Goal: Information Seeking & Learning: Learn about a topic

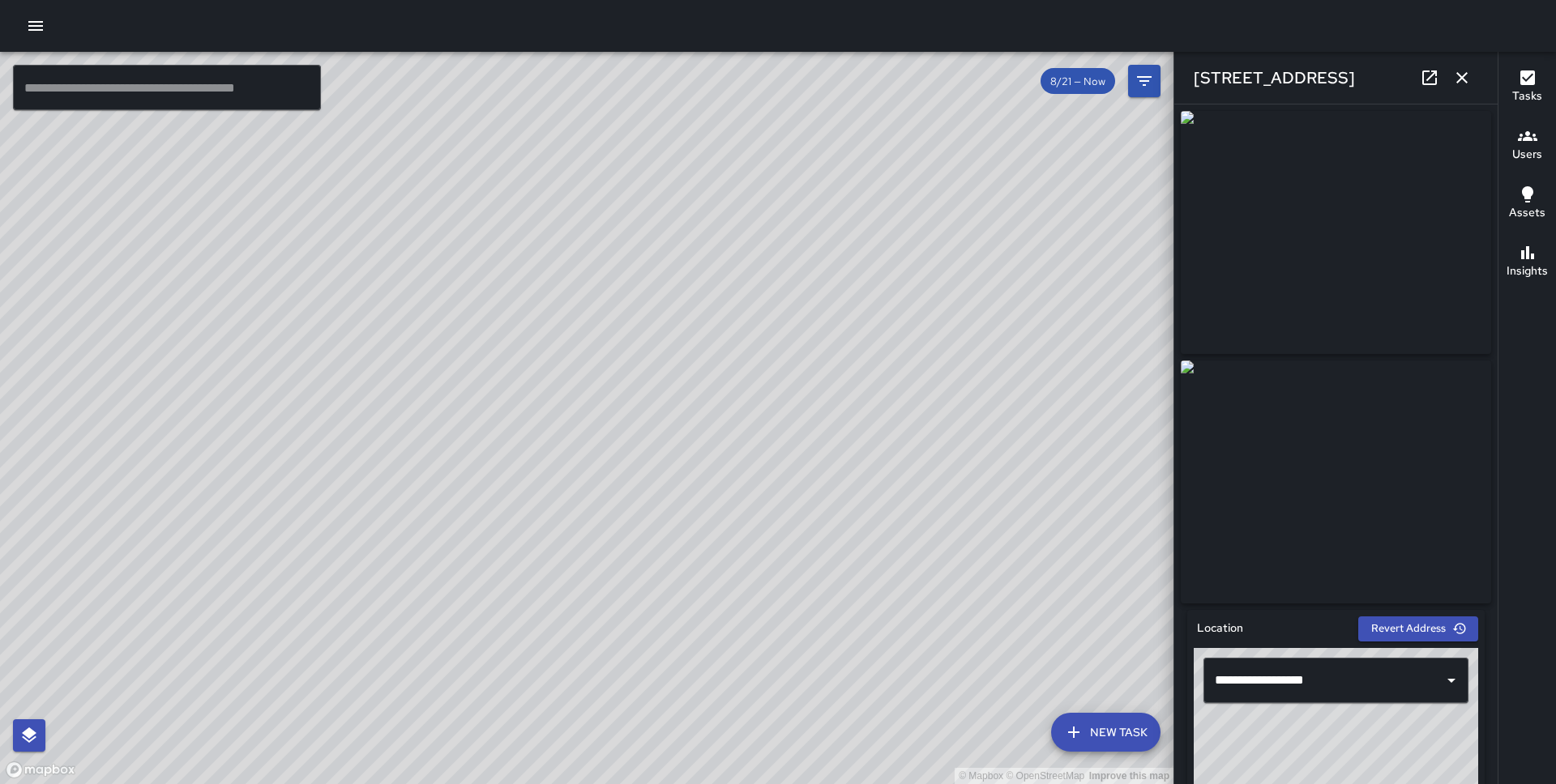
click at [51, 14] on div at bounding box center [778, 26] width 1556 height 52
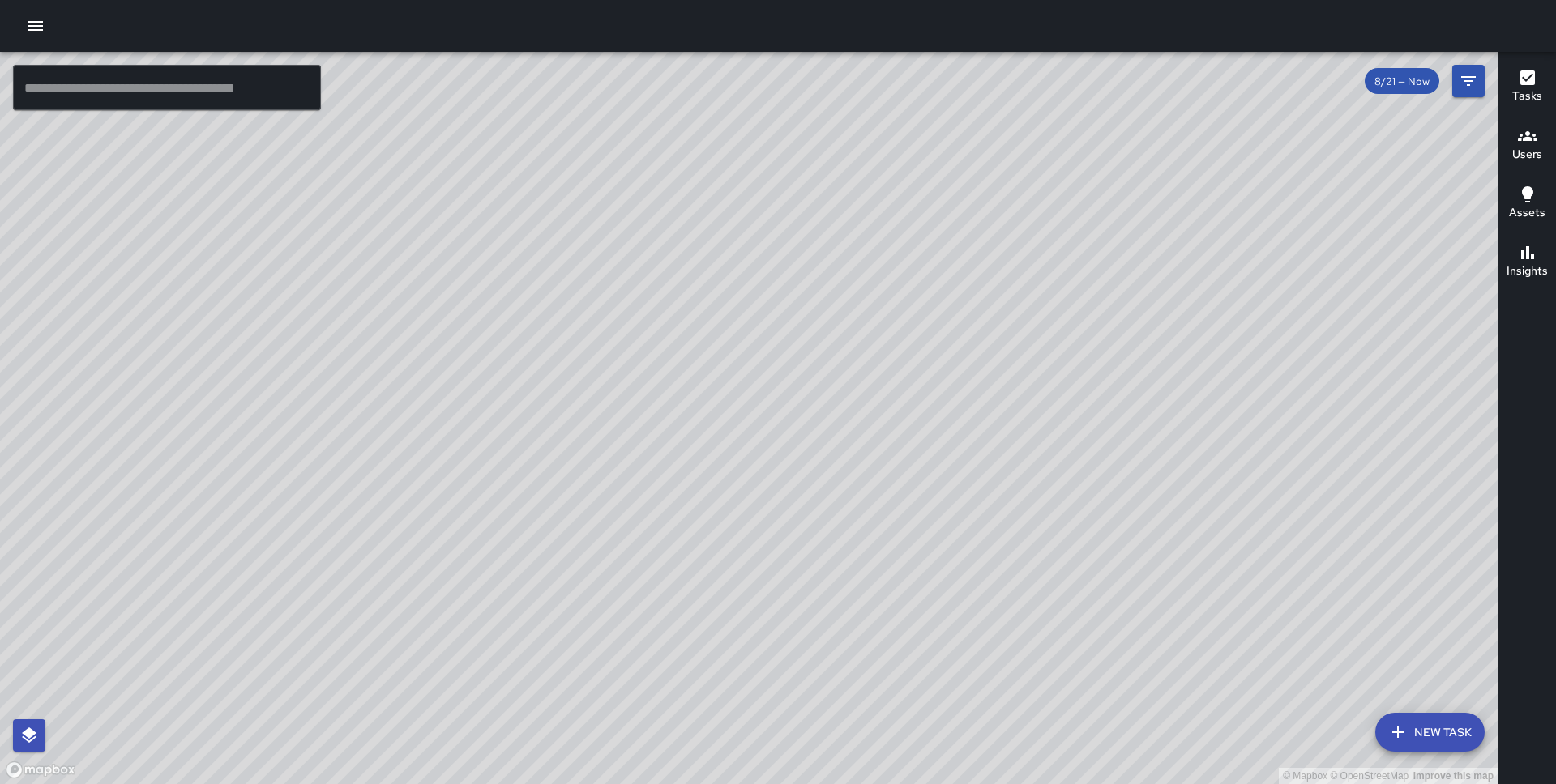
drag, startPoint x: 818, startPoint y: 379, endPoint x: 736, endPoint y: 108, distance: 283.1
click at [736, 108] on div "© Mapbox © OpenStreetMap Improve this map" at bounding box center [749, 417] width 1498 height 732
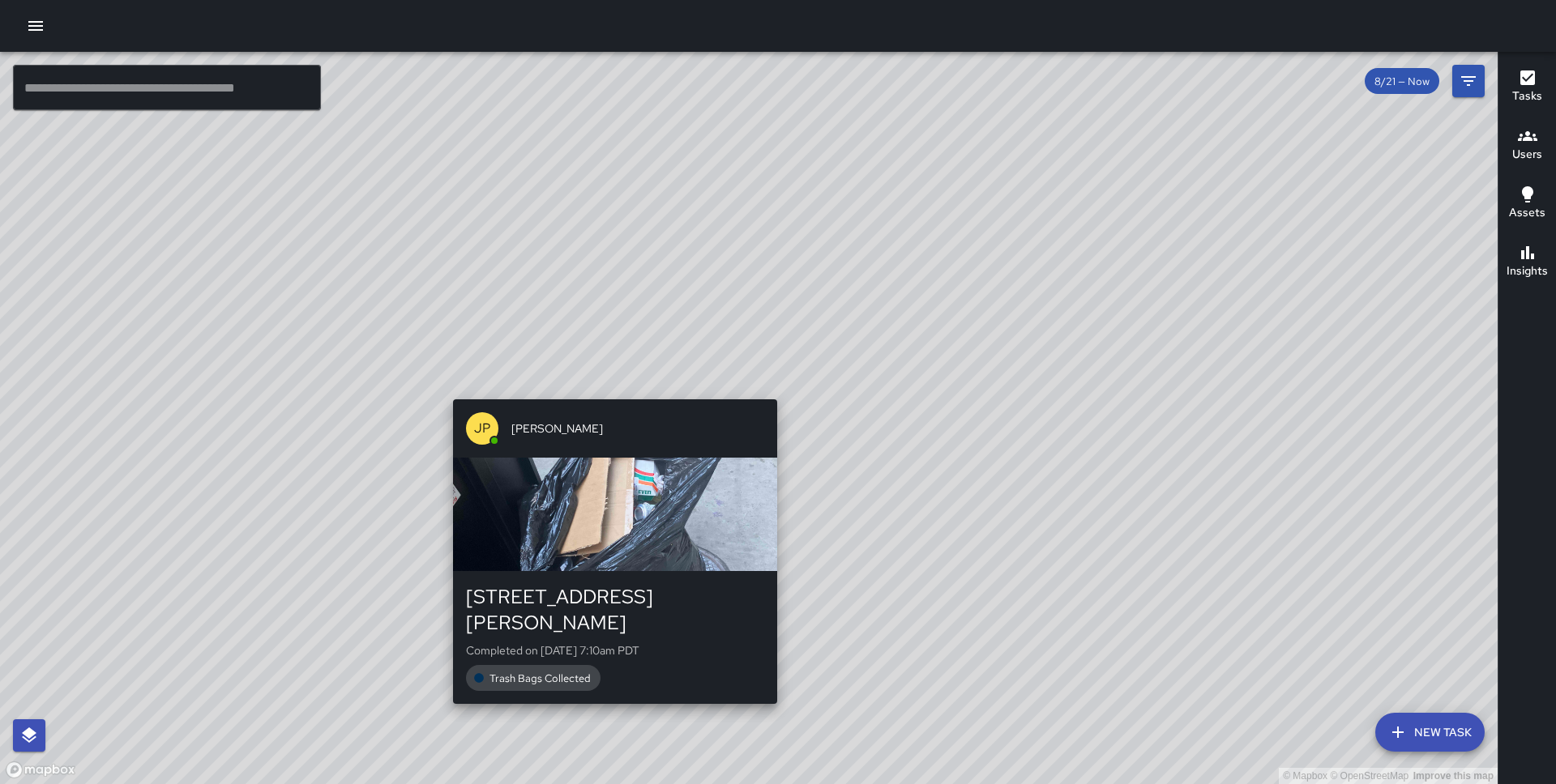
drag, startPoint x: 666, startPoint y: 527, endPoint x: 608, endPoint y: 389, distance: 149.7
click at [608, 389] on div "© Mapbox © OpenStreetMap Improve this map JP Jonthan Portillo 456 Sutter Street…" at bounding box center [749, 417] width 1498 height 732
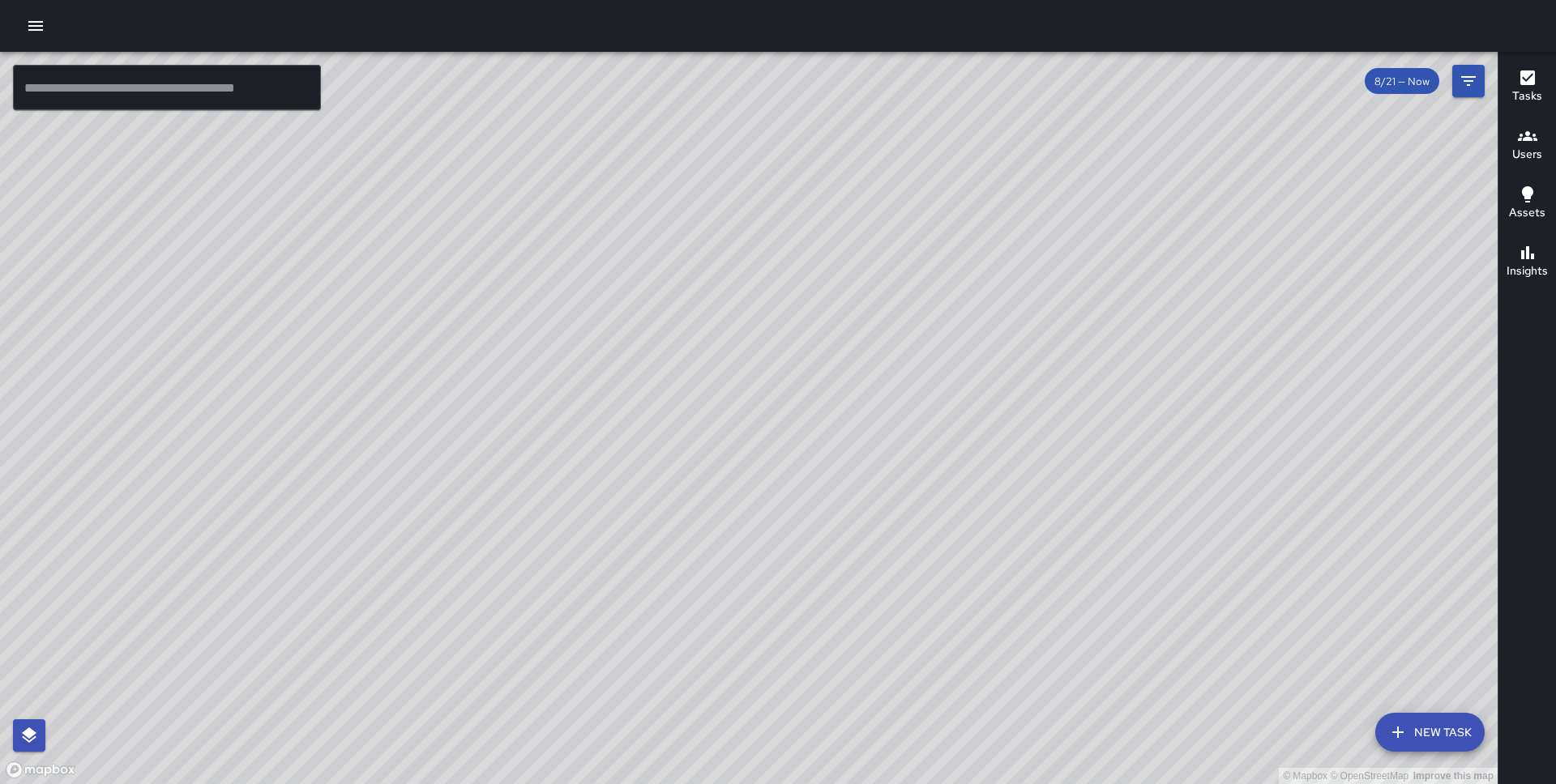
click at [40, 29] on icon "button" at bounding box center [35, 26] width 19 height 19
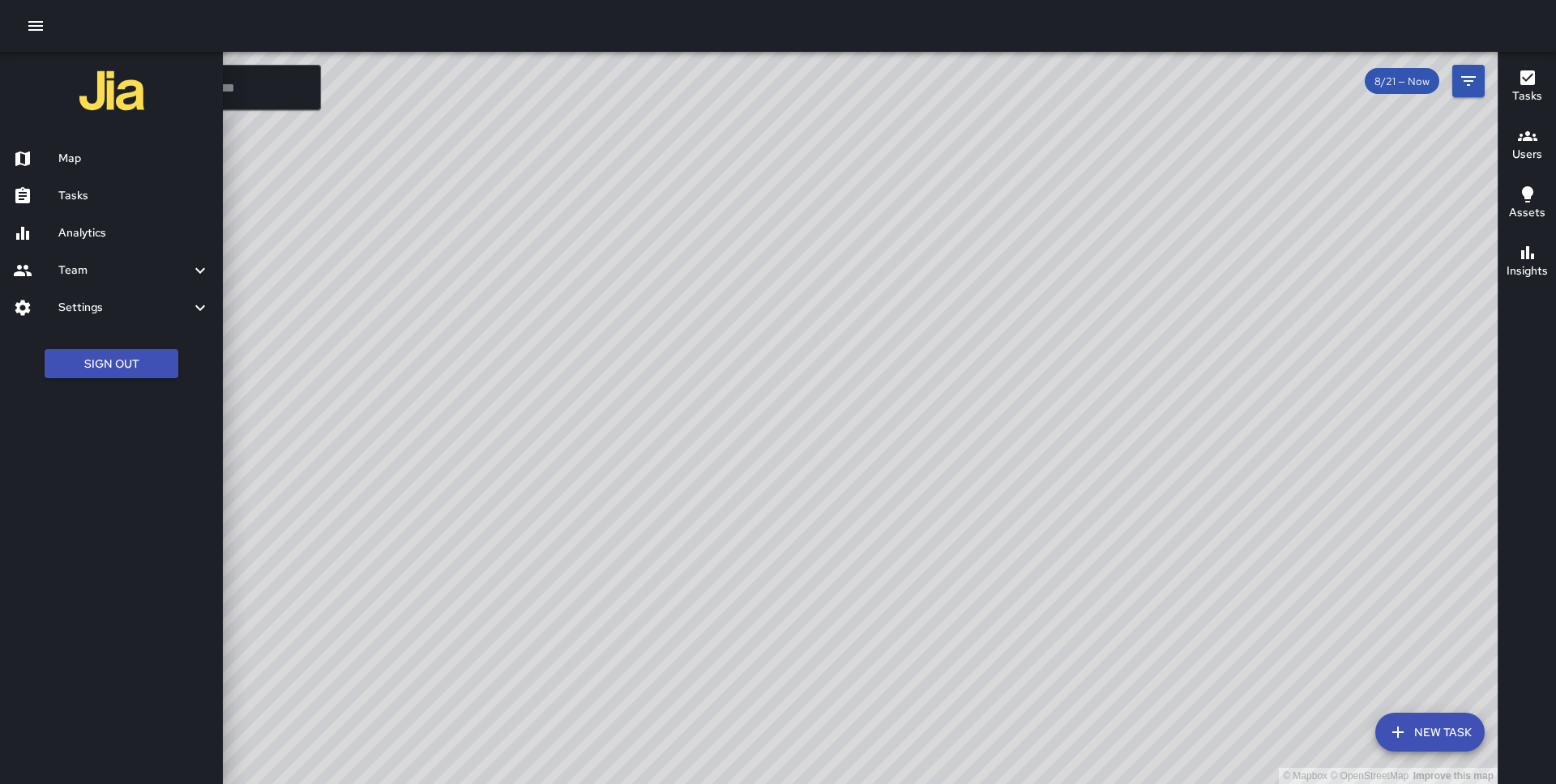
click at [99, 235] on h6 "Analytics" at bounding box center [134, 233] width 152 height 18
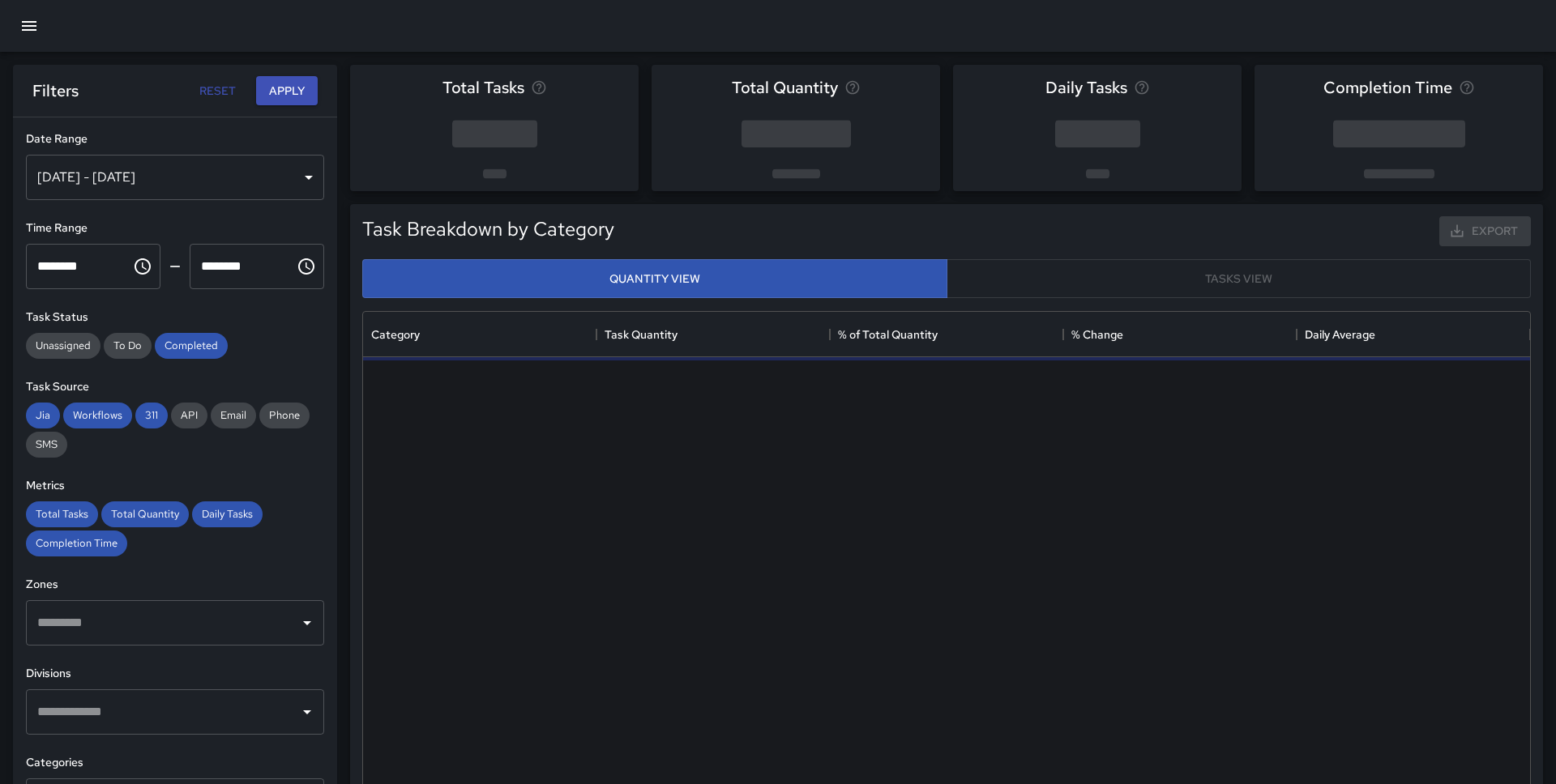
scroll to position [215, 0]
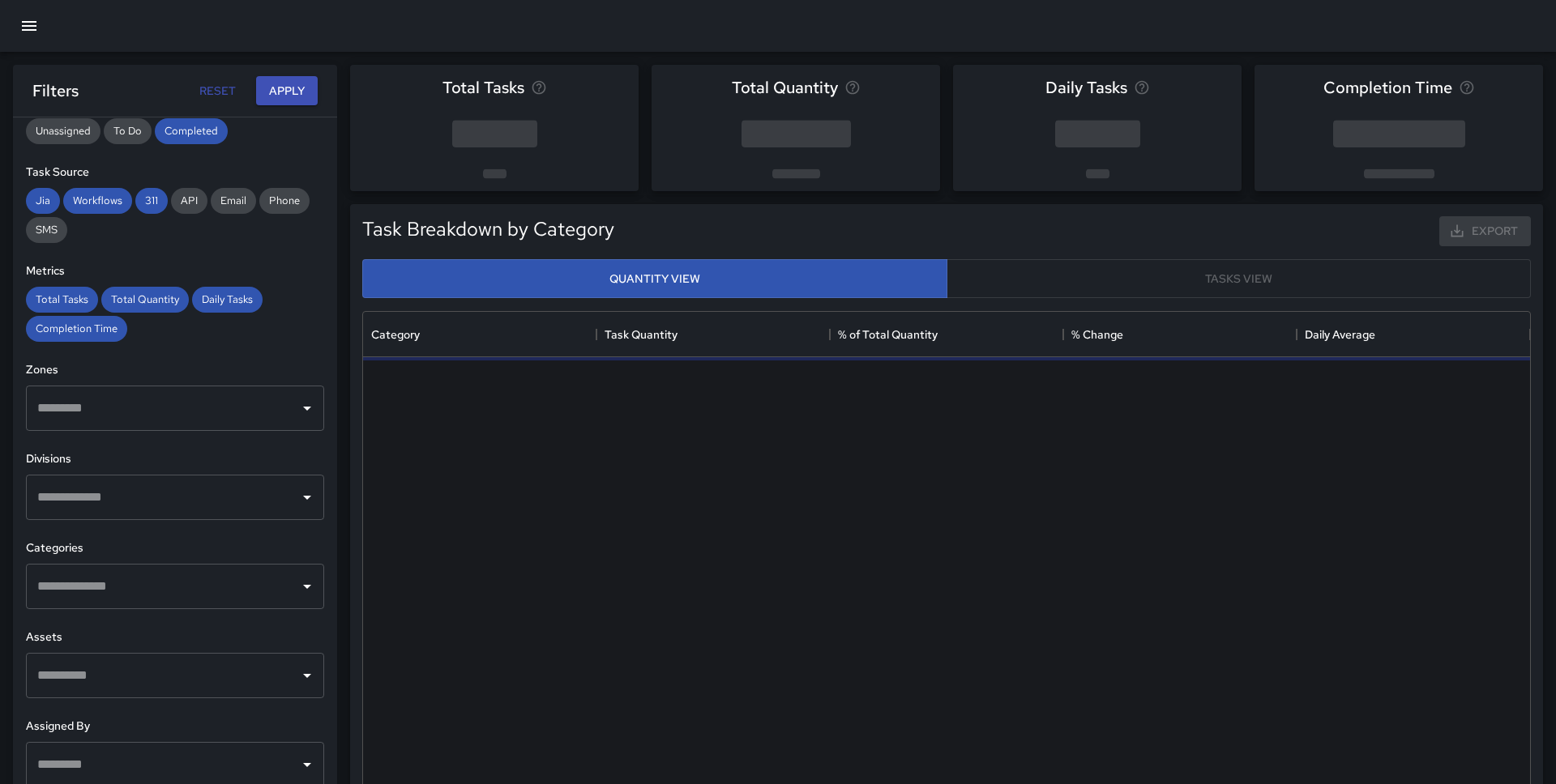
click at [293, 490] on div "​" at bounding box center [175, 498] width 298 height 46
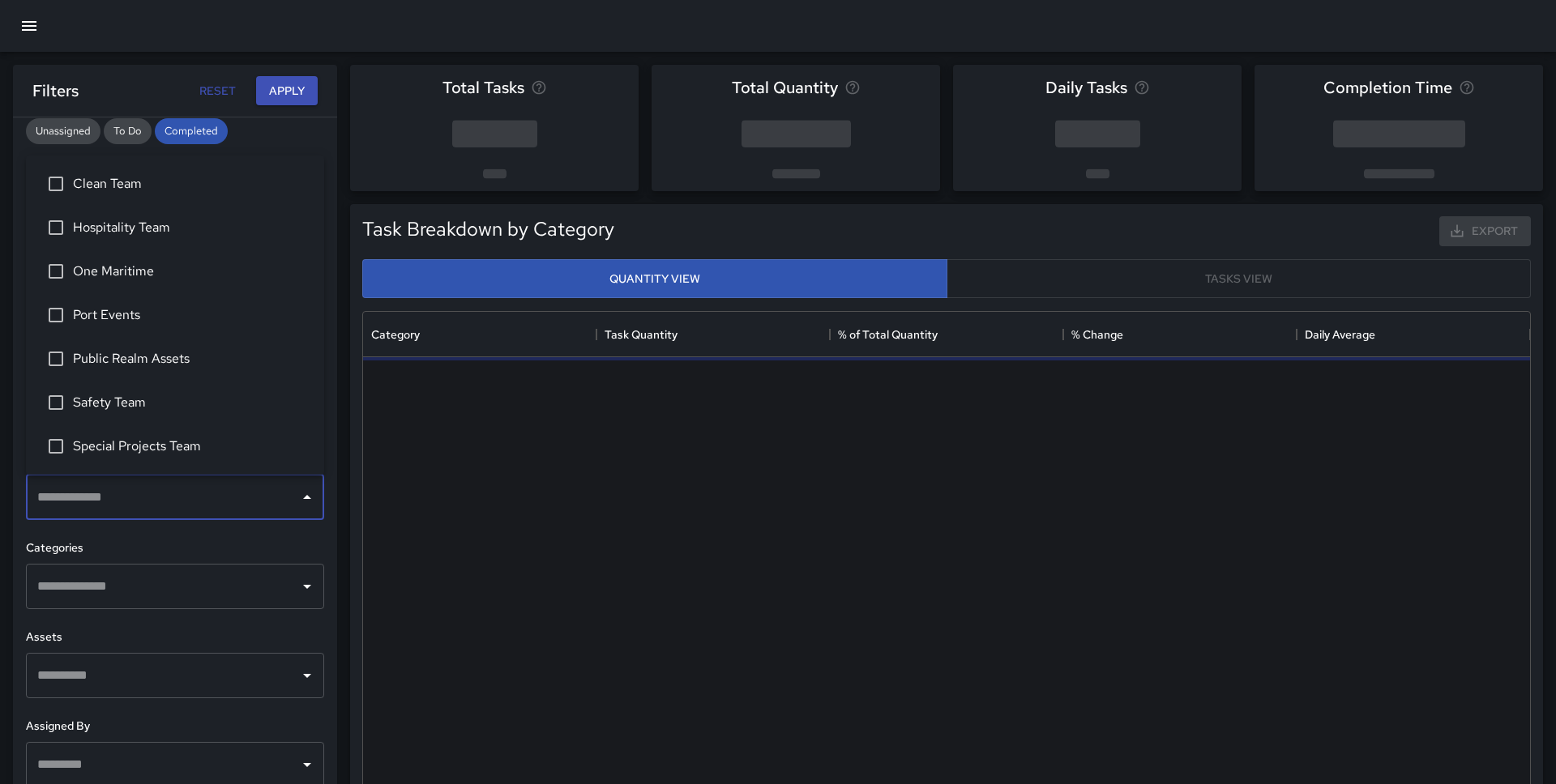
click at [251, 543] on h6 "Categories" at bounding box center [175, 548] width 298 height 18
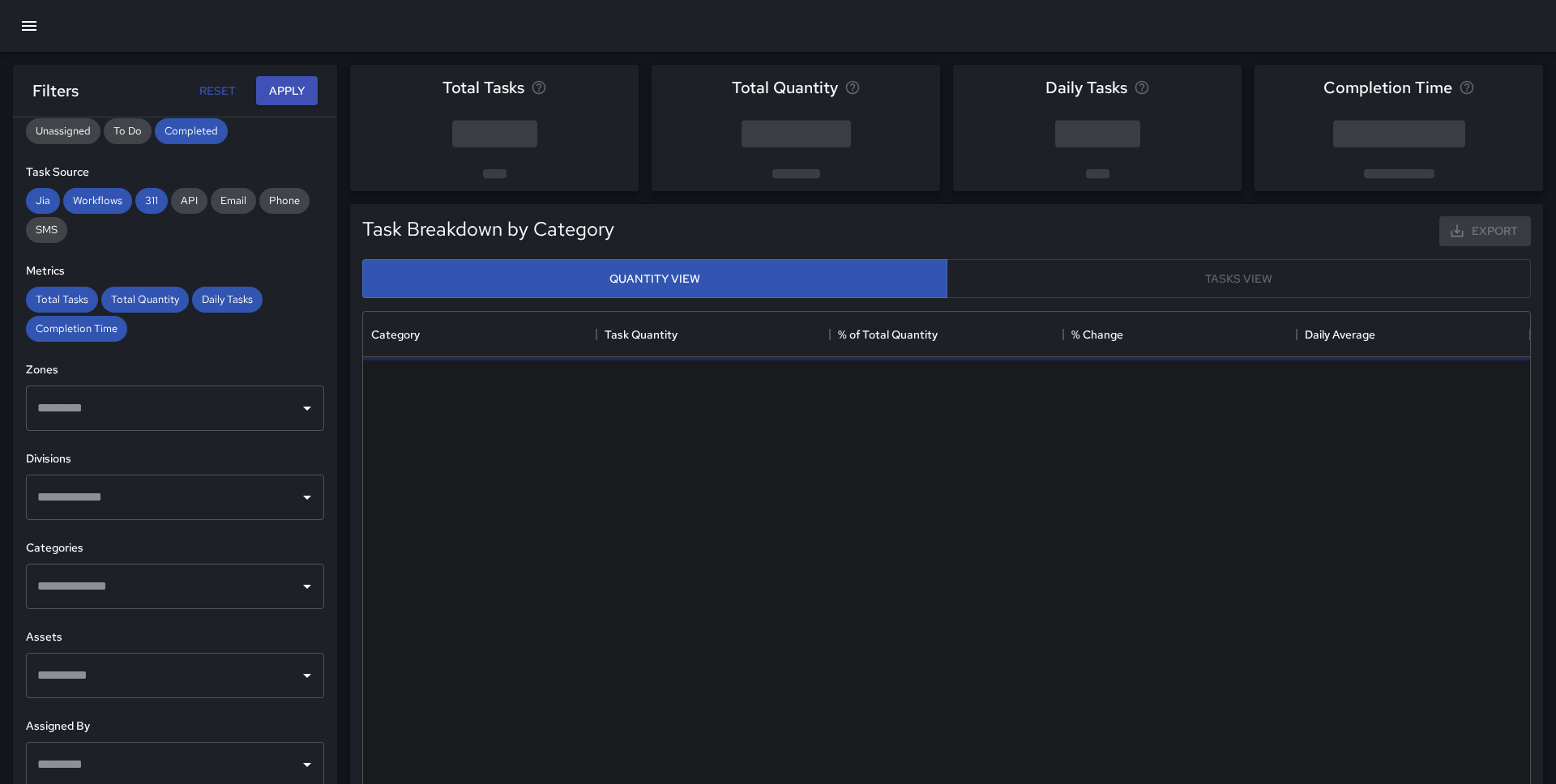
scroll to position [255, 0]
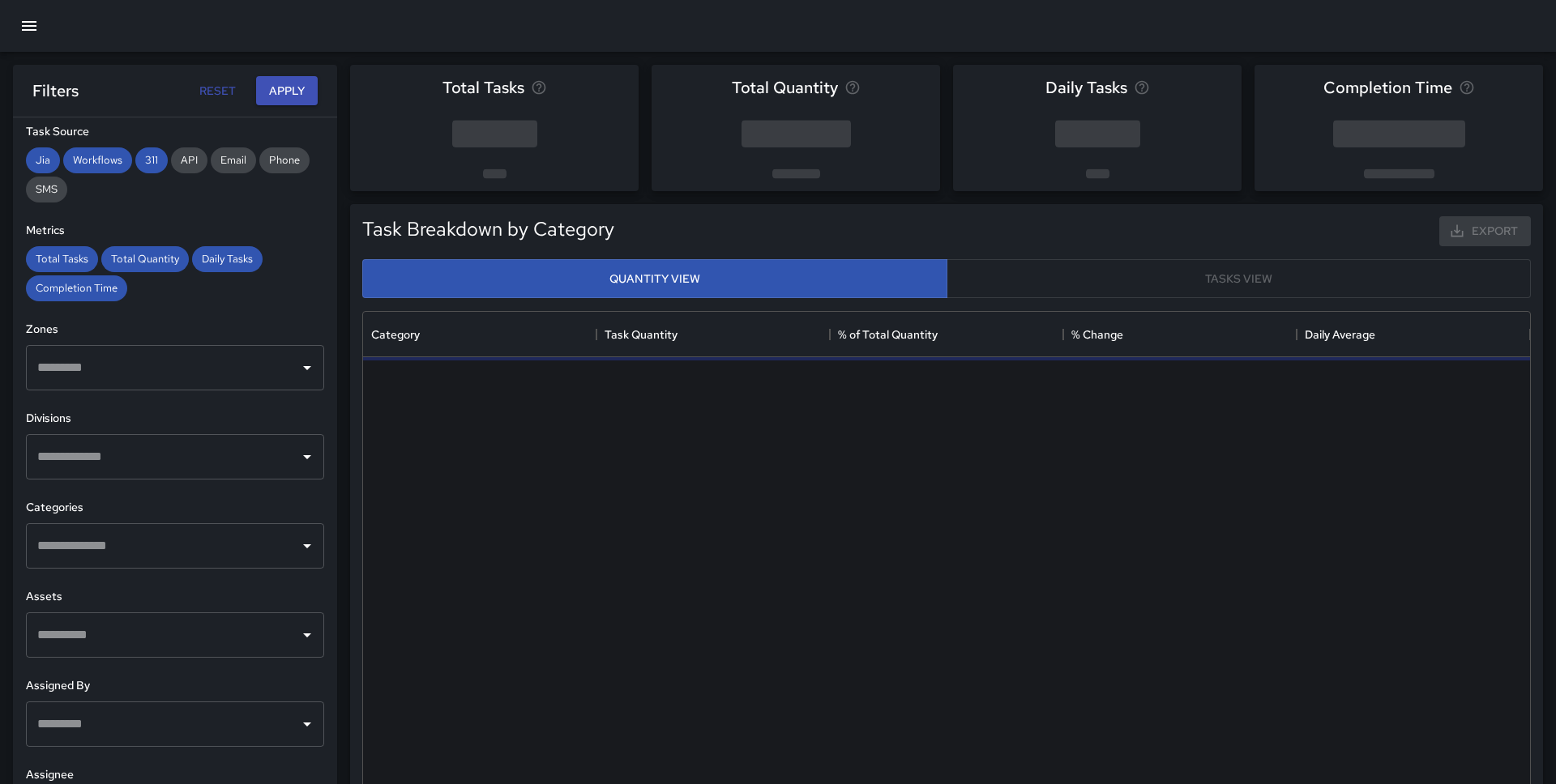
click at [251, 543] on input "text" at bounding box center [162, 546] width 259 height 31
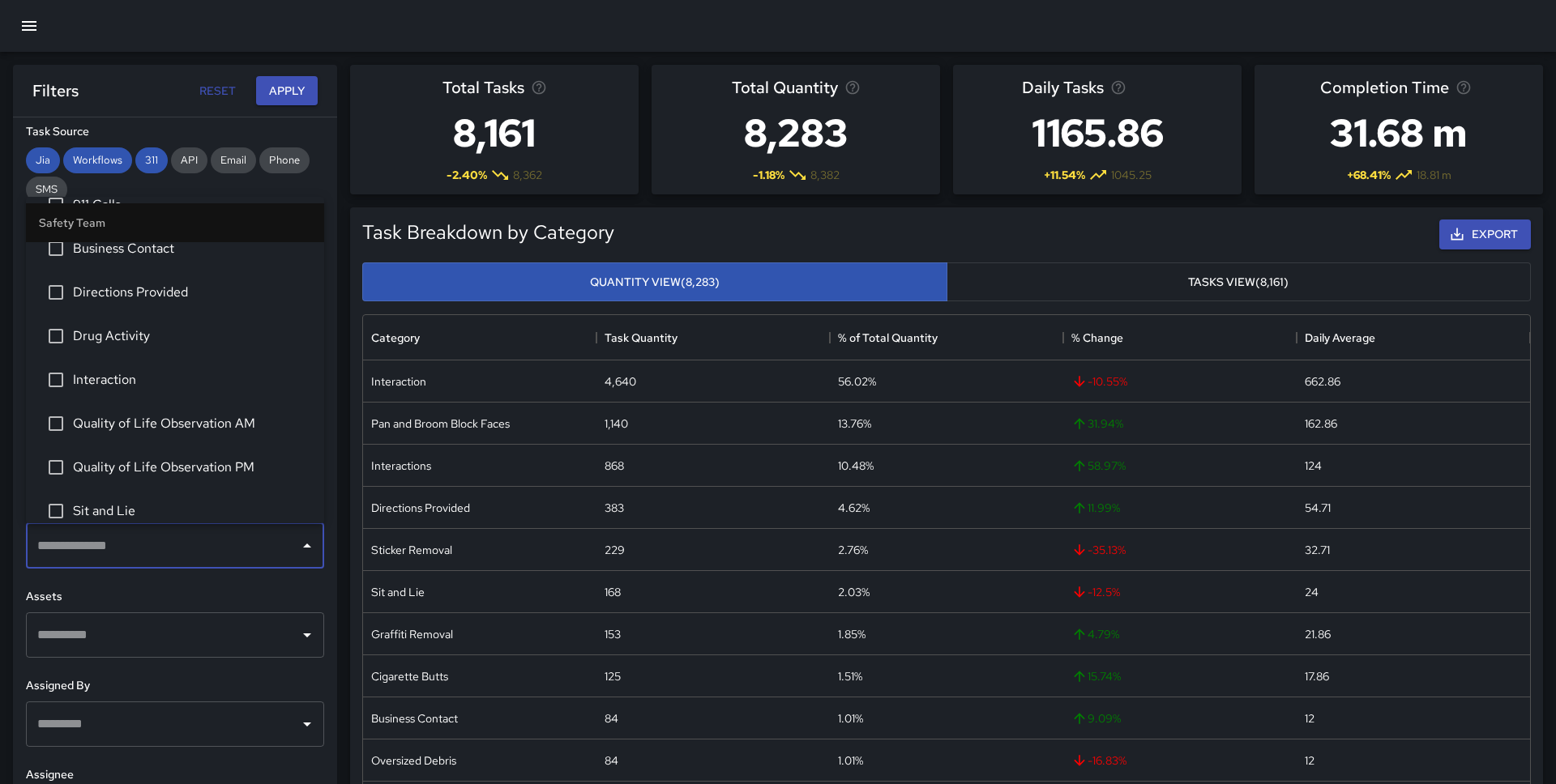
scroll to position [2661, 0]
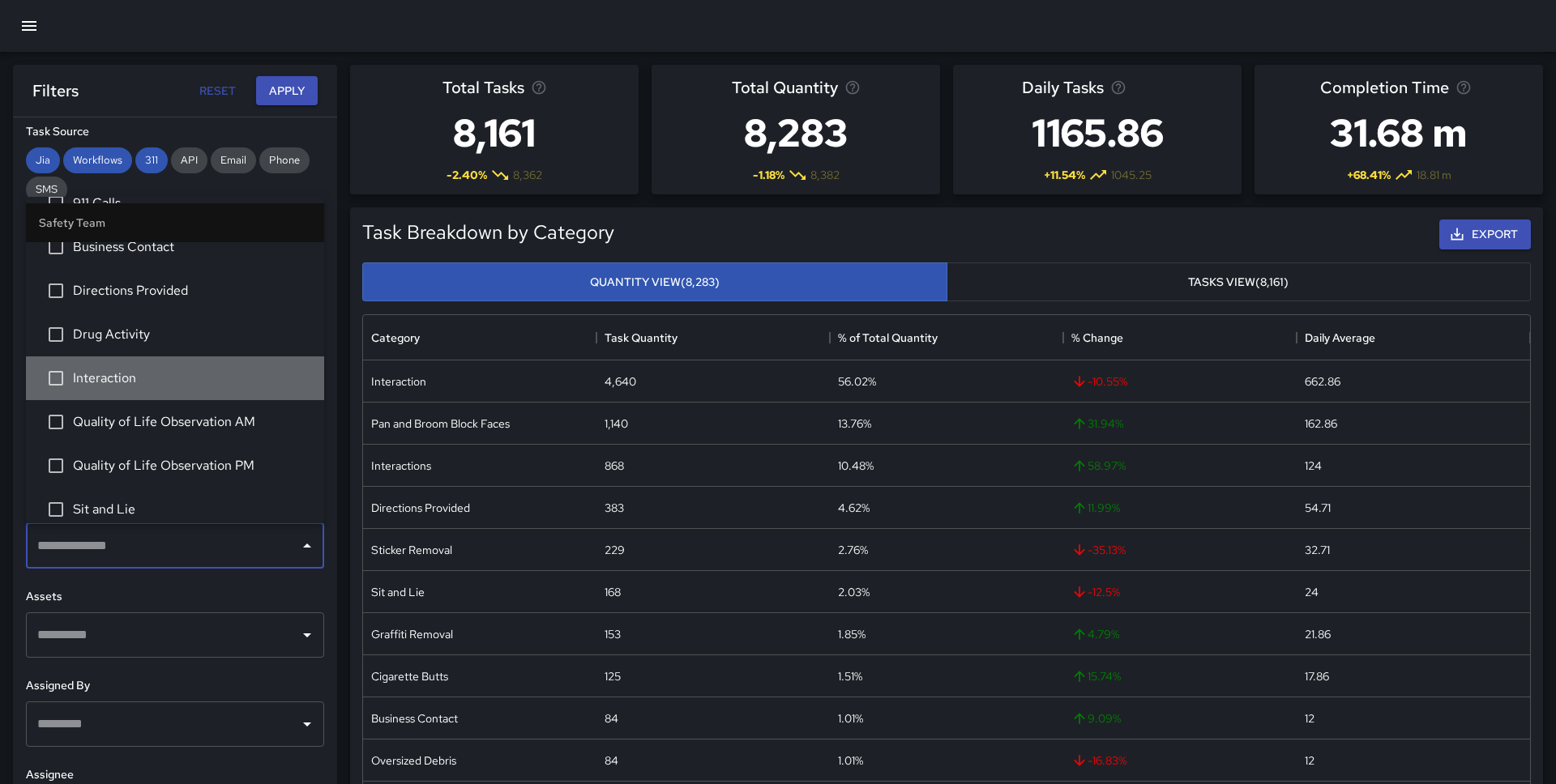
click at [150, 373] on span "Interaction" at bounding box center [191, 378] width 238 height 19
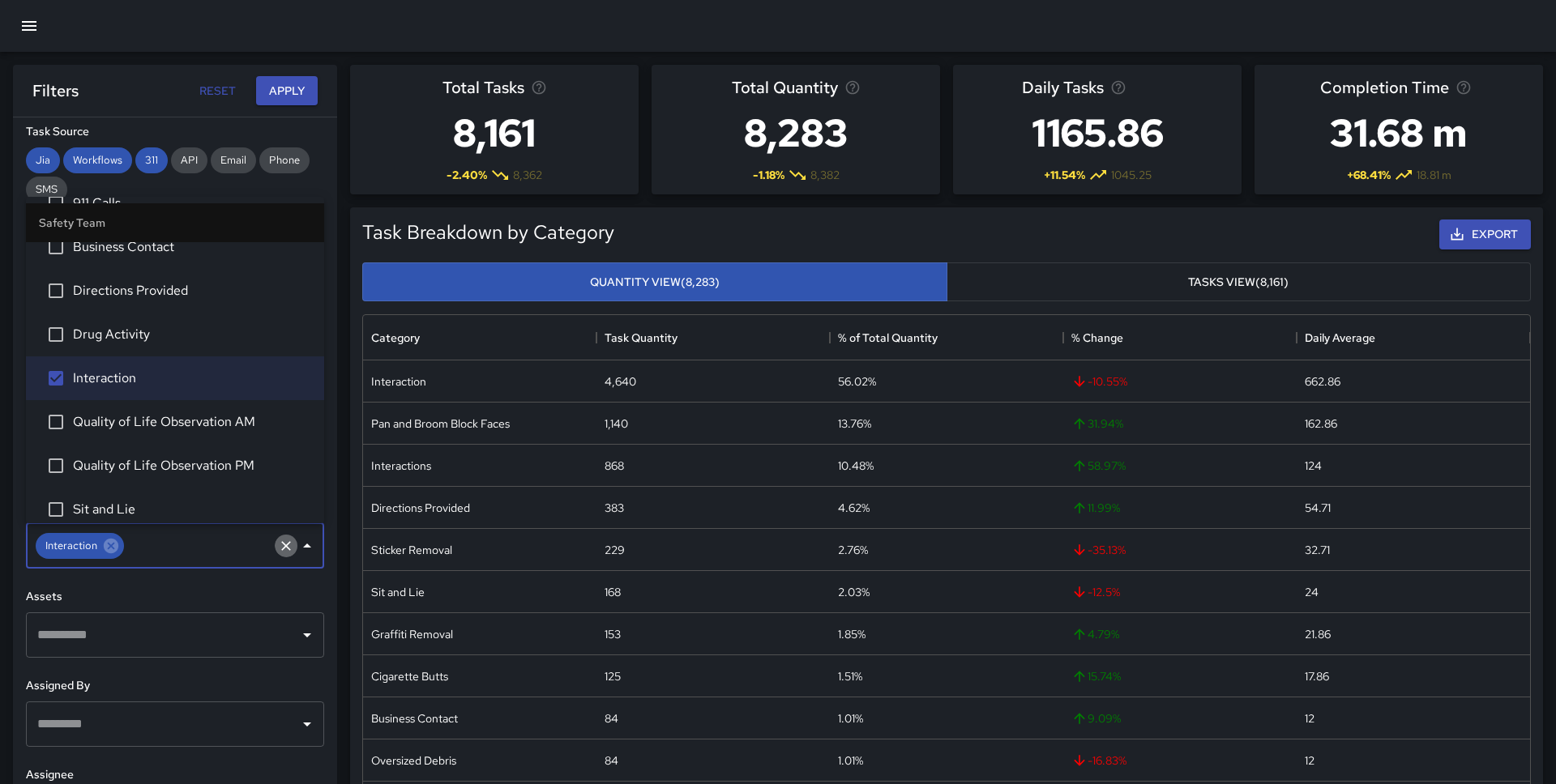
click at [287, 546] on icon "Clear" at bounding box center [286, 546] width 10 height 10
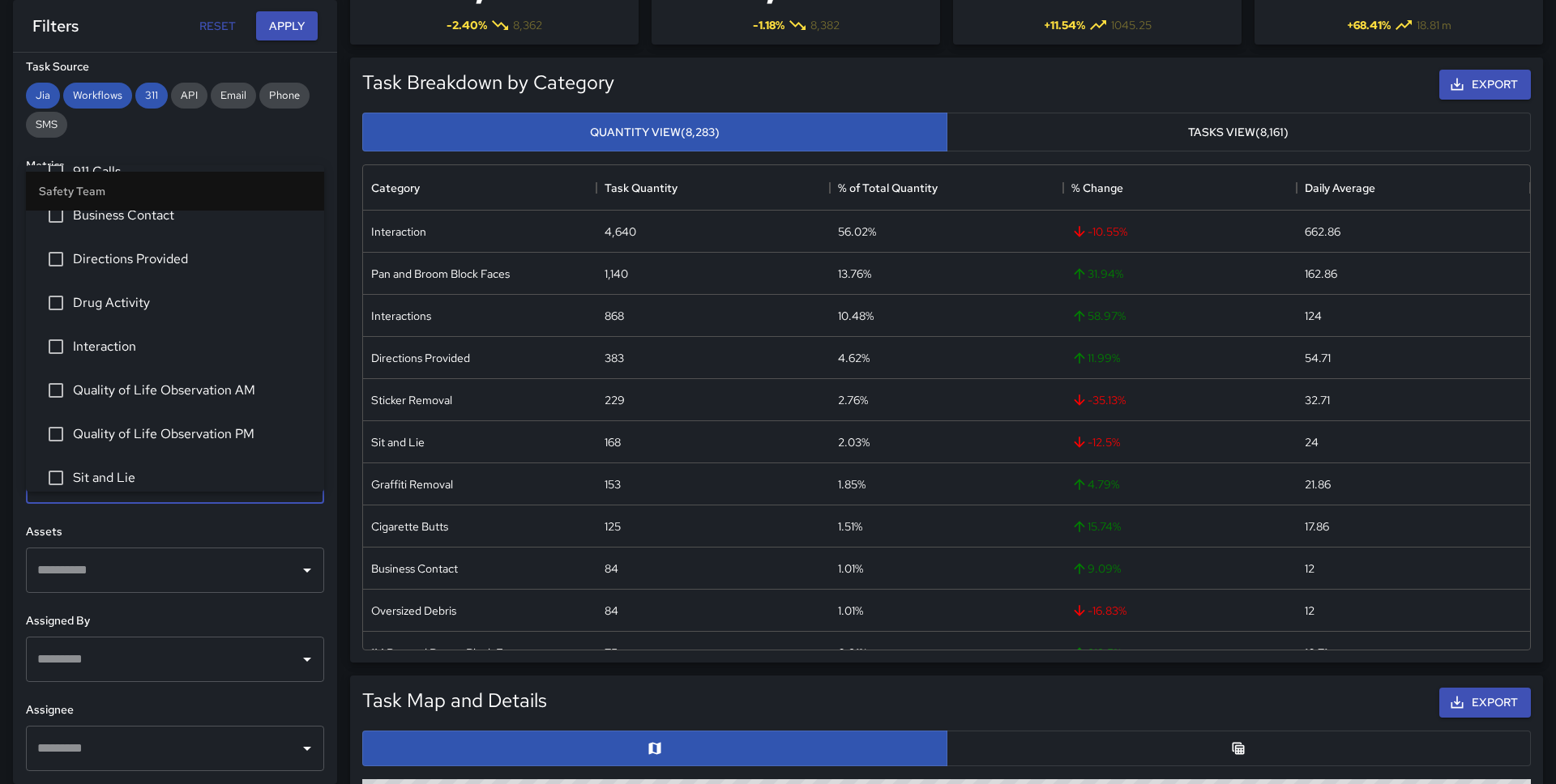
scroll to position [186, 0]
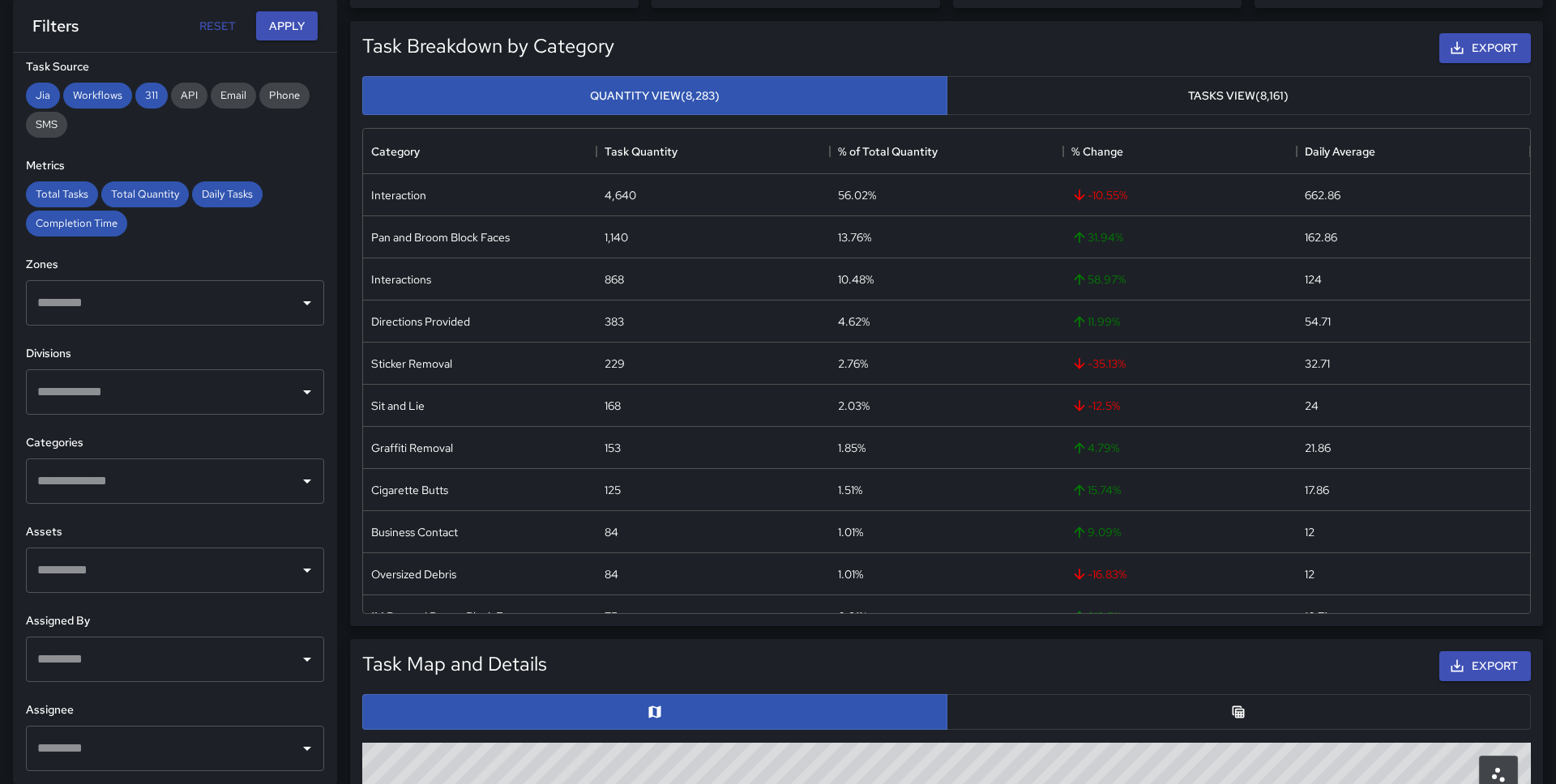
click at [221, 542] on div "Assets ​" at bounding box center [175, 558] width 298 height 70
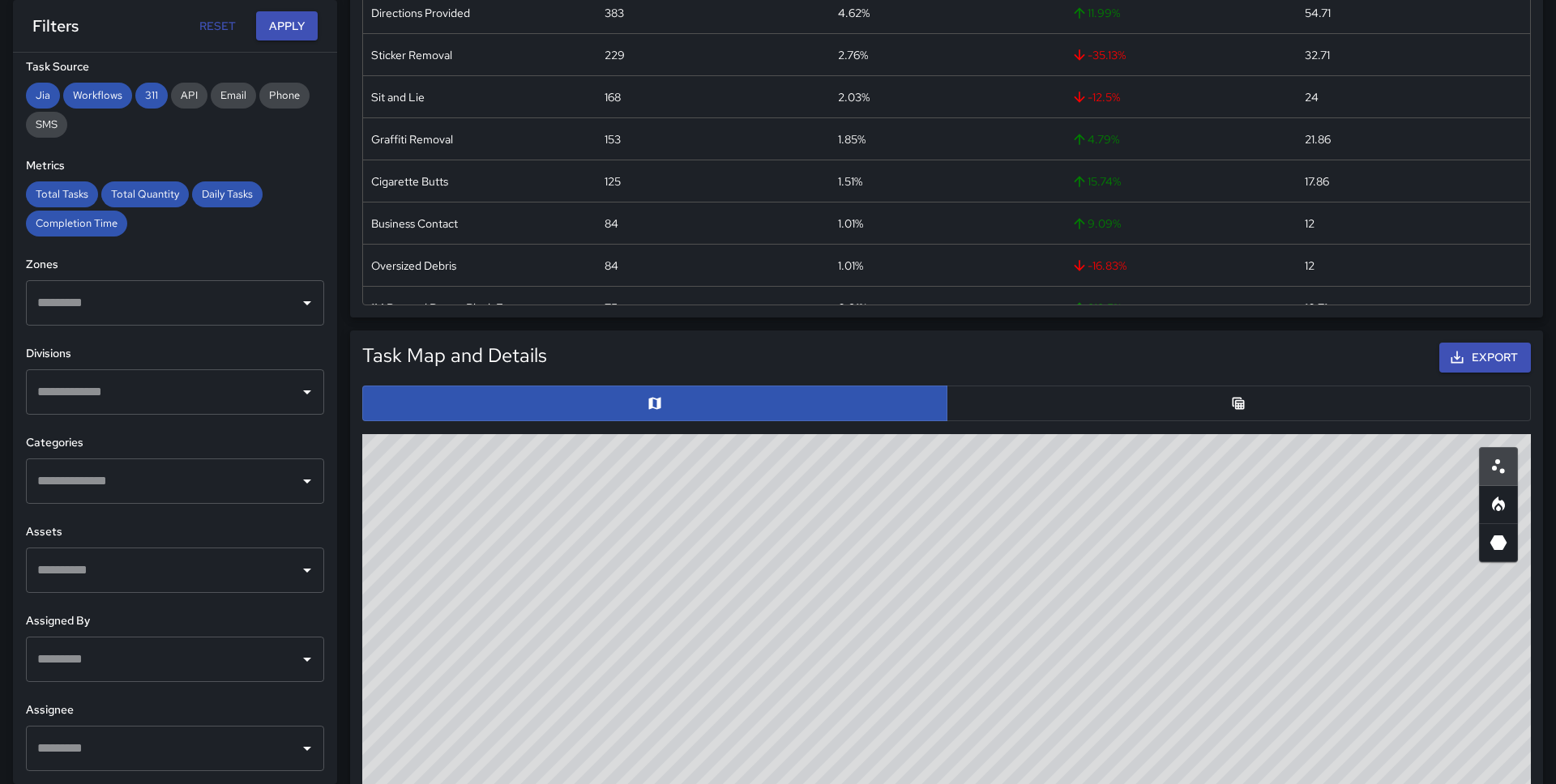
scroll to position [498, 0]
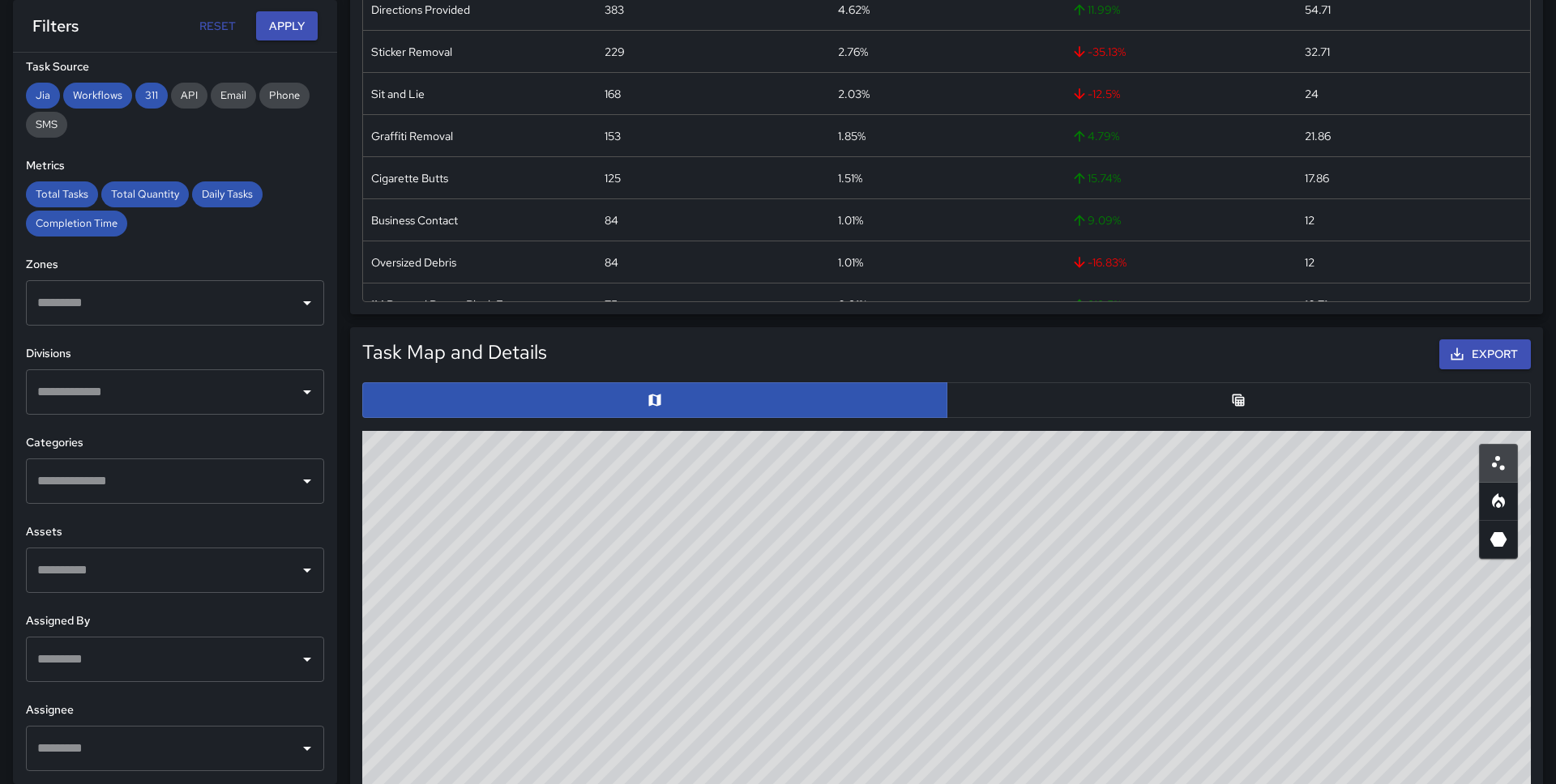
click at [210, 692] on div "**********" at bounding box center [175, 418] width 324 height 731
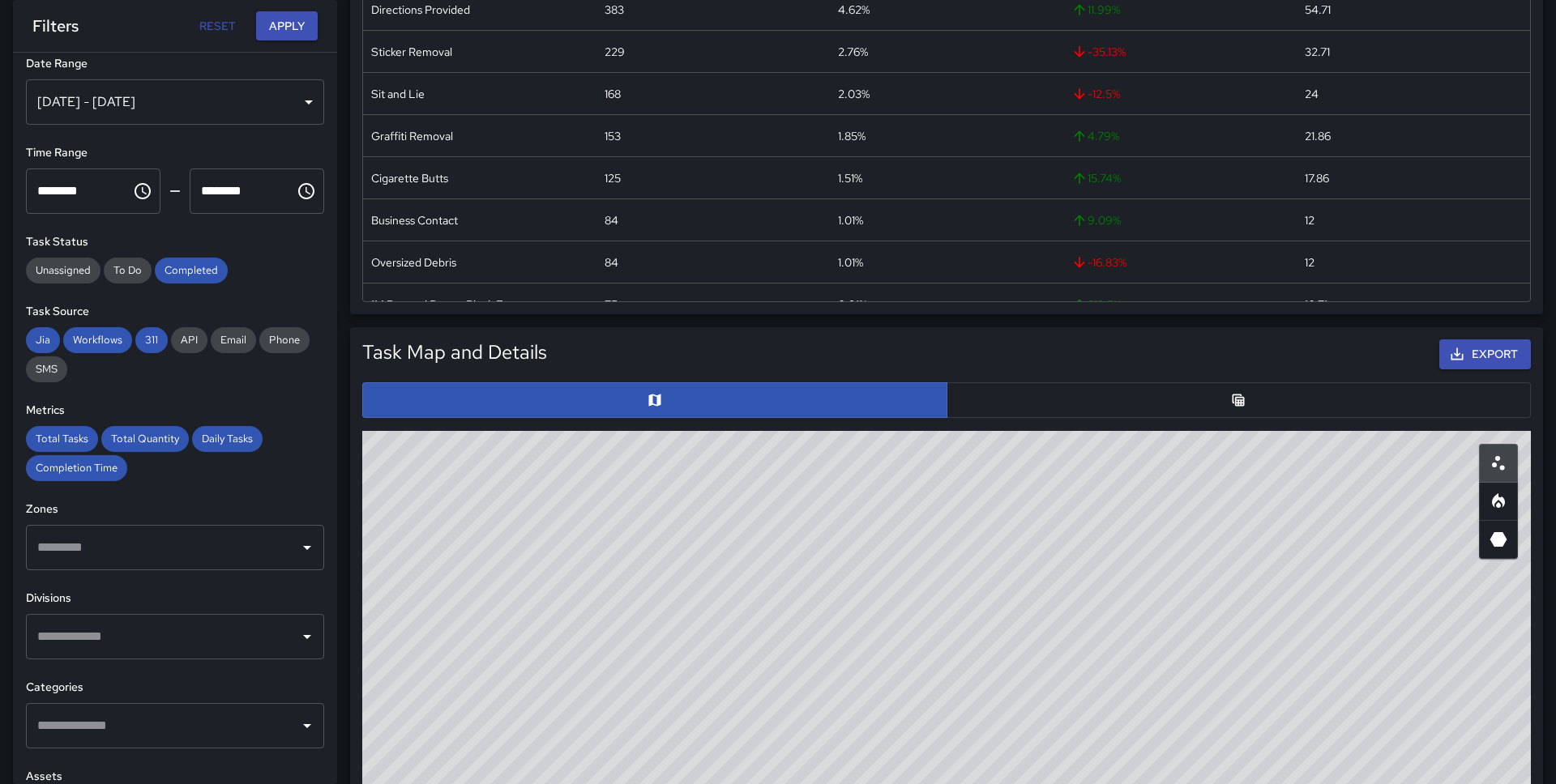
scroll to position [0, 0]
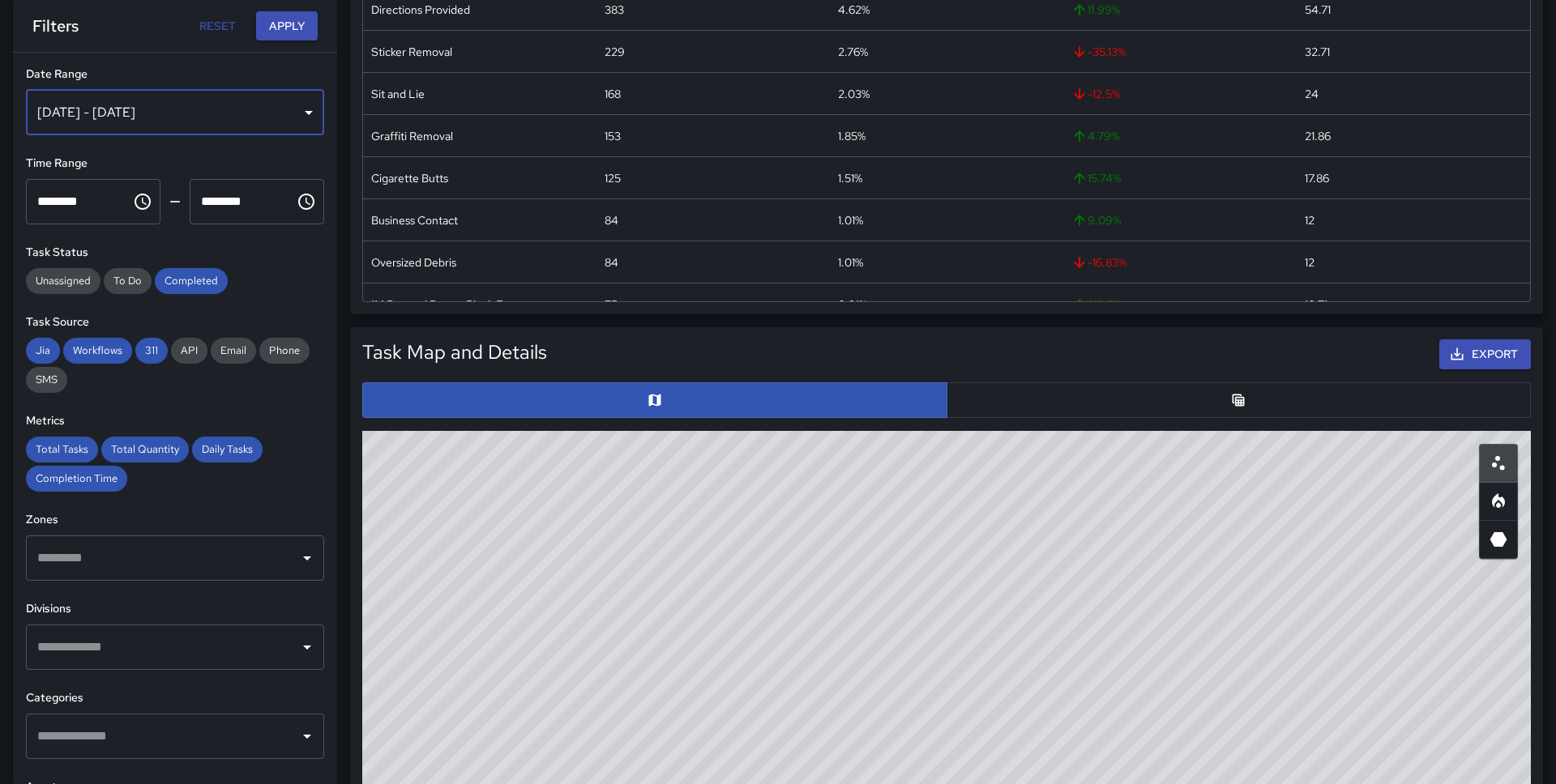
click at [265, 121] on div "Aug 15, 2025 - Aug 21, 2025" at bounding box center [175, 113] width 298 height 46
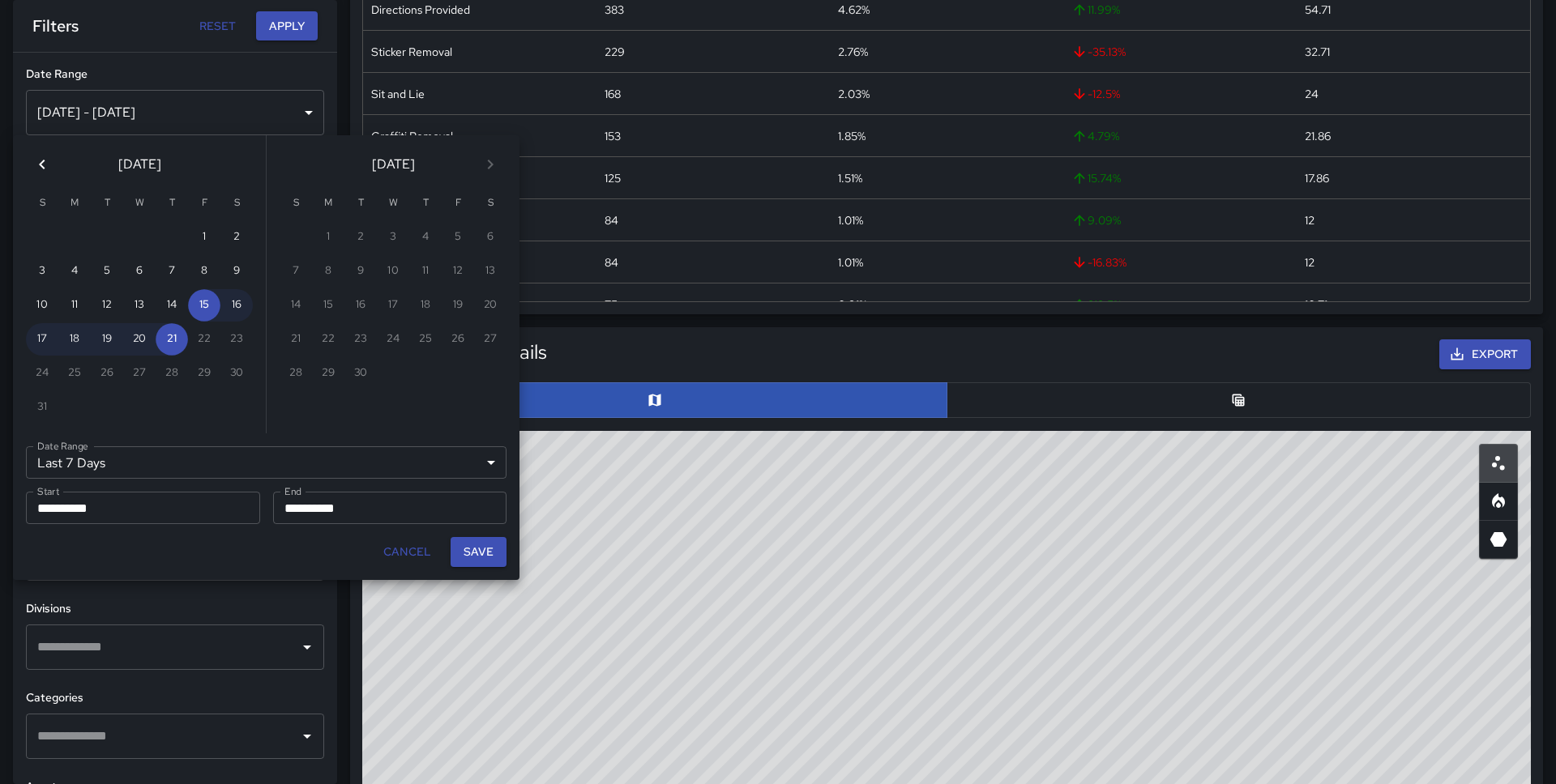
click at [49, 164] on icon "Previous month" at bounding box center [42, 164] width 19 height 19
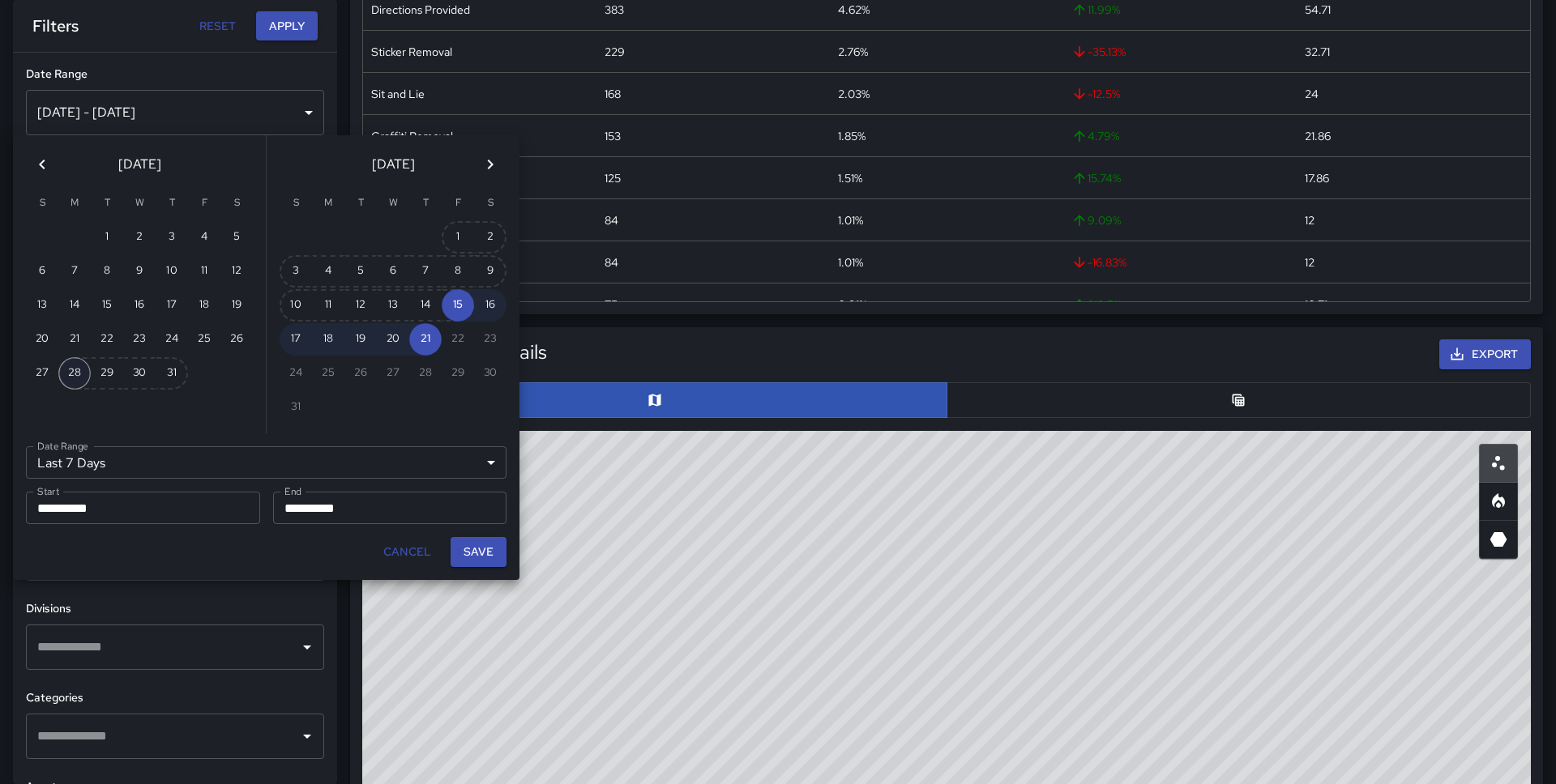
click at [74, 372] on button "28" at bounding box center [75, 373] width 32 height 32
type input "******"
type input "**********"
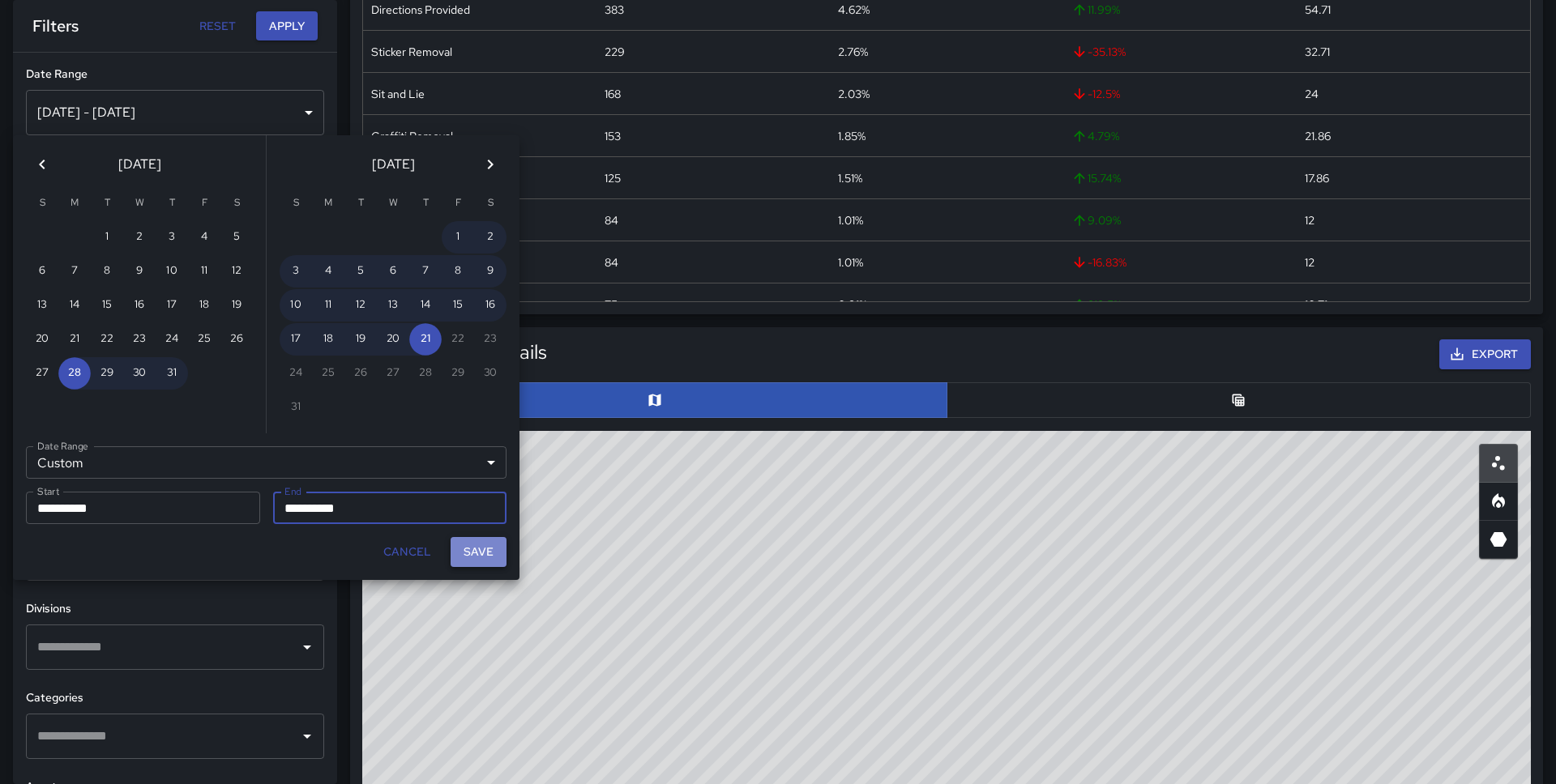
click at [471, 545] on button "Save" at bounding box center [479, 551] width 56 height 30
type input "**********"
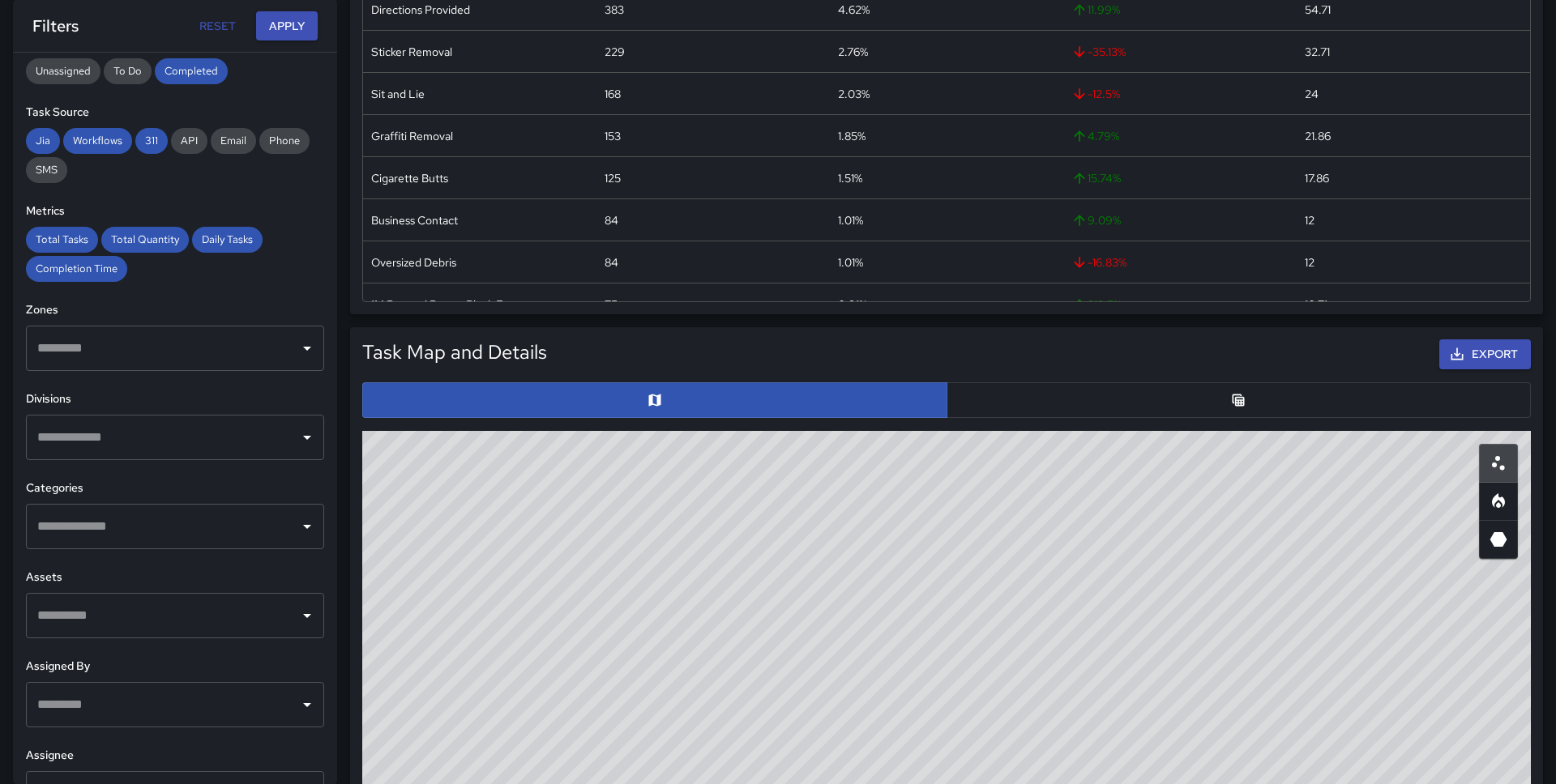
scroll to position [255, 0]
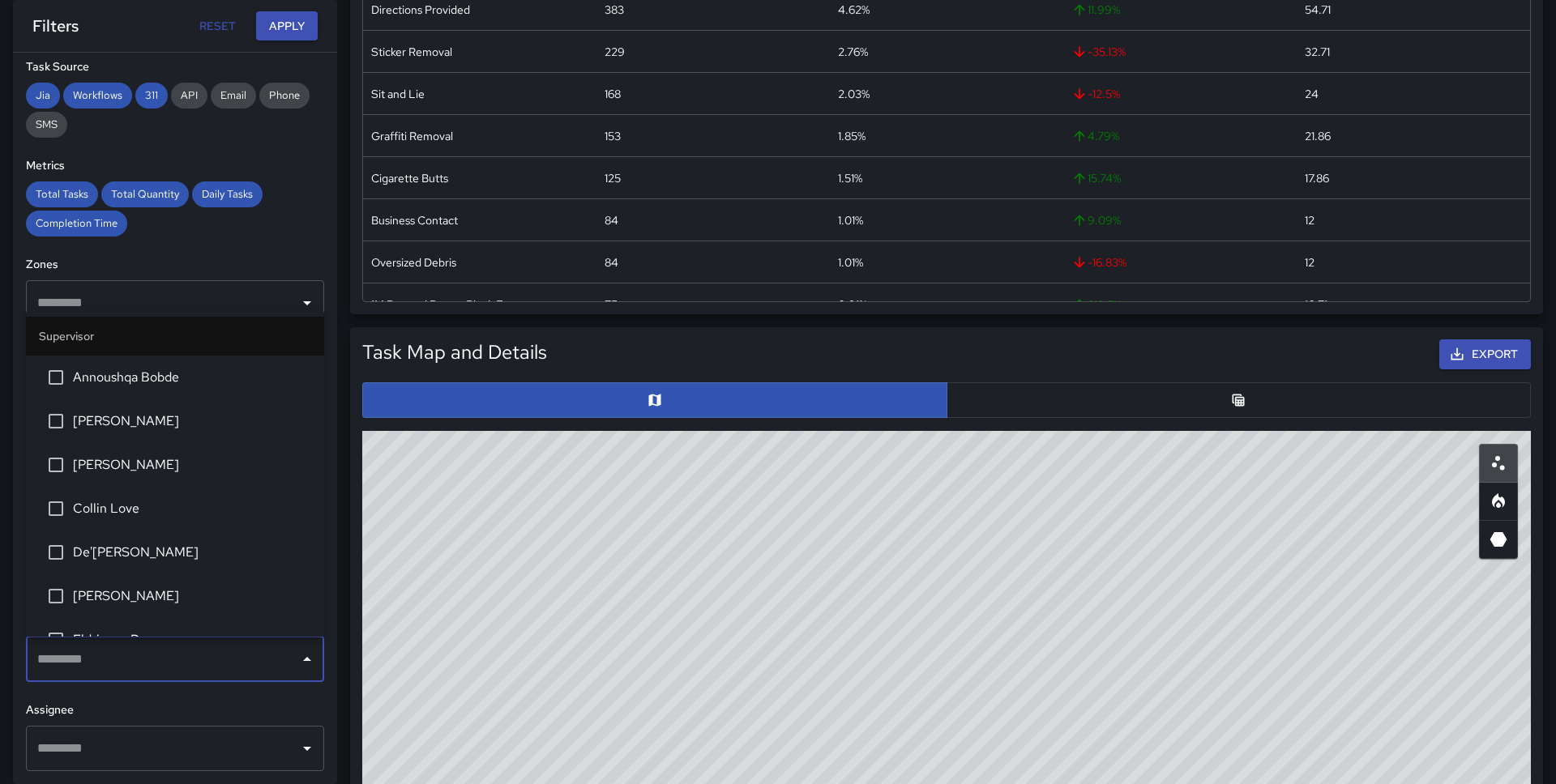
click at [155, 673] on input "text" at bounding box center [162, 659] width 259 height 31
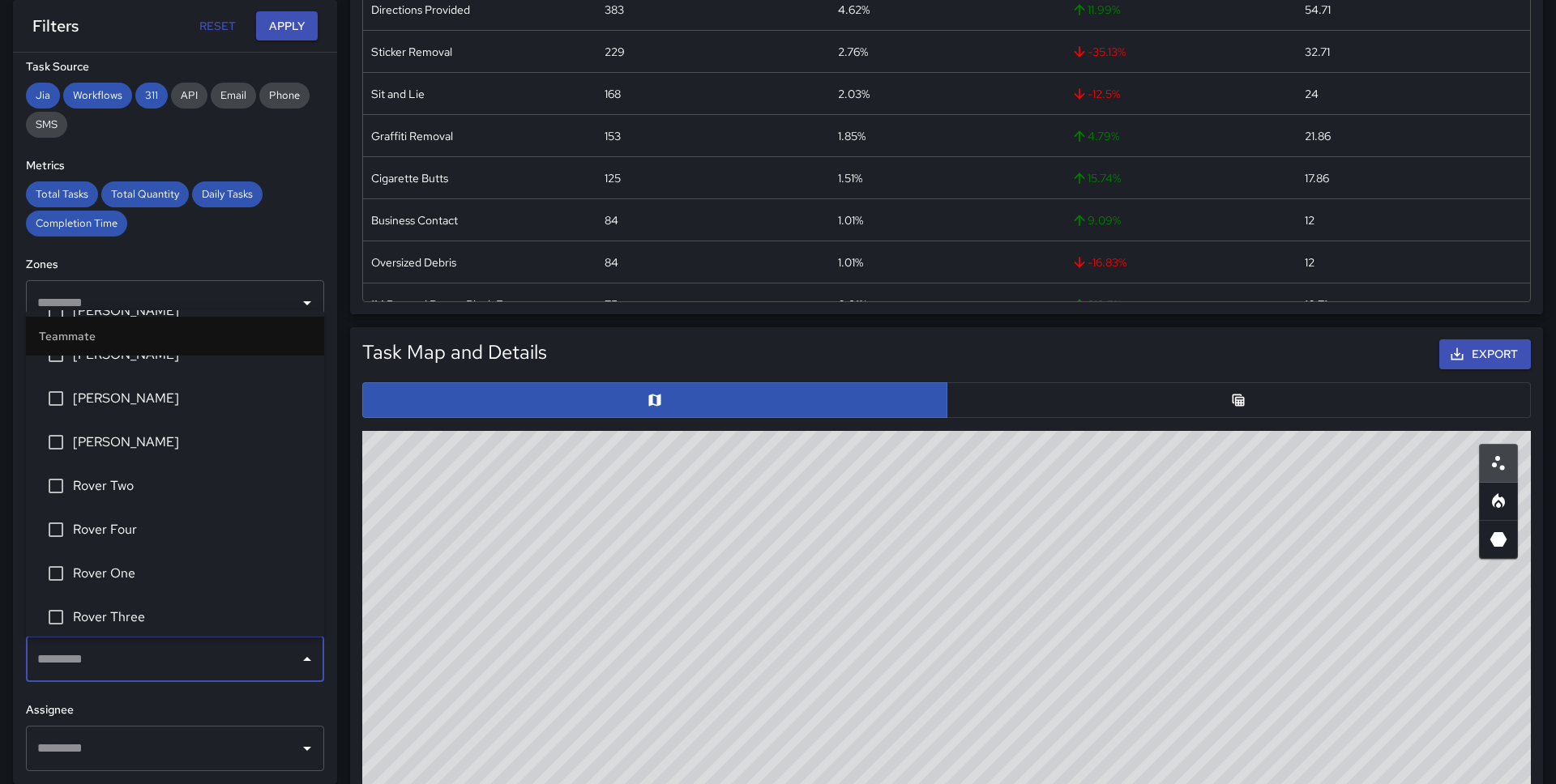
scroll to position [2258, 0]
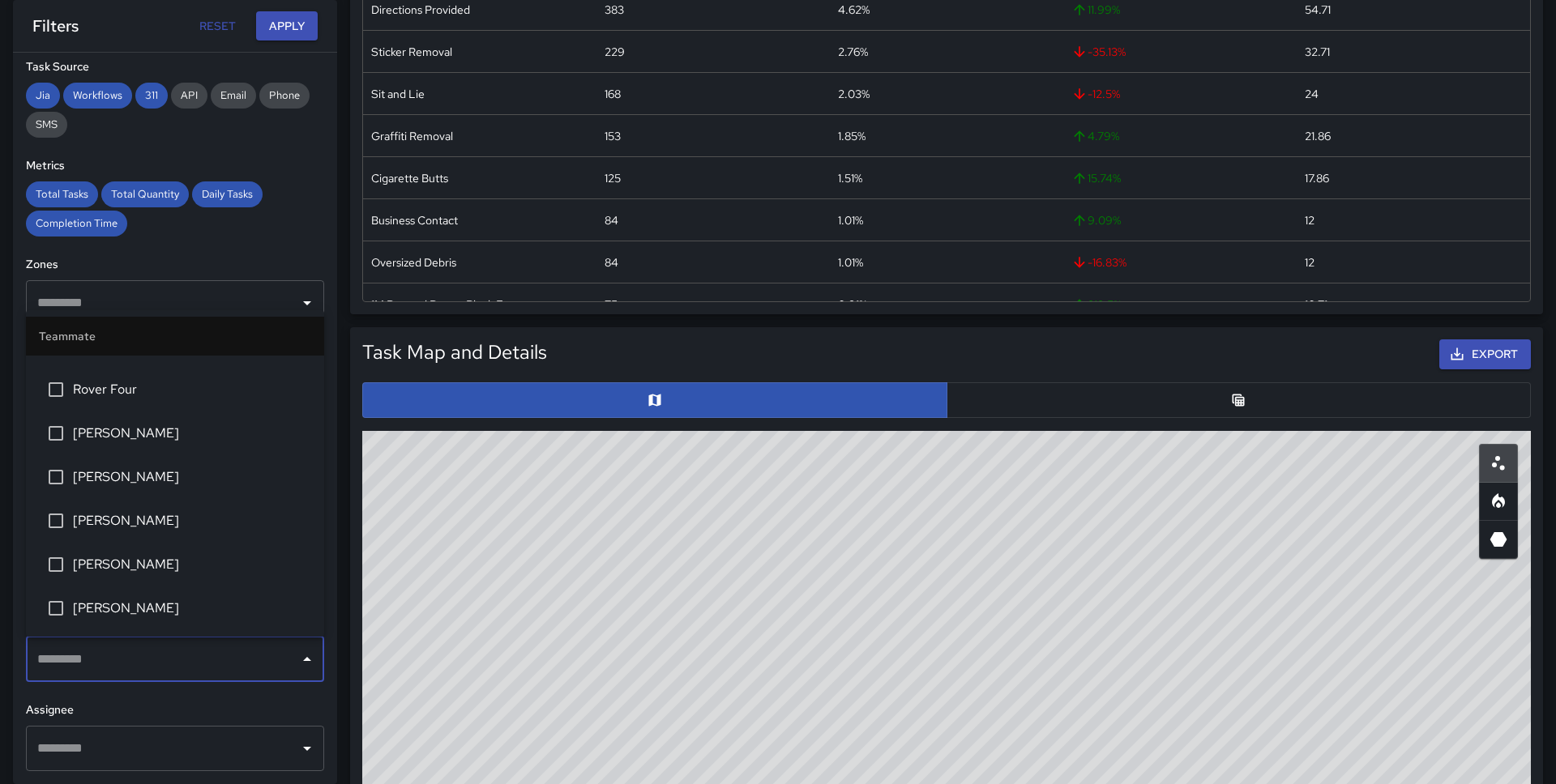
click at [139, 436] on span "Sieni Maetau" at bounding box center [191, 434] width 238 height 19
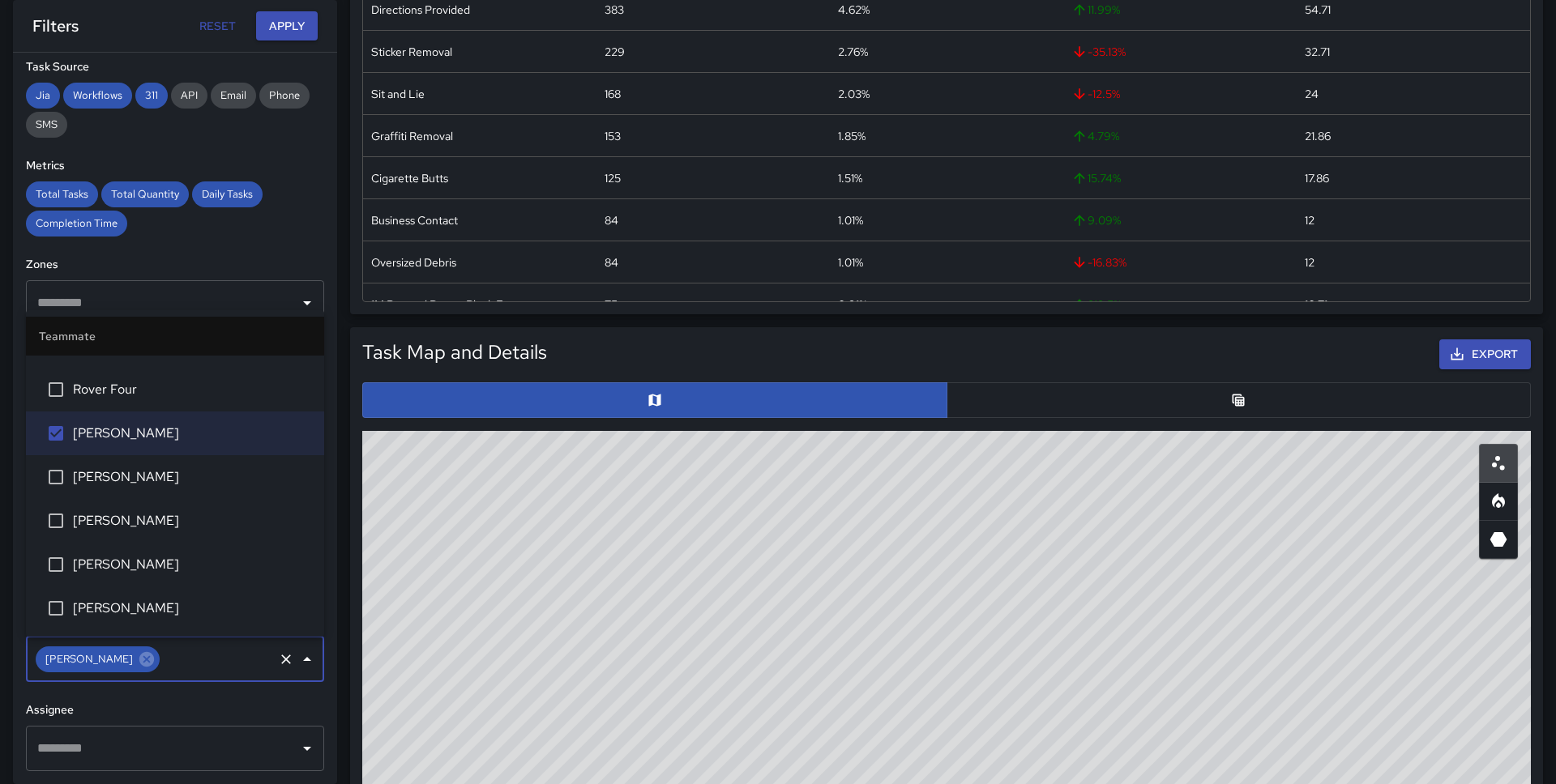
click at [137, 478] on span "[PERSON_NAME]" at bounding box center [191, 477] width 238 height 19
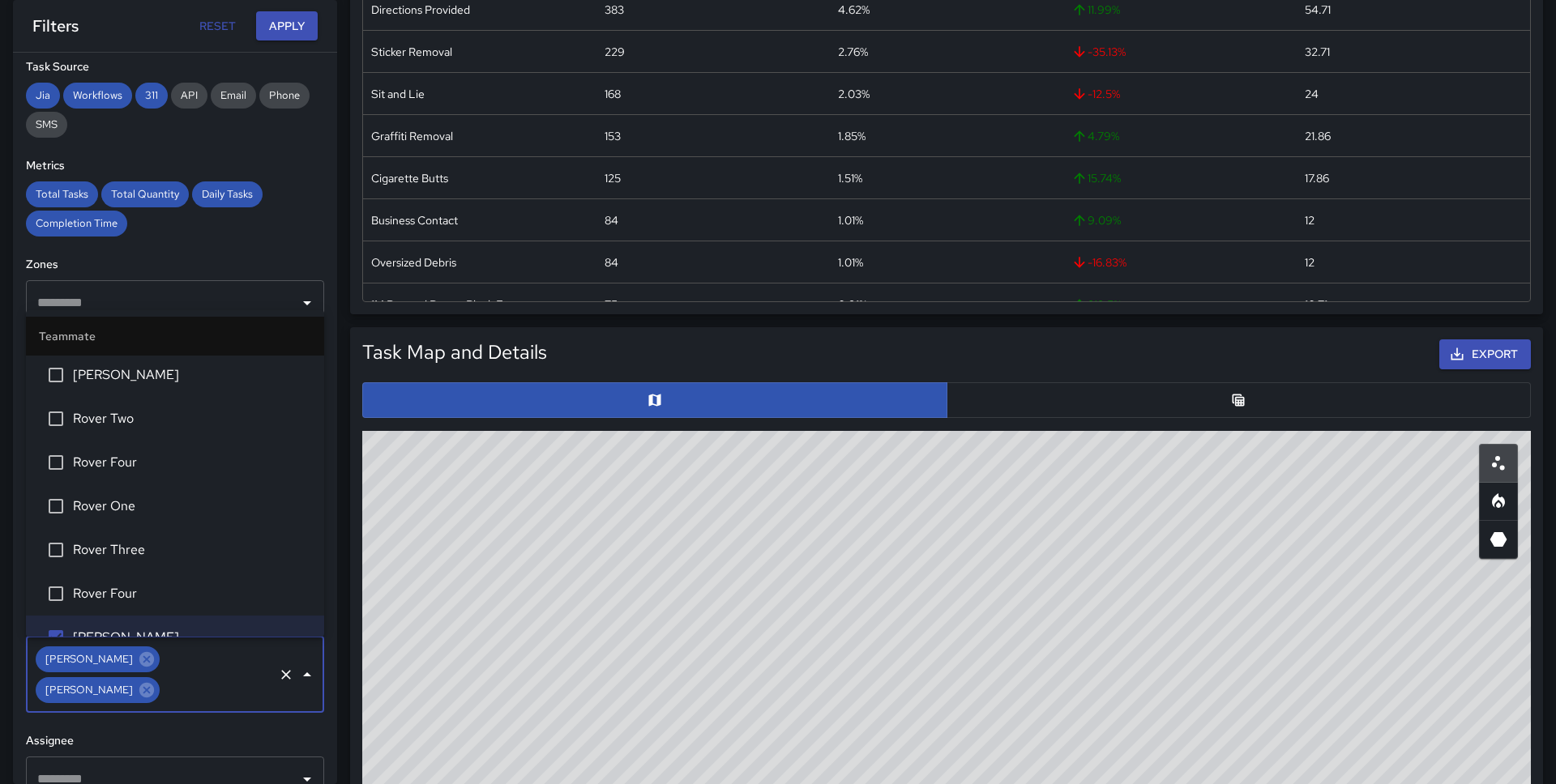
scroll to position [2050, 0]
click at [162, 587] on span "Rover Four" at bounding box center [191, 597] width 238 height 19
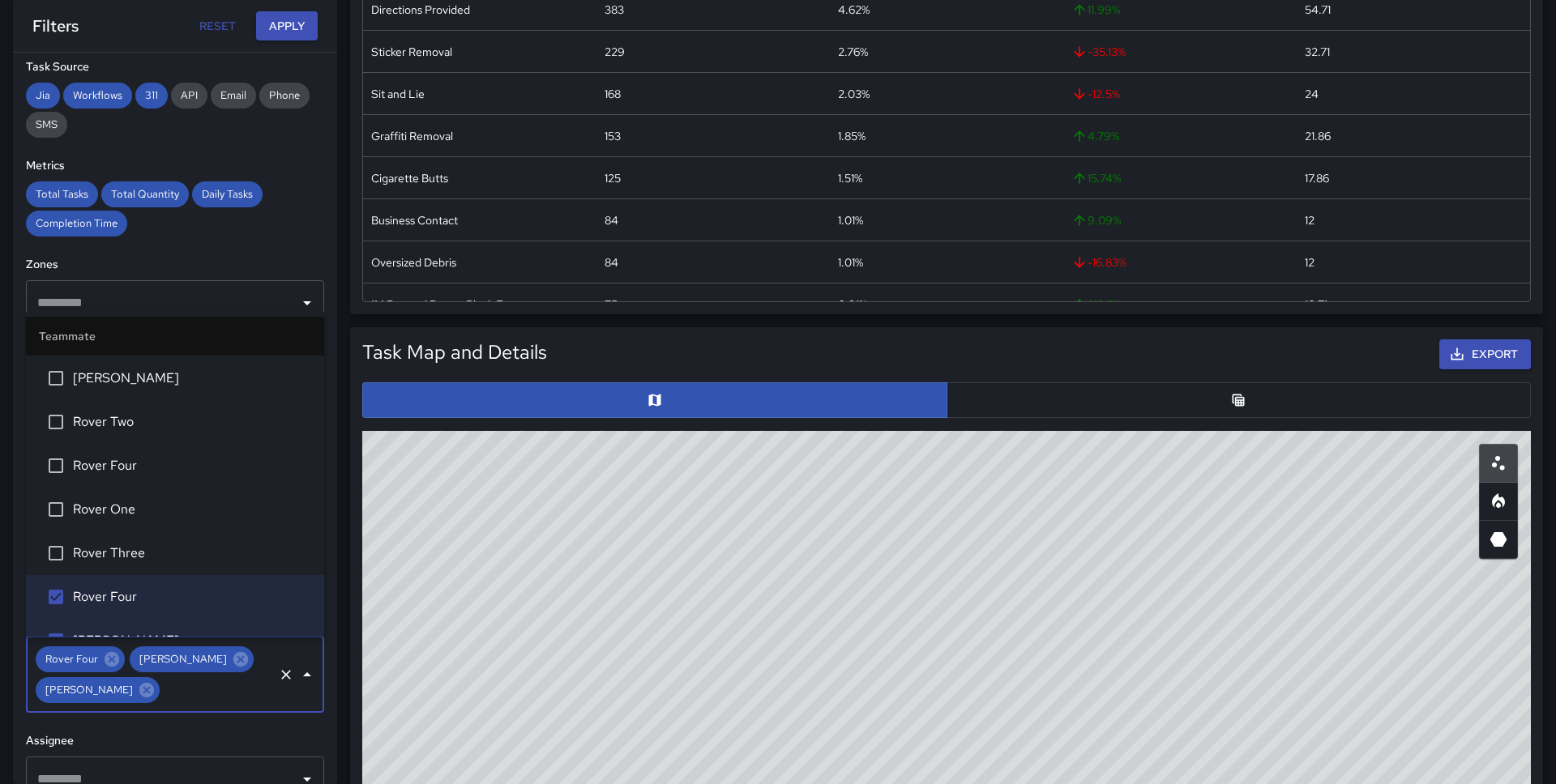
click at [162, 554] on span "Rover Three" at bounding box center [191, 553] width 238 height 19
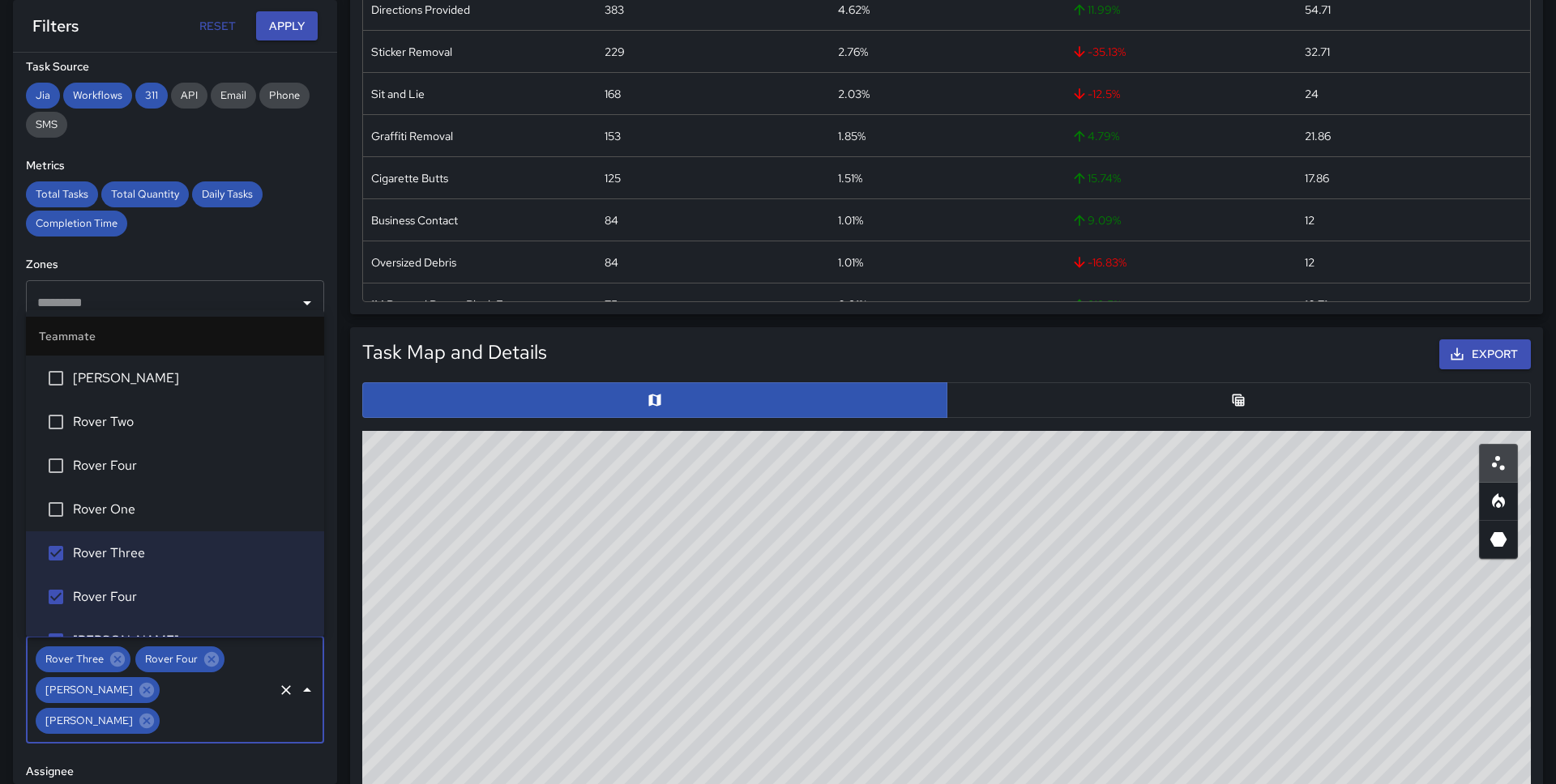
click at [162, 518] on span "Rover One" at bounding box center [191, 509] width 238 height 19
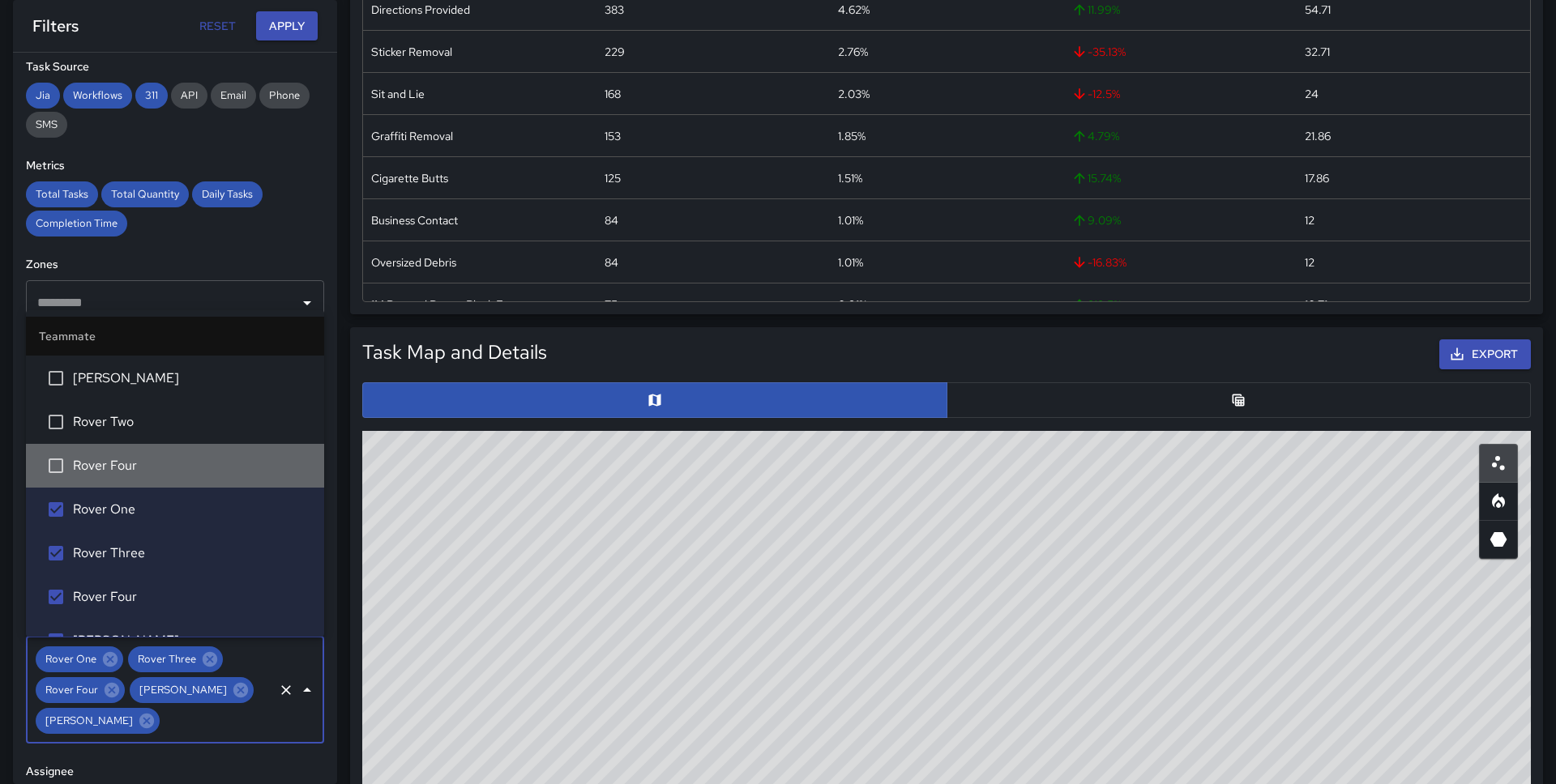
click at [163, 473] on span "Rover Four" at bounding box center [191, 466] width 238 height 19
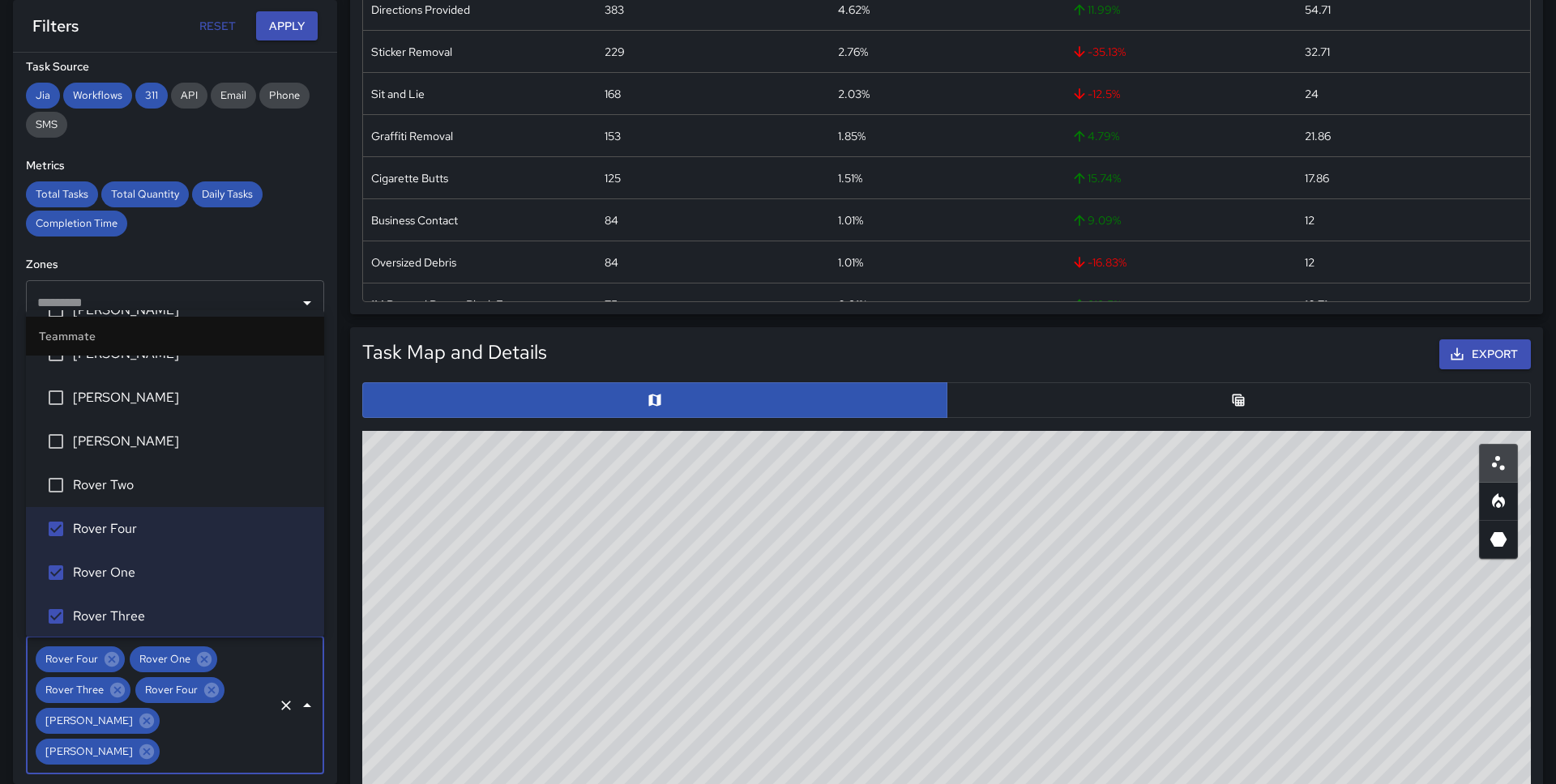
click at [158, 483] on span "Rover Two" at bounding box center [191, 485] width 238 height 19
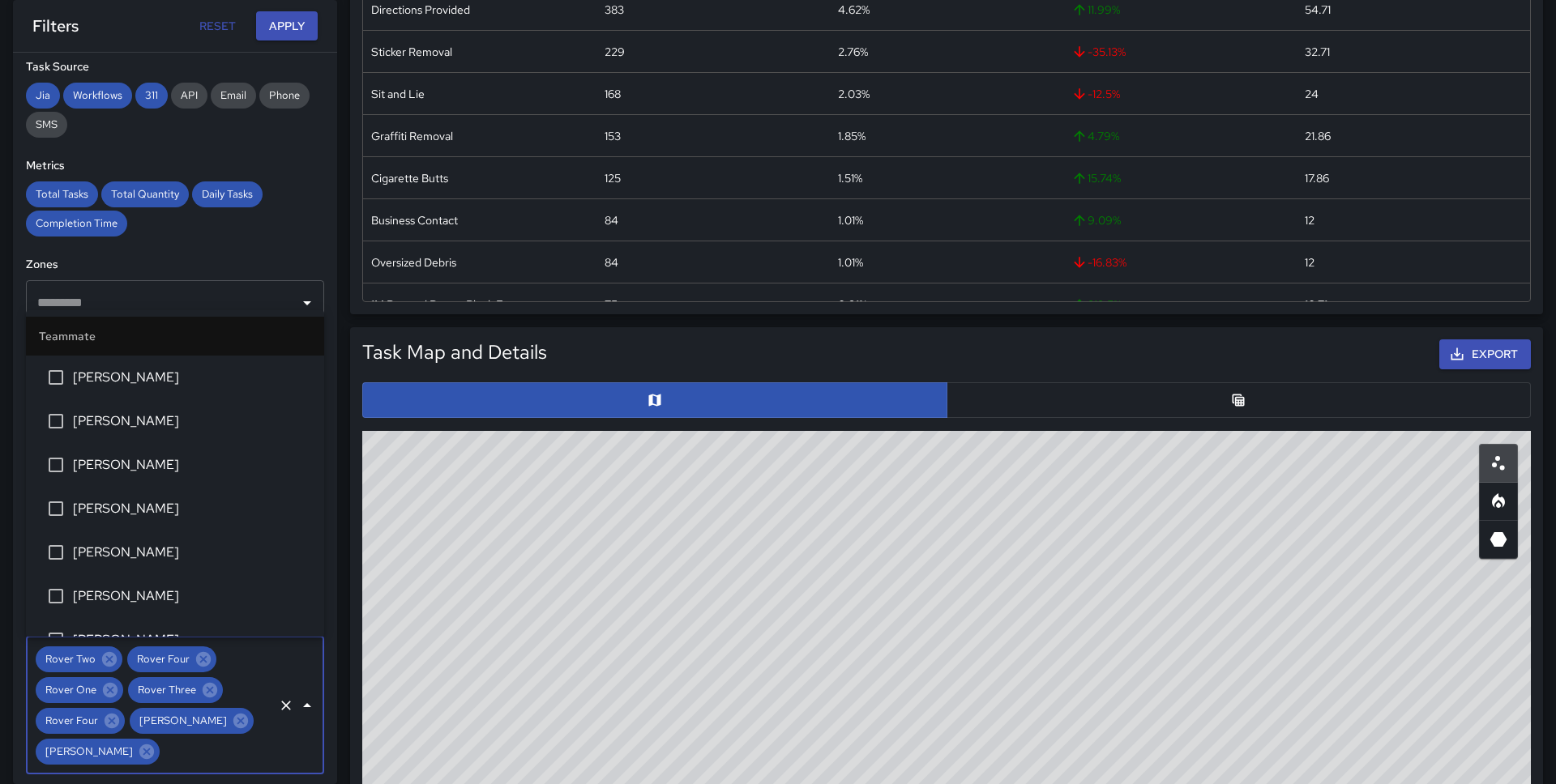
scroll to position [1480, 0]
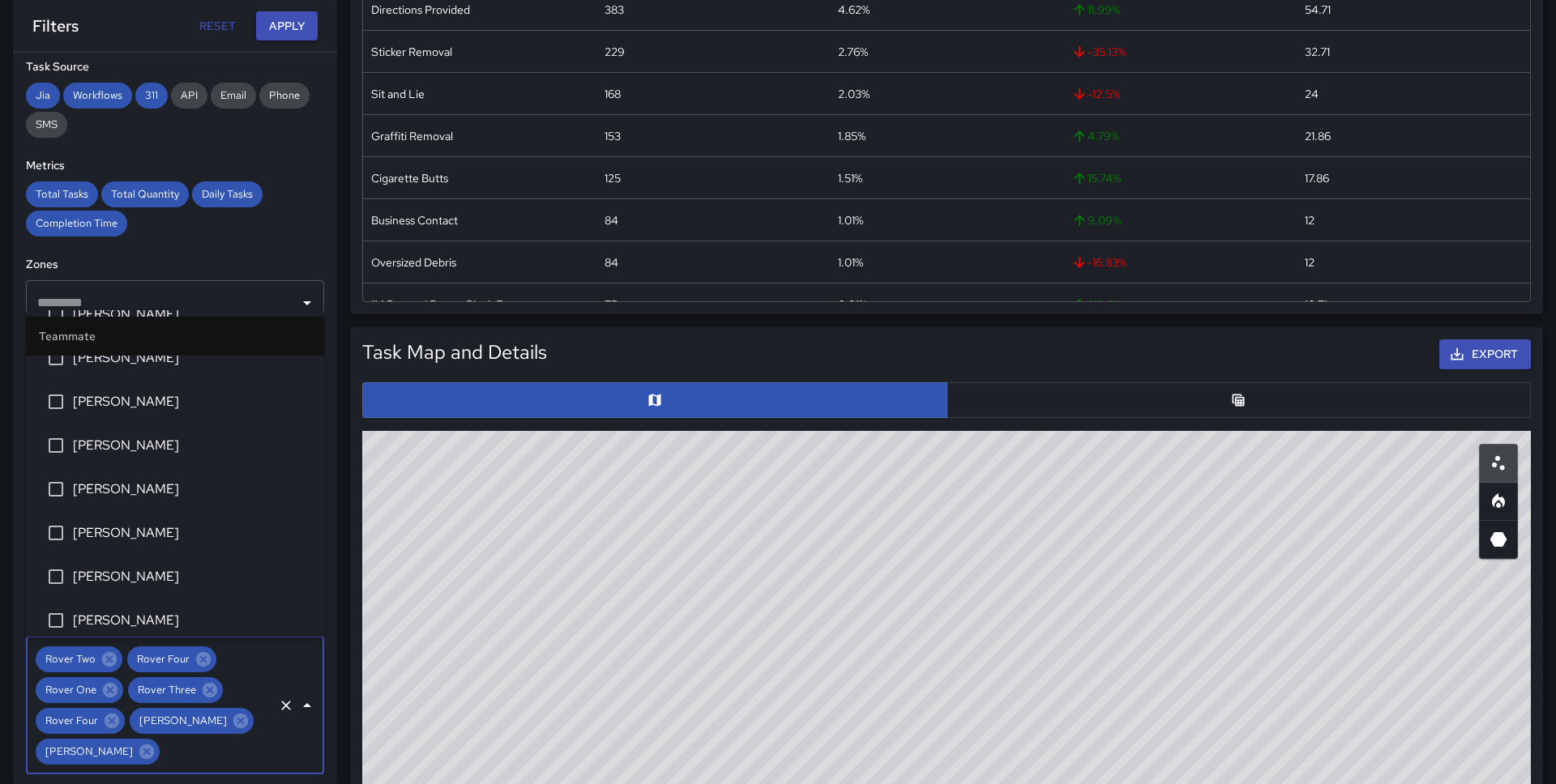
click at [175, 443] on span "[PERSON_NAME]" at bounding box center [191, 445] width 238 height 19
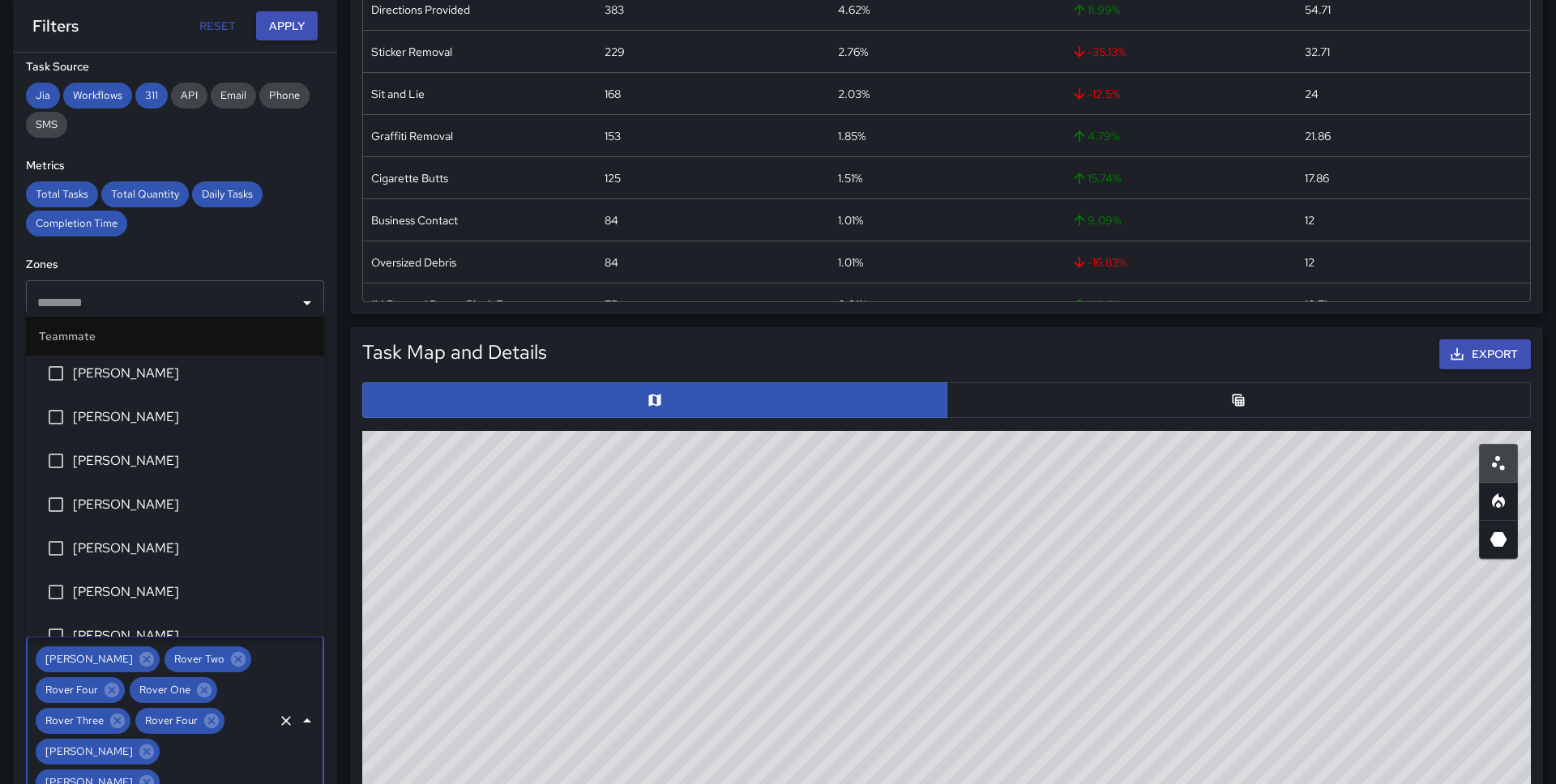
scroll to position [1041, 0]
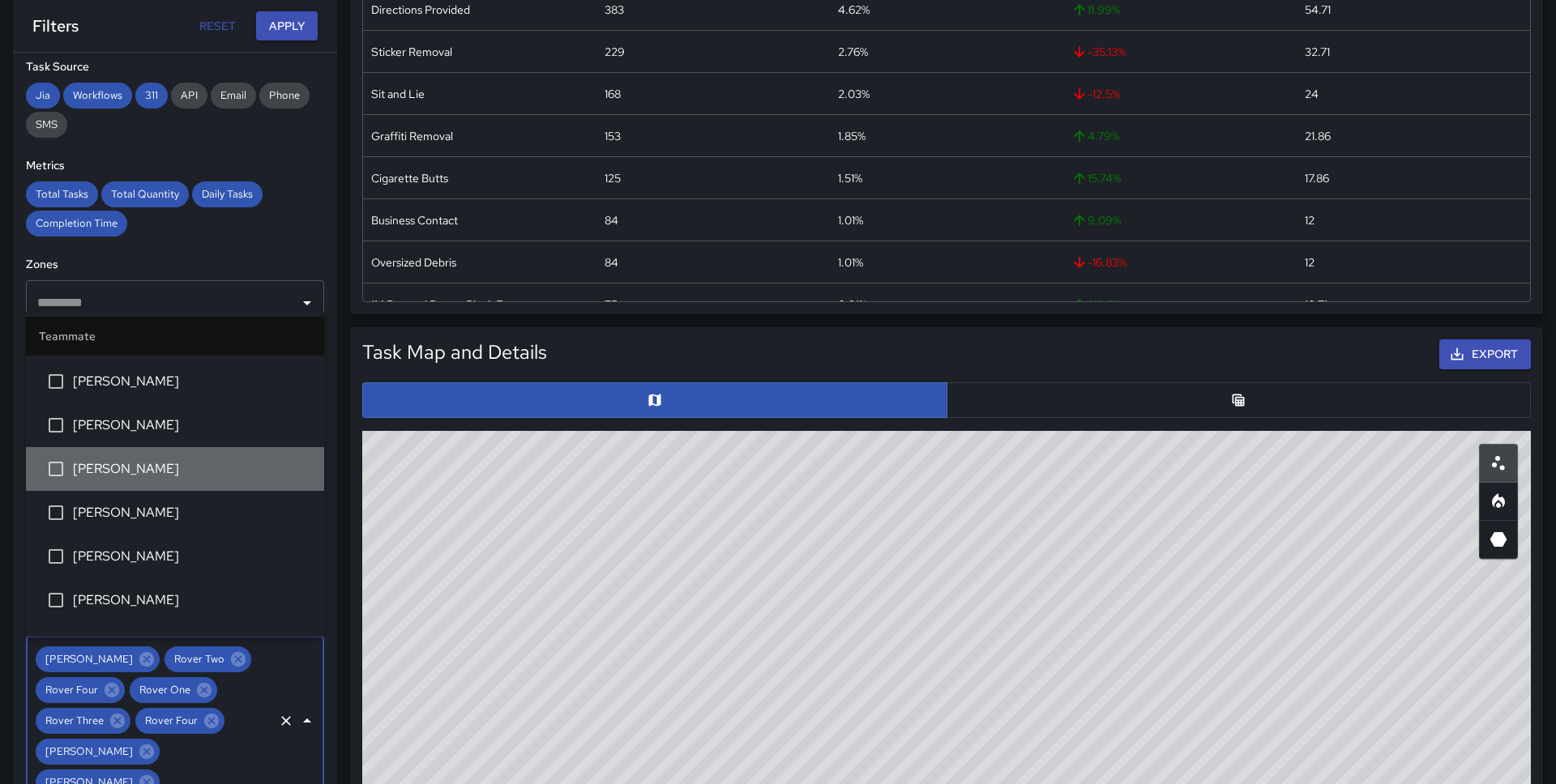
click at [187, 469] on span "[PERSON_NAME]" at bounding box center [191, 469] width 238 height 19
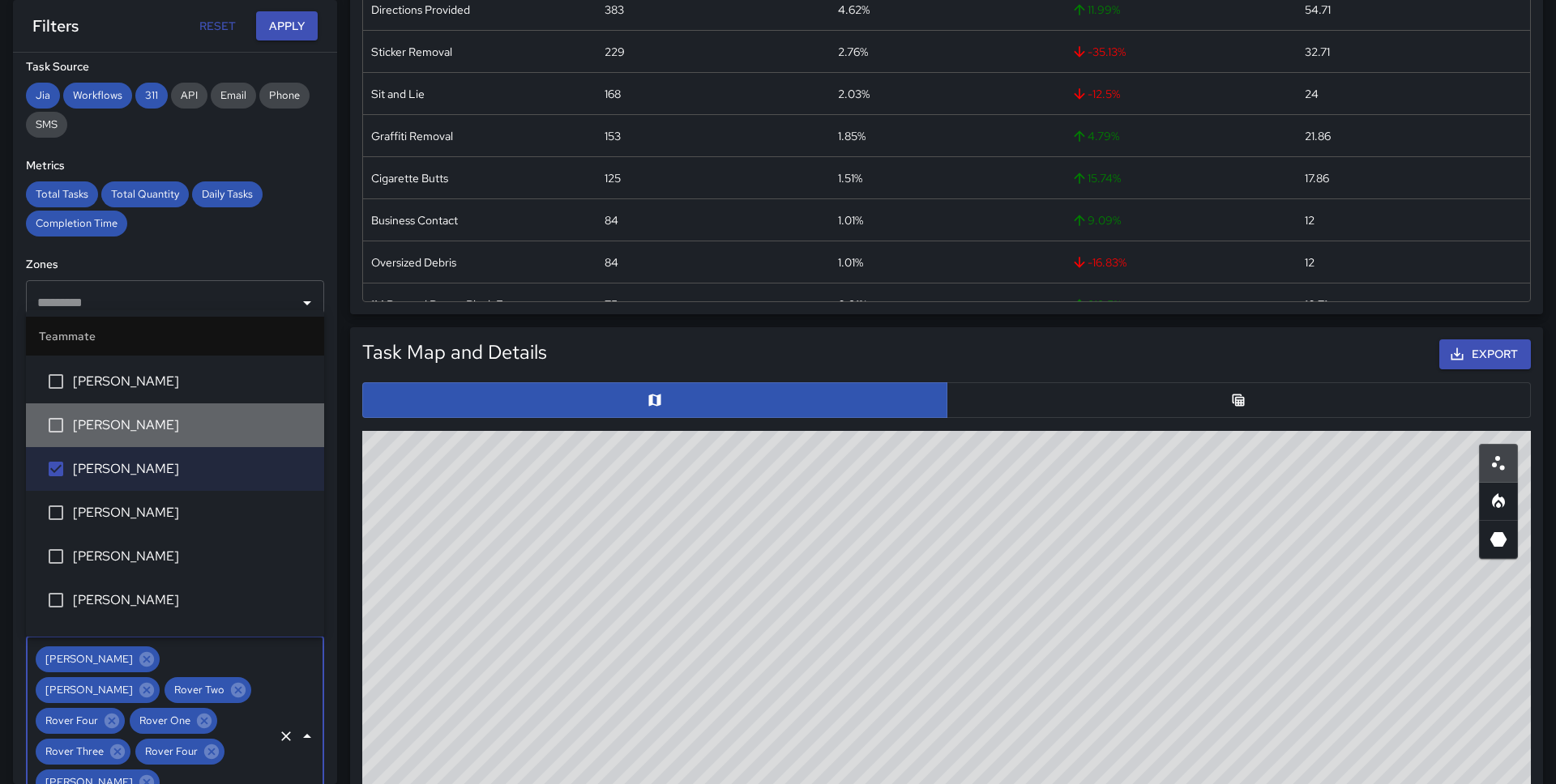
click at [192, 435] on li "[PERSON_NAME]" at bounding box center [175, 426] width 298 height 44
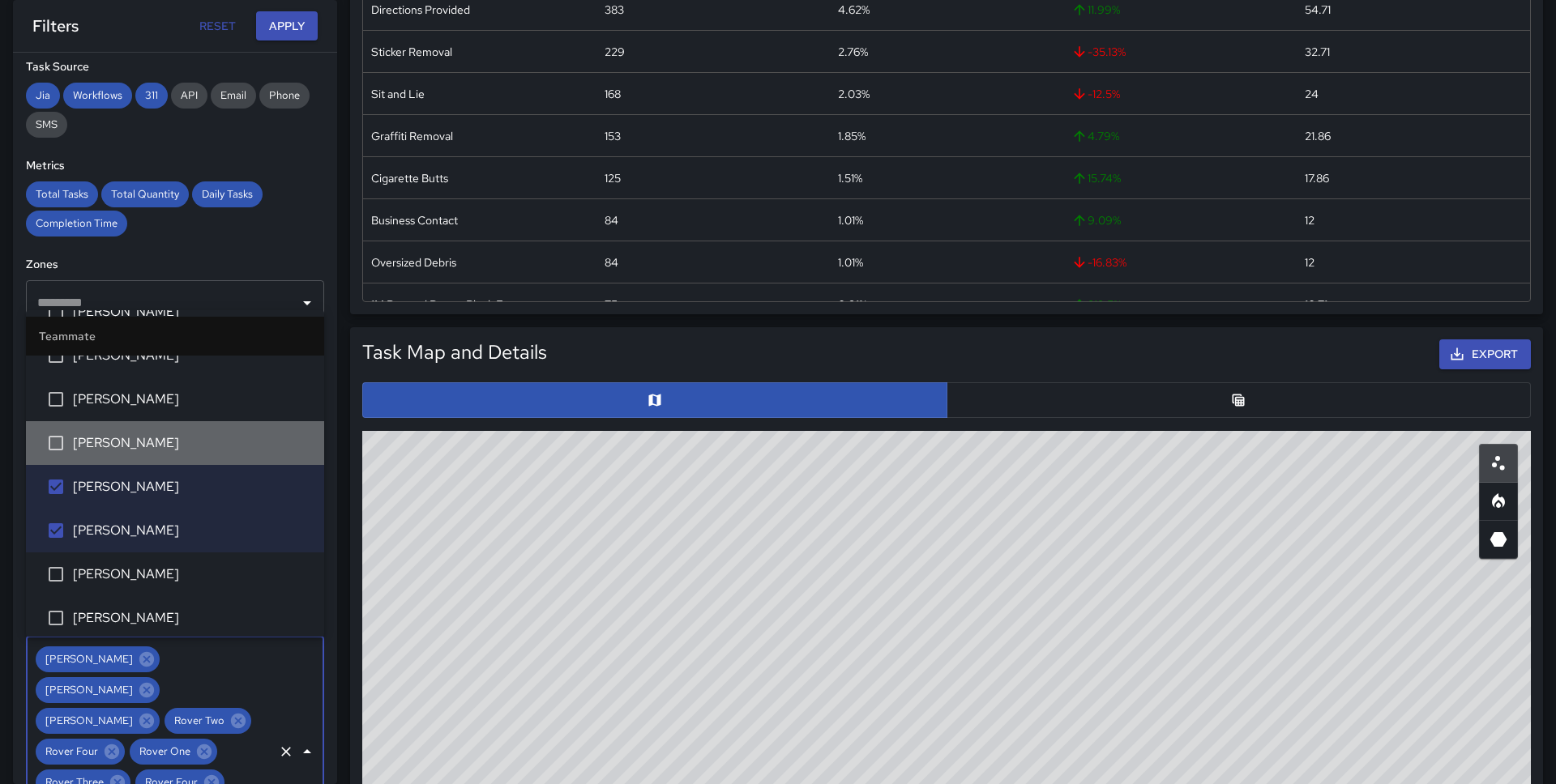
click at [188, 447] on span "Brandon Stocker" at bounding box center [191, 443] width 238 height 19
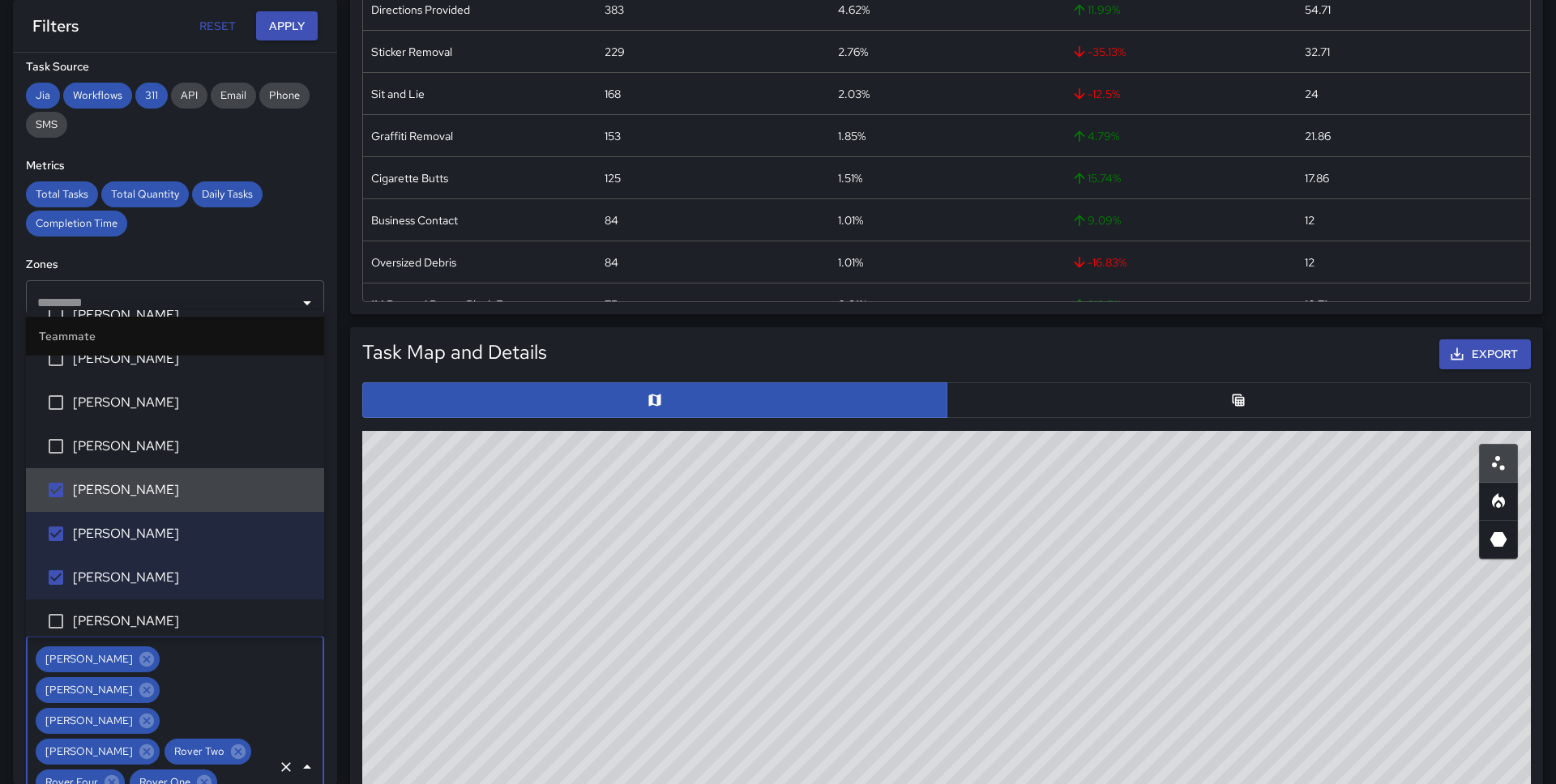
click at [188, 447] on span "[PERSON_NAME]" at bounding box center [191, 446] width 238 height 19
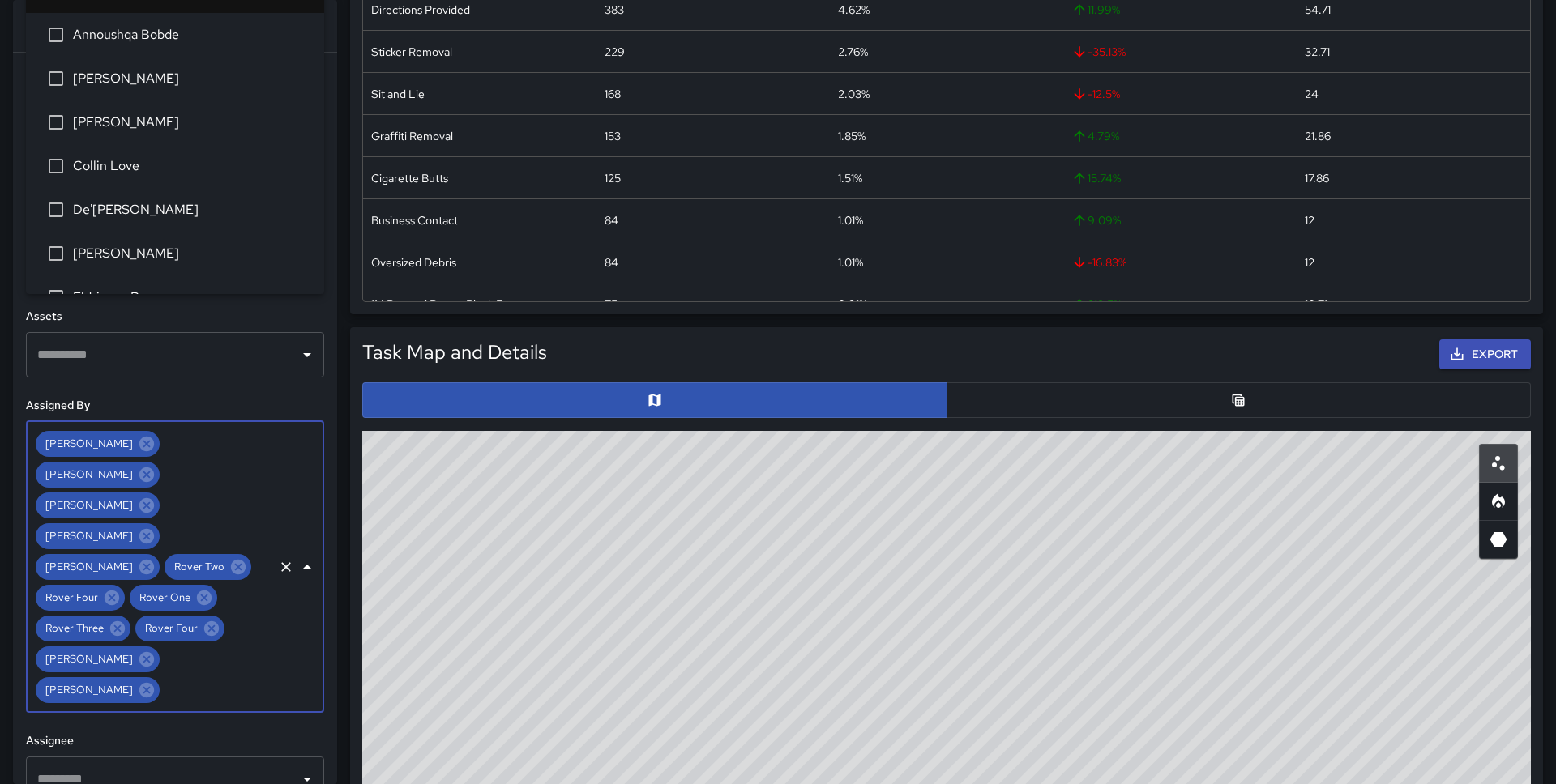
scroll to position [0, 0]
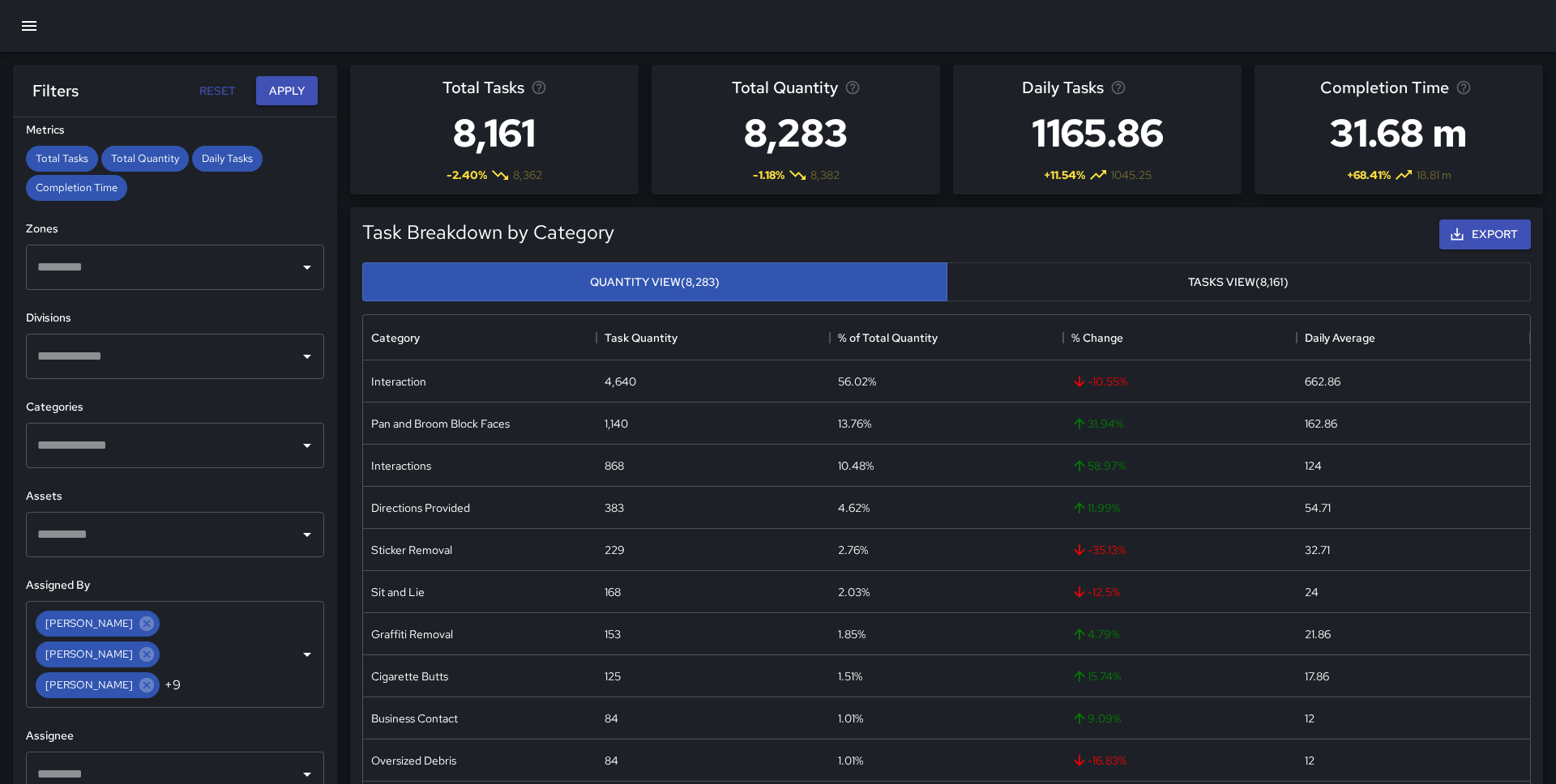
click at [149, 120] on div "**********" at bounding box center [175, 483] width 324 height 731
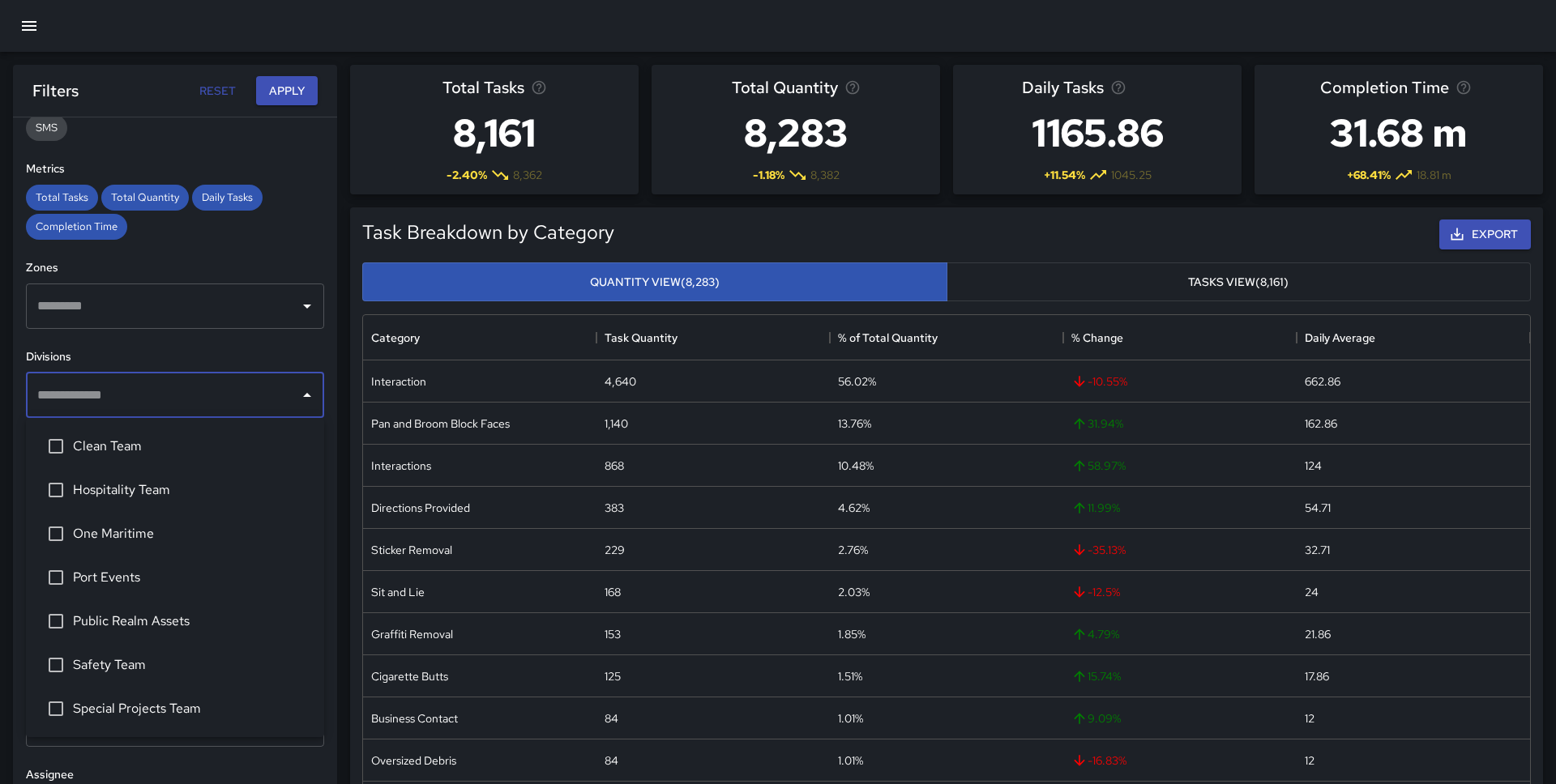
click at [107, 388] on input "text" at bounding box center [162, 395] width 259 height 31
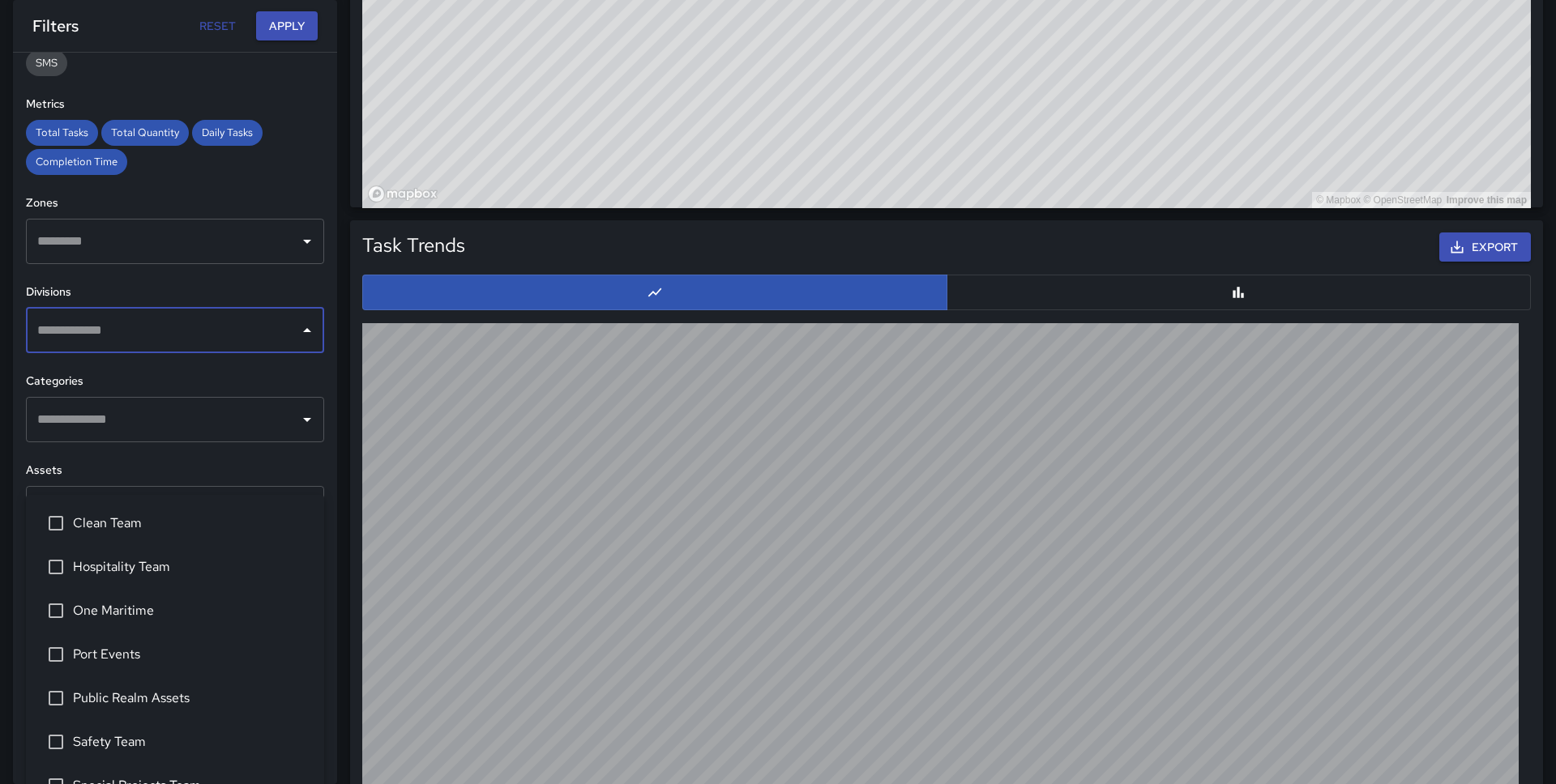
scroll to position [1511, 0]
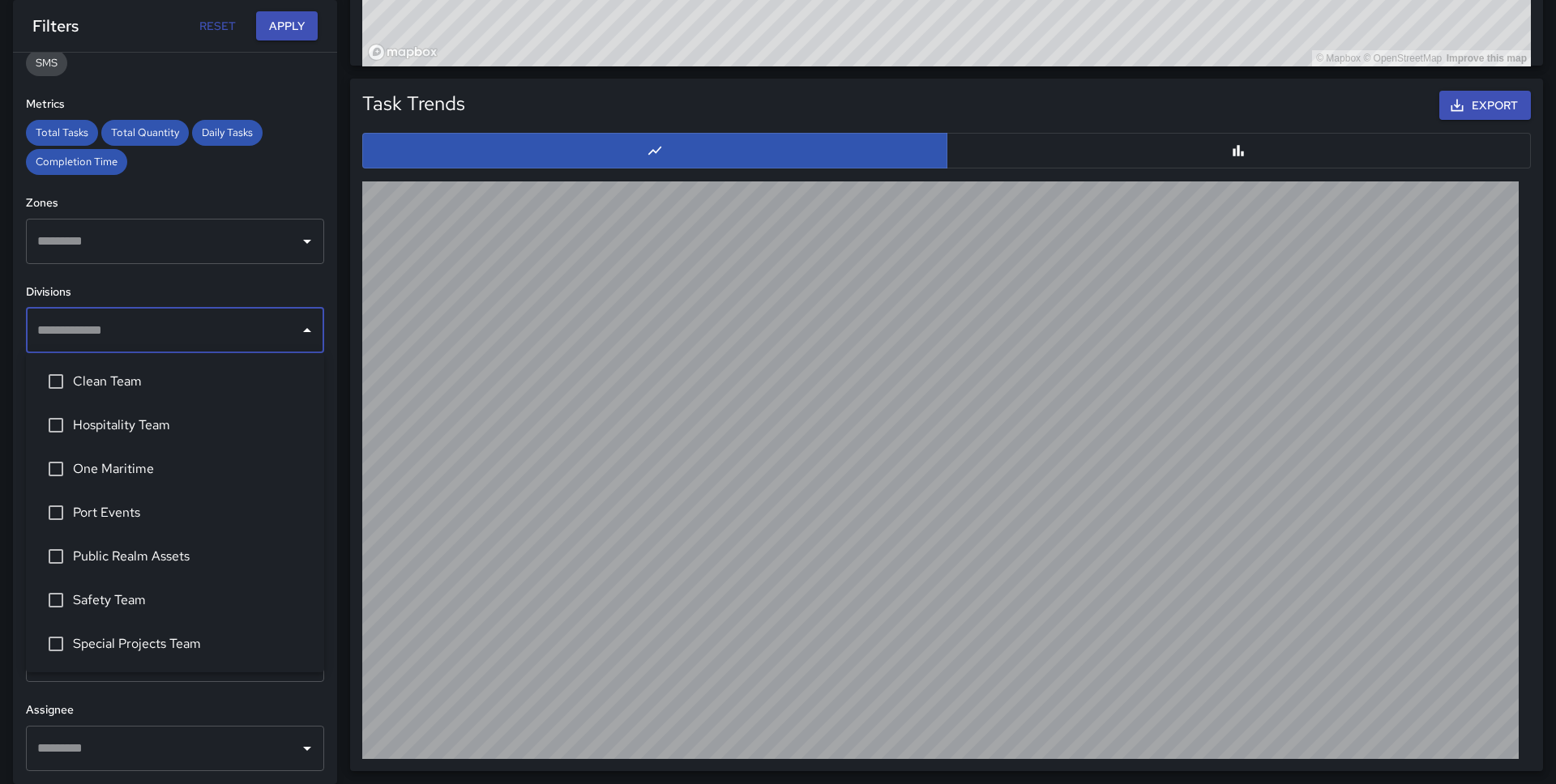
click at [151, 290] on h6 "Divisions" at bounding box center [175, 292] width 298 height 18
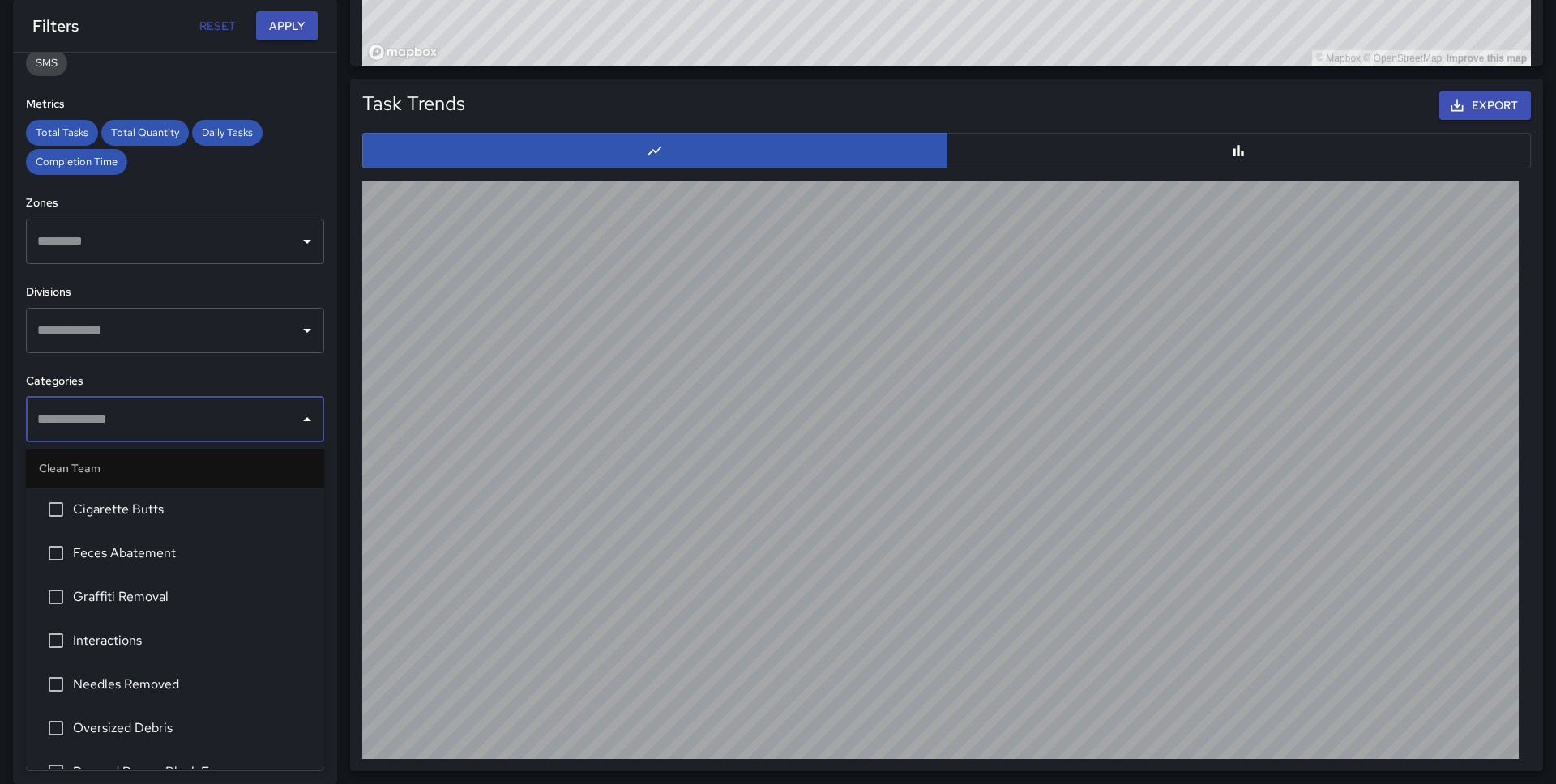
click at [138, 409] on input "text" at bounding box center [162, 419] width 259 height 31
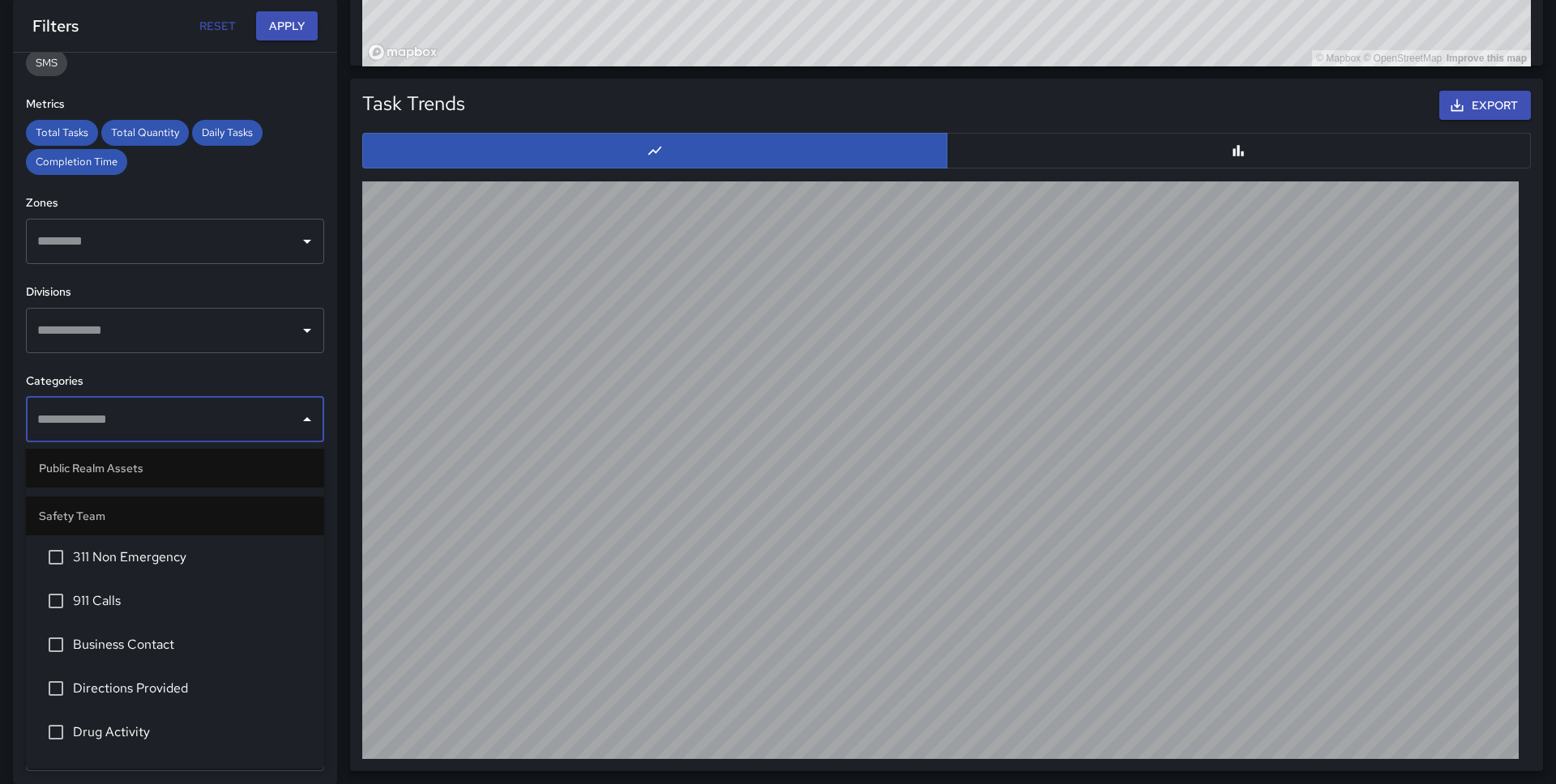
scroll to position [2837, 0]
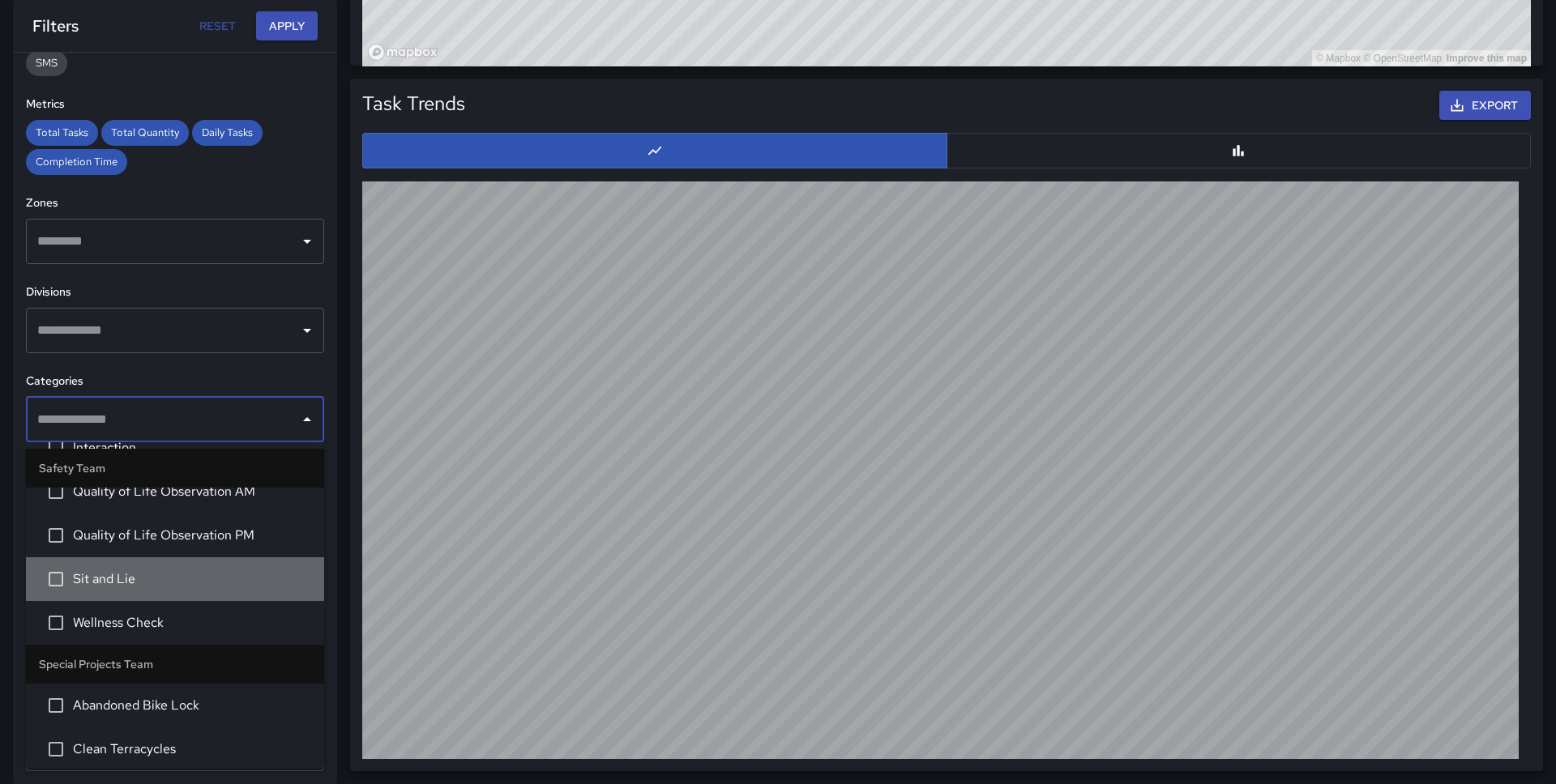
click at [146, 583] on span "Sit and Lie" at bounding box center [191, 579] width 238 height 19
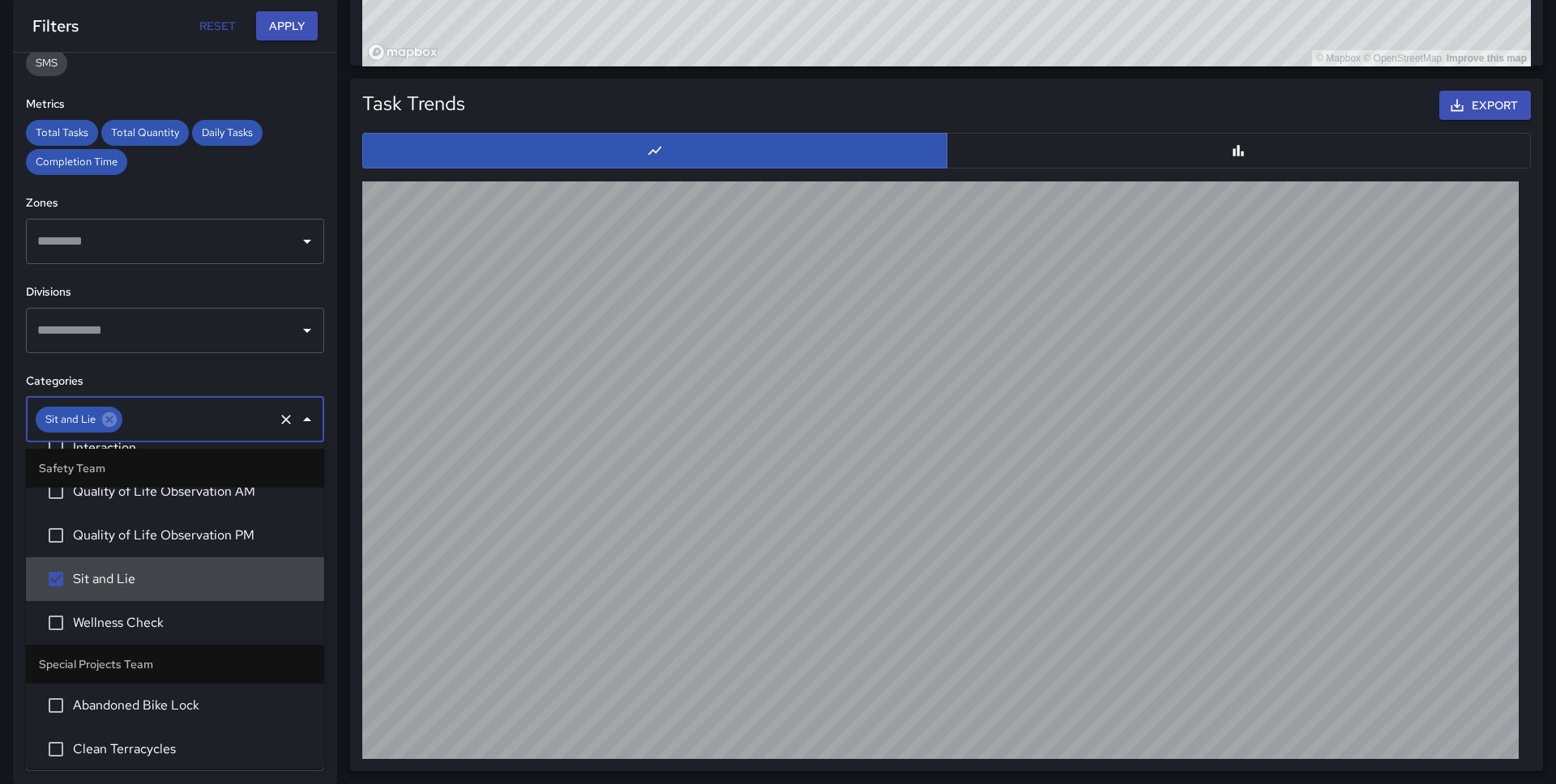
click at [146, 622] on span "Wellness Check" at bounding box center [191, 623] width 238 height 19
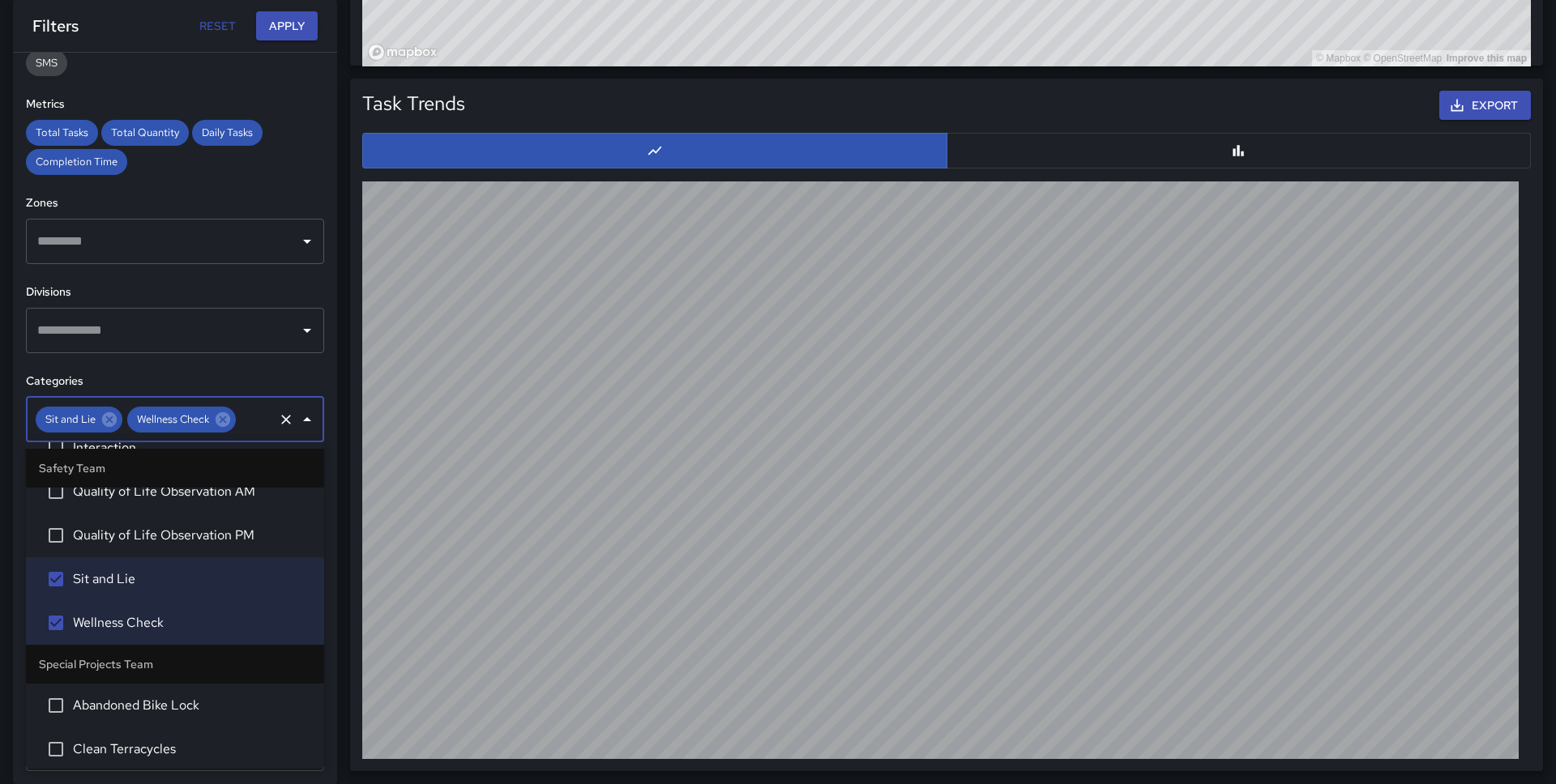
click at [158, 540] on span "Quality of Life Observation PM" at bounding box center [191, 536] width 238 height 19
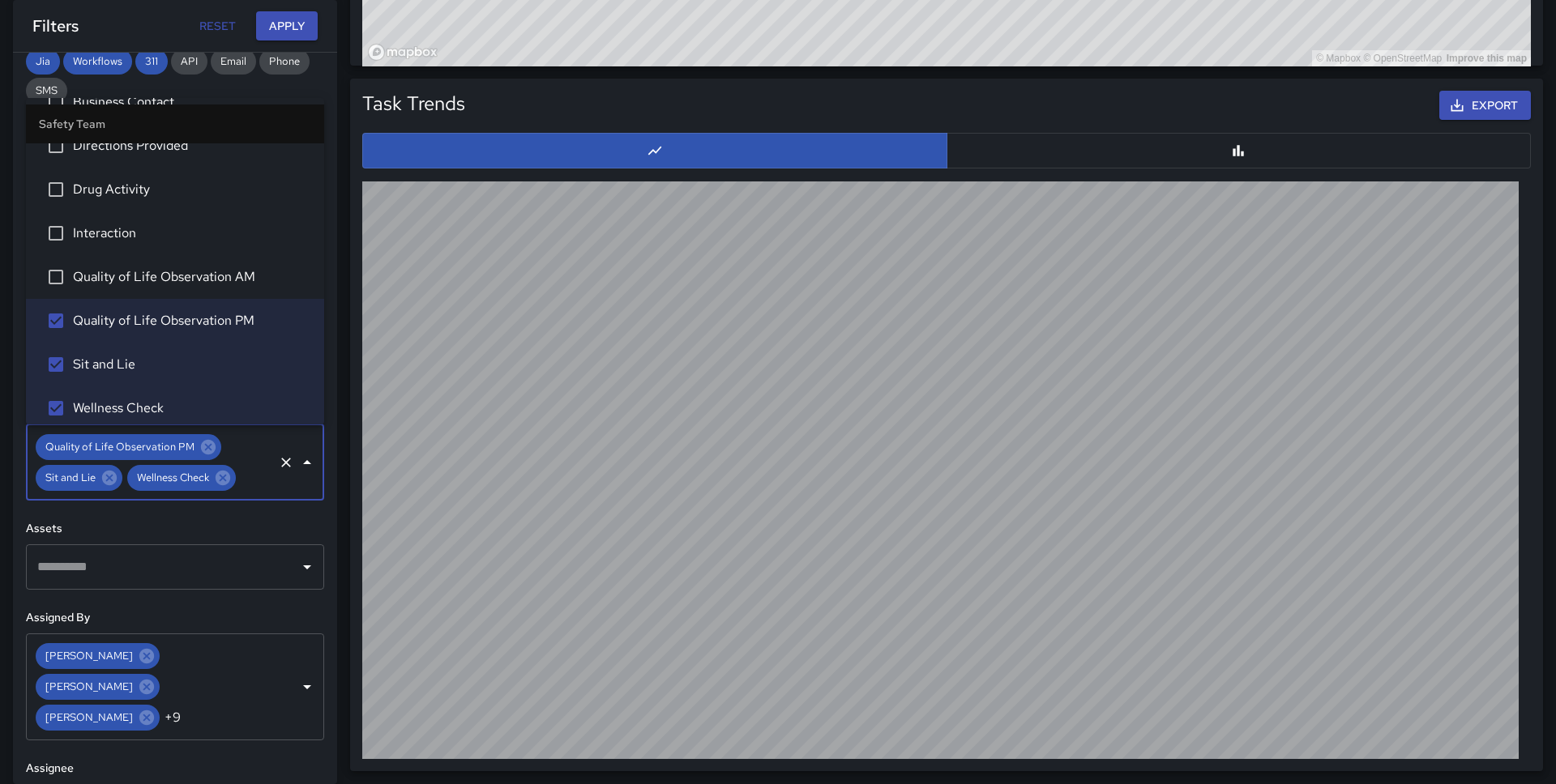
scroll to position [2704, 0]
click at [180, 285] on span "Quality of Life Observation AM" at bounding box center [191, 280] width 238 height 19
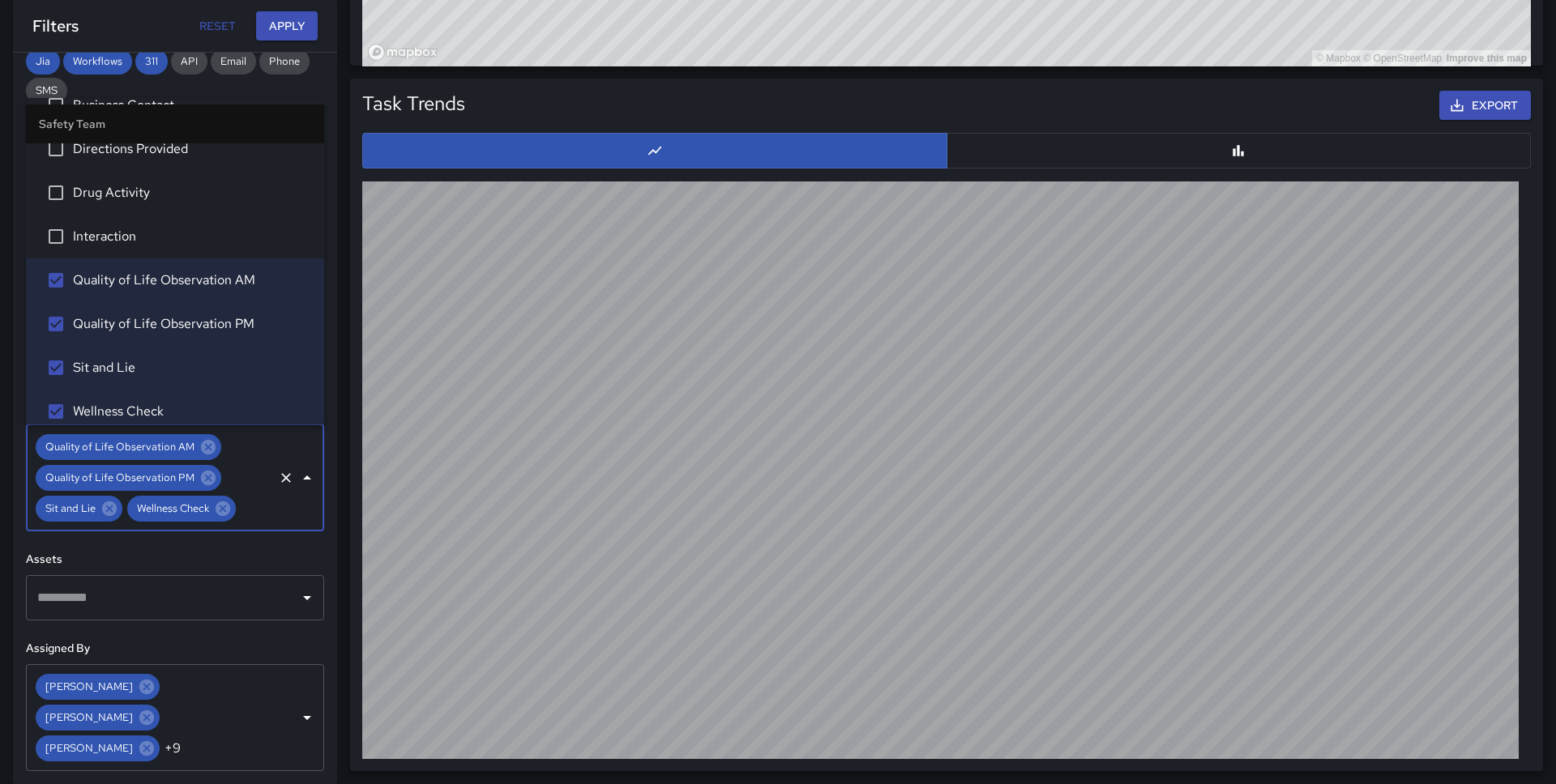
click at [161, 244] on span "Interaction" at bounding box center [191, 237] width 238 height 19
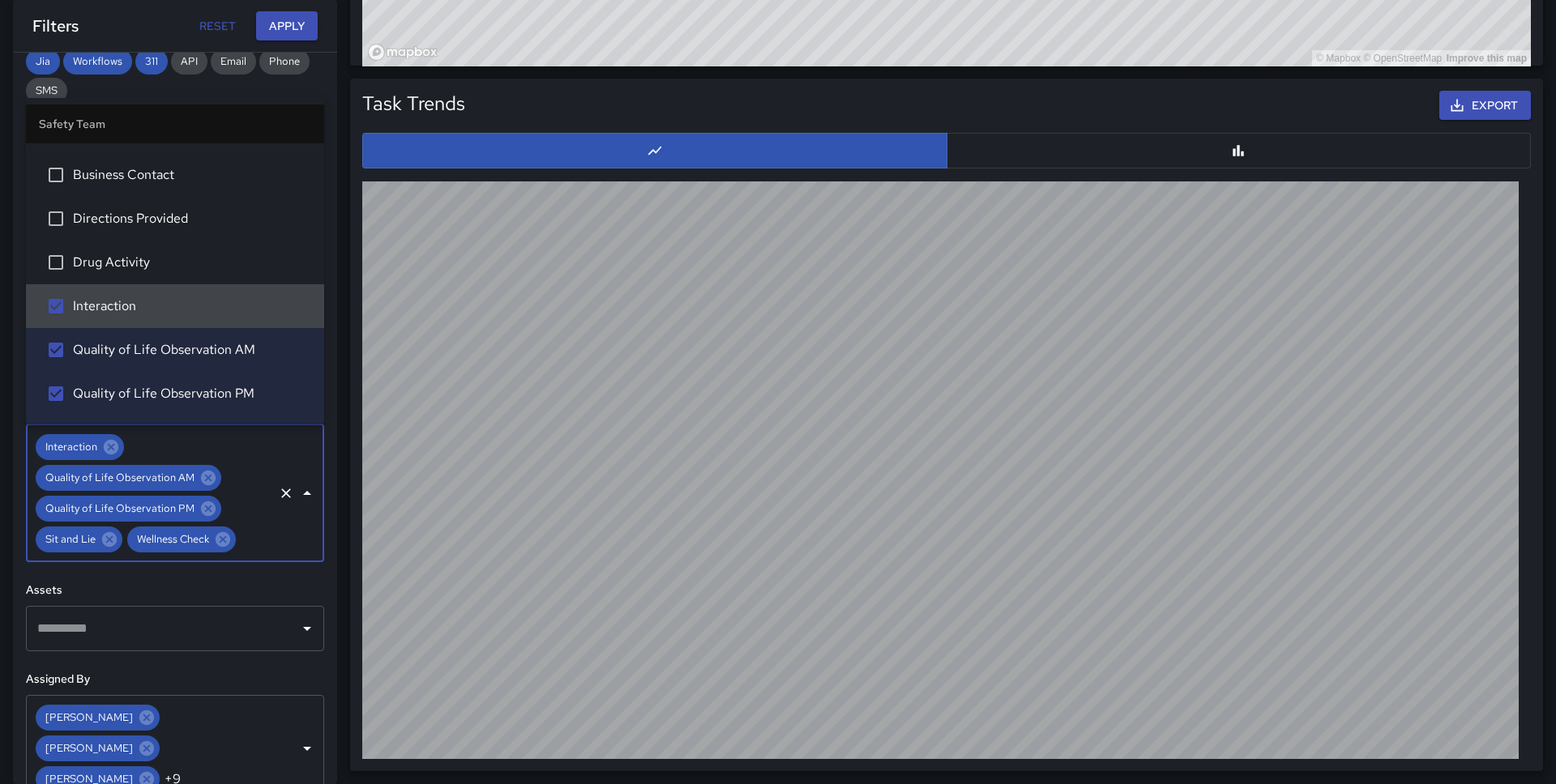
scroll to position [2633, 0]
click at [160, 222] on span "Directions Provided" at bounding box center [191, 221] width 238 height 19
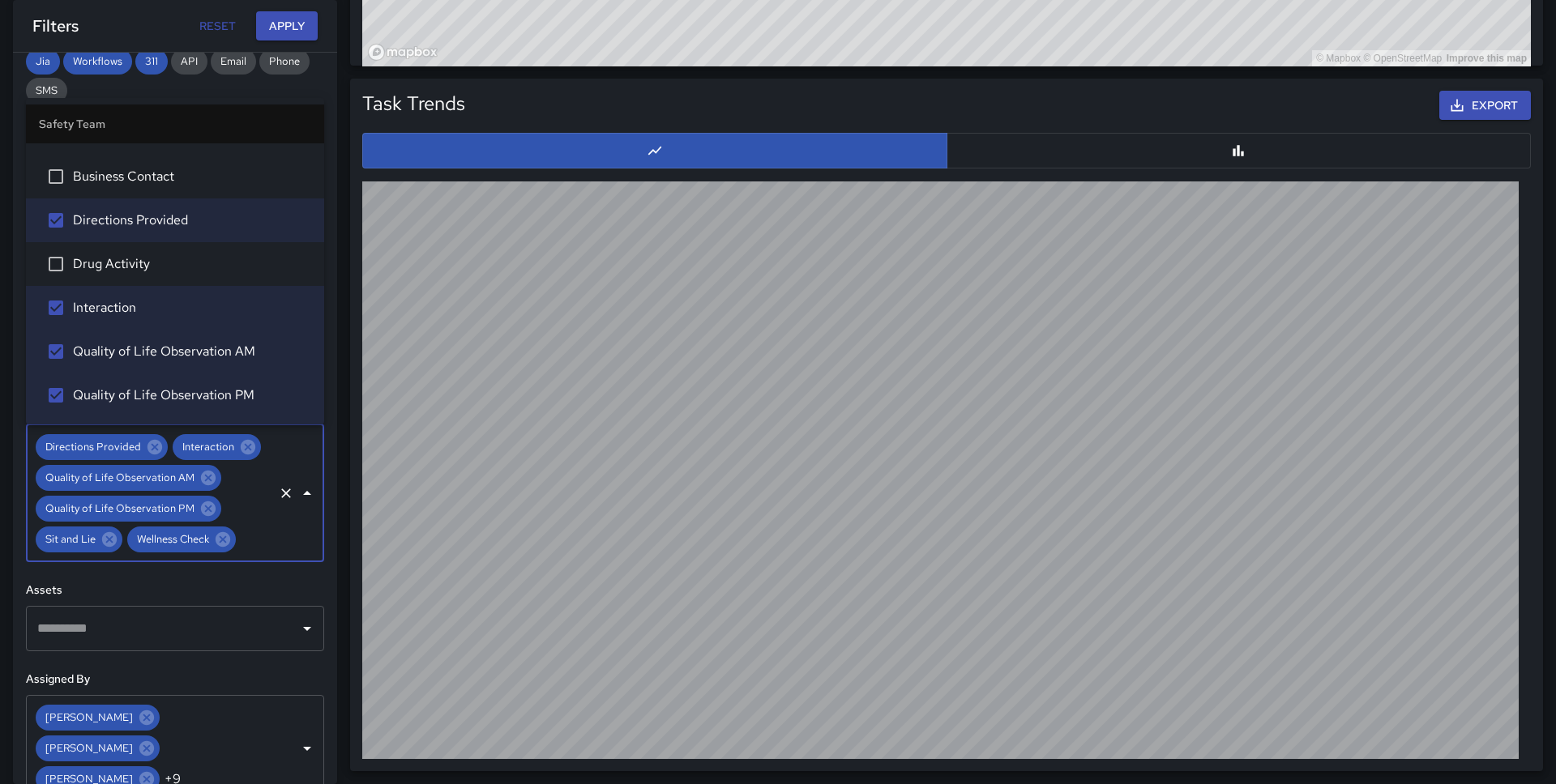
click at [155, 254] on span "Drug Activity" at bounding box center [191, 264] width 238 height 19
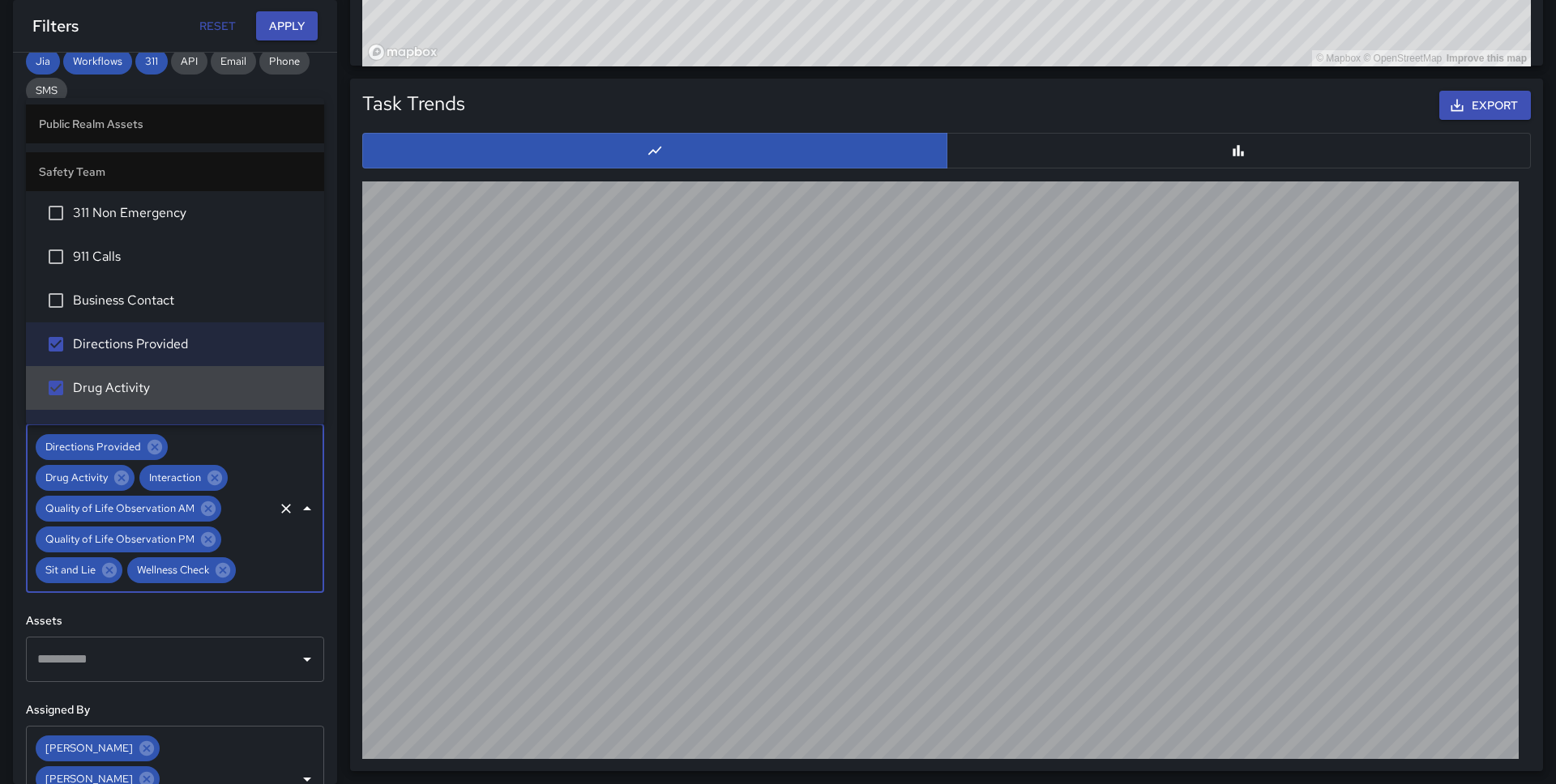
scroll to position [2488, 0]
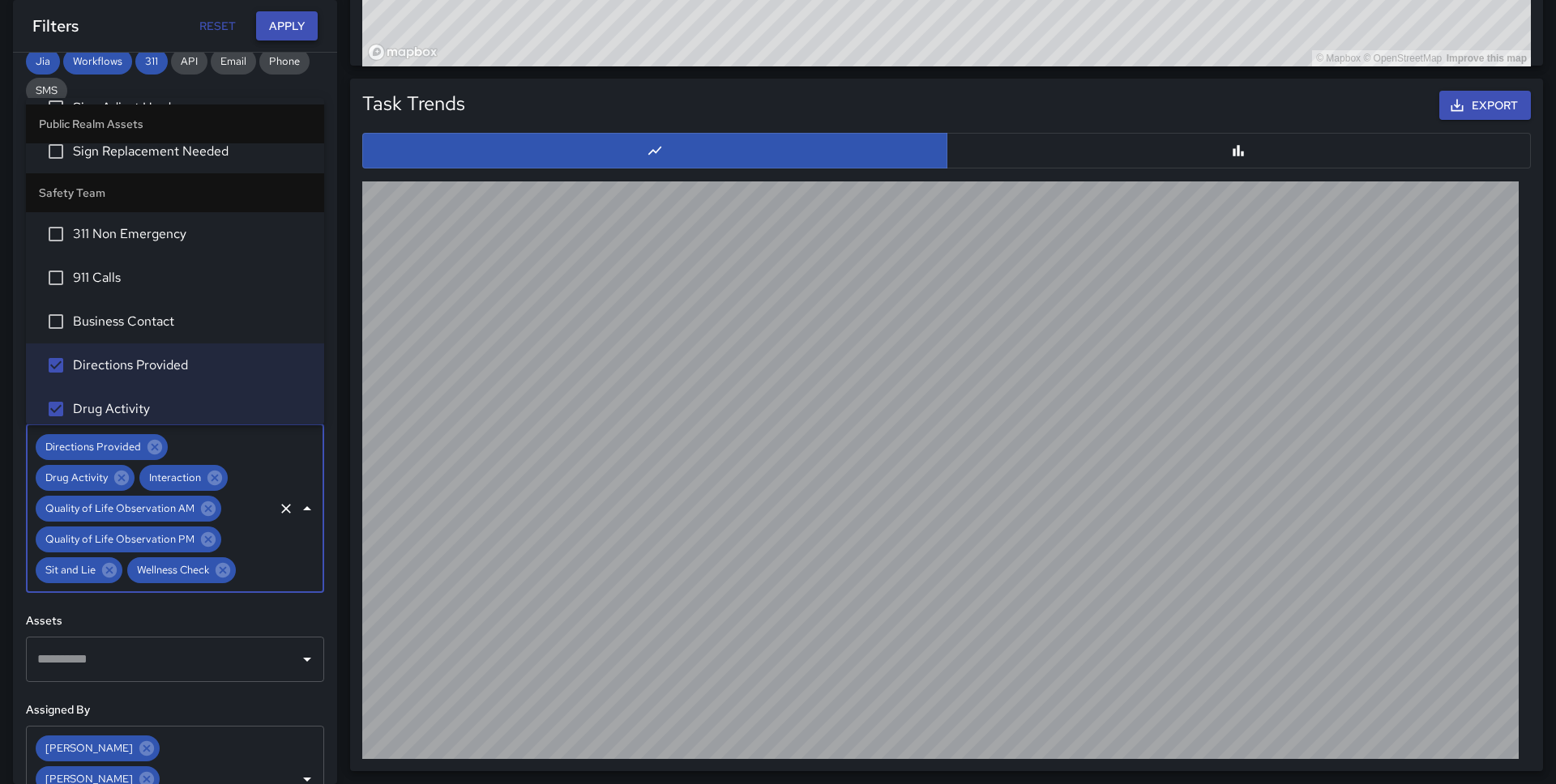
click at [286, 17] on button "Apply" at bounding box center [287, 26] width 61 height 30
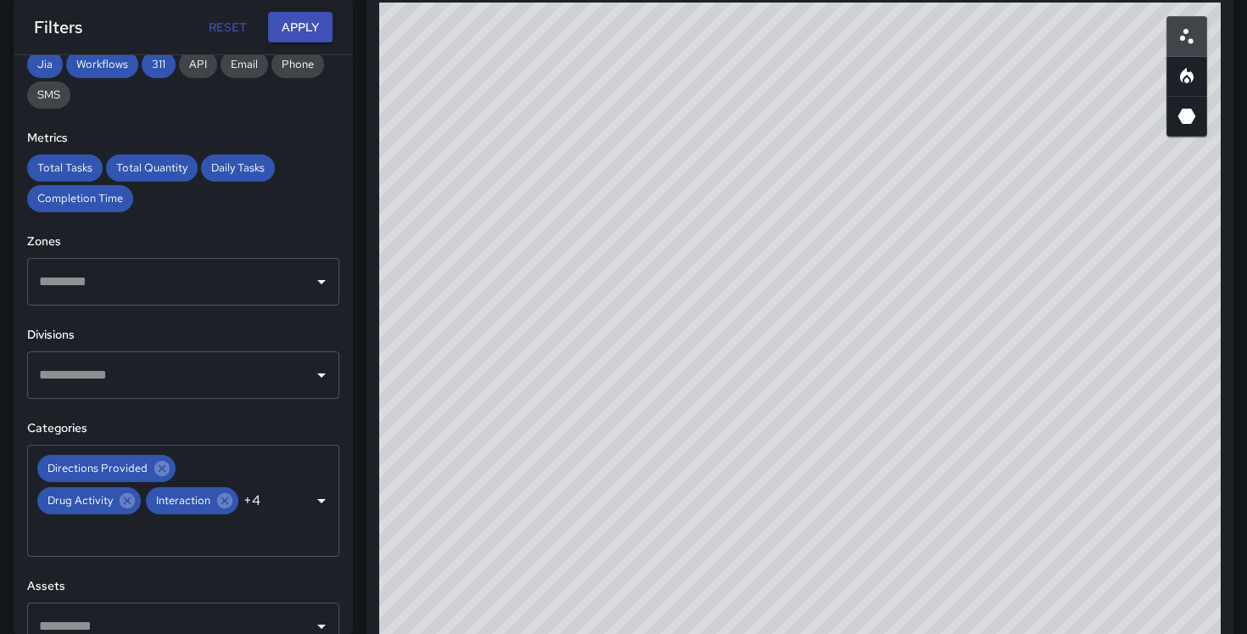
scroll to position [971, 0]
drag, startPoint x: 895, startPoint y: 327, endPoint x: 811, endPoint y: 381, distance: 100.0
click at [811, 381] on div "© Mapbox © OpenStreetMap Improve this map" at bounding box center [800, 341] width 842 height 679
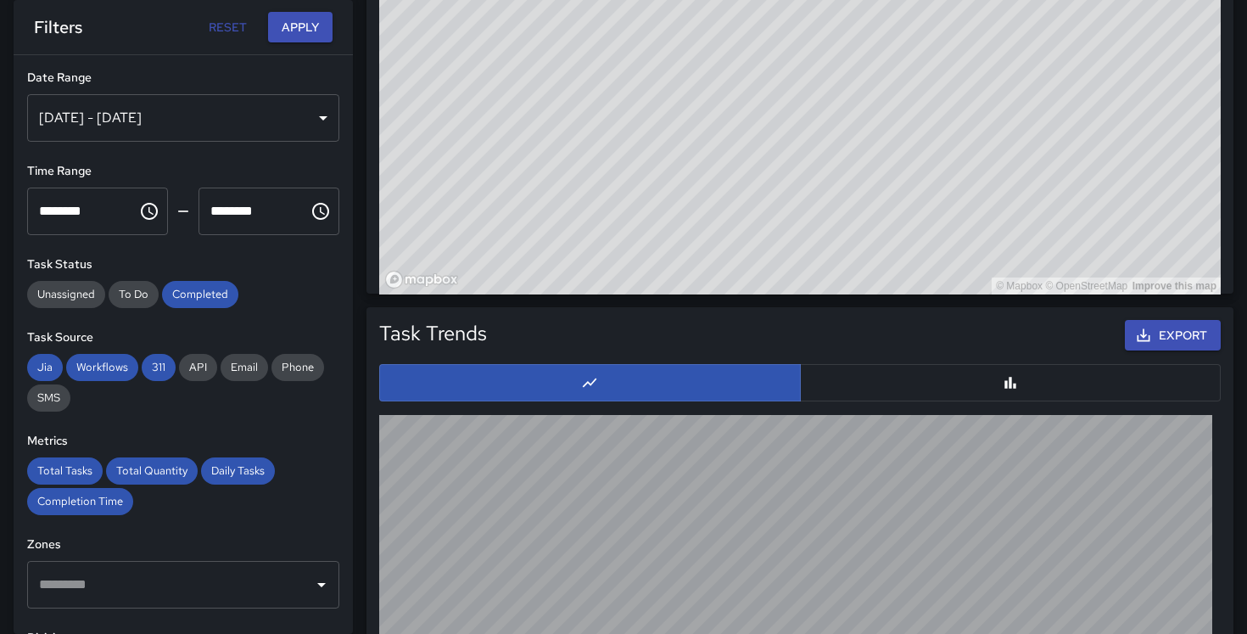
scroll to position [1581, 0]
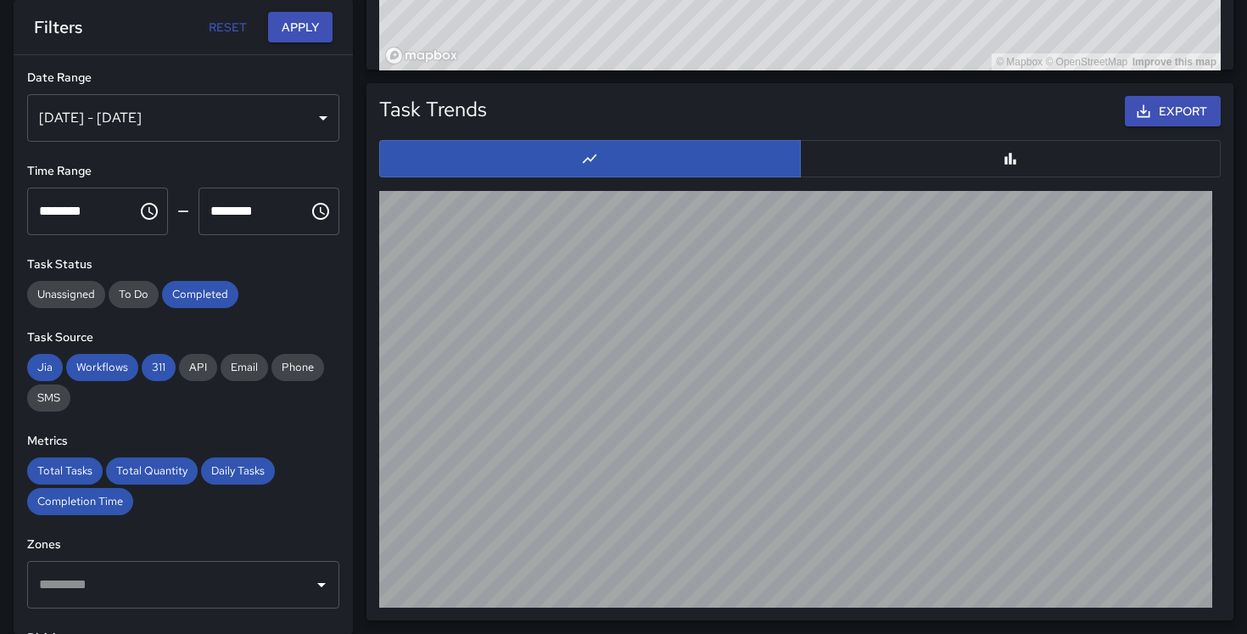
click at [909, 165] on button "button" at bounding box center [1011, 158] width 422 height 37
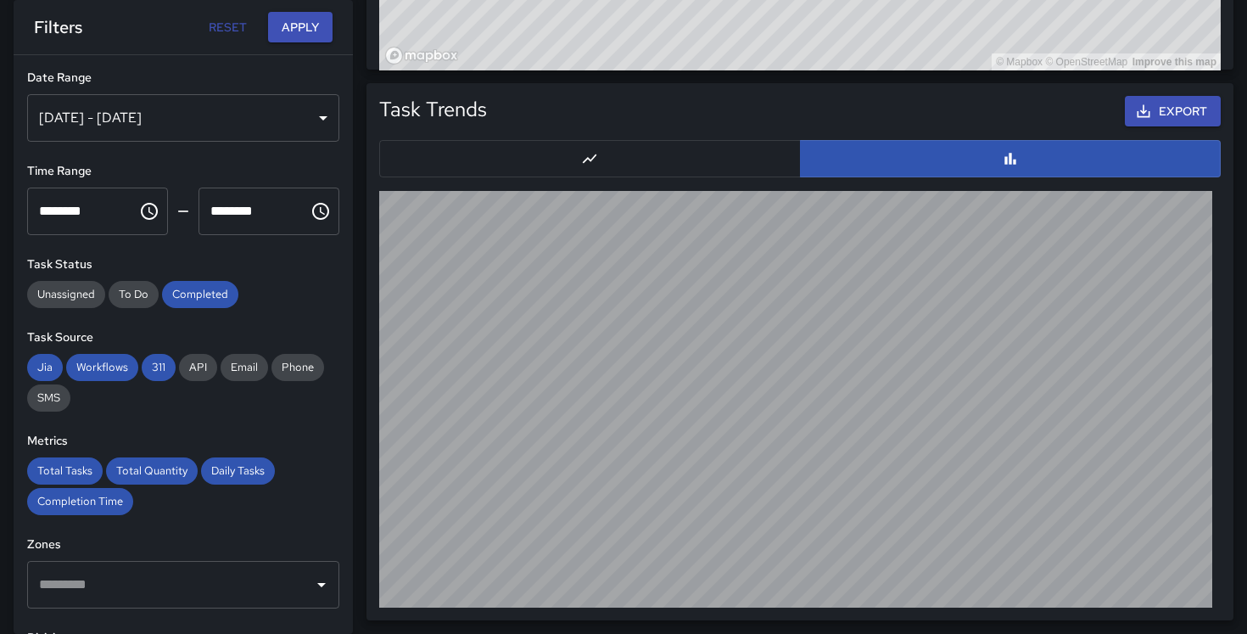
click at [714, 161] on button "button" at bounding box center [590, 158] width 422 height 37
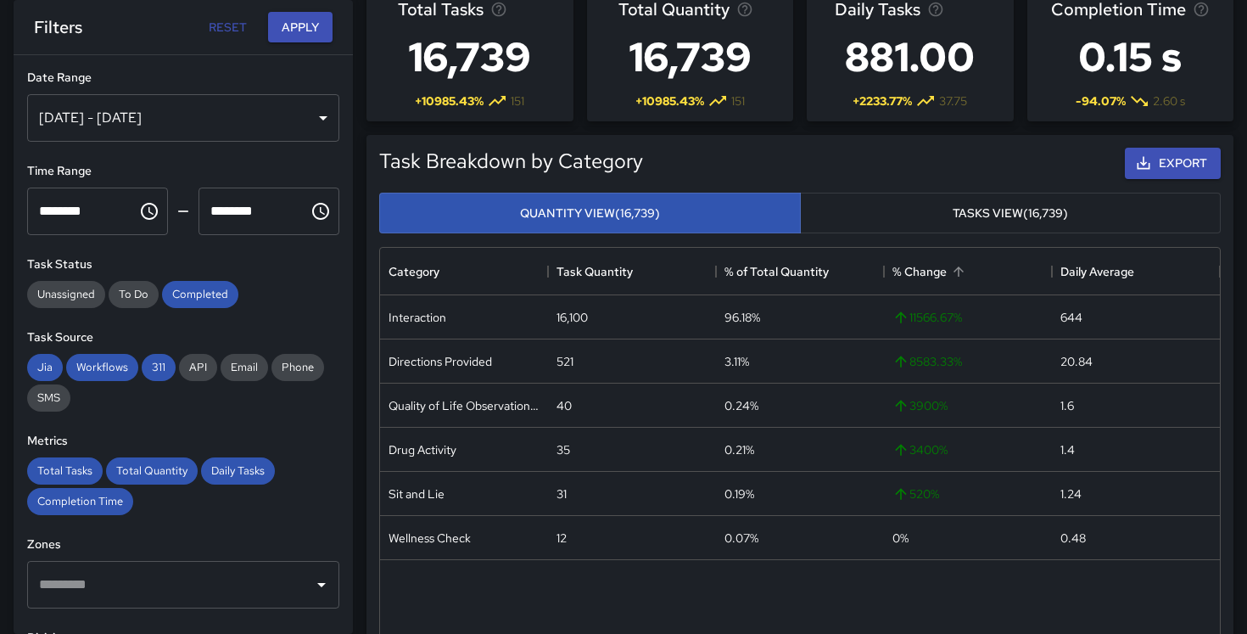
scroll to position [83, 0]
